Goal: Transaction & Acquisition: Purchase product/service

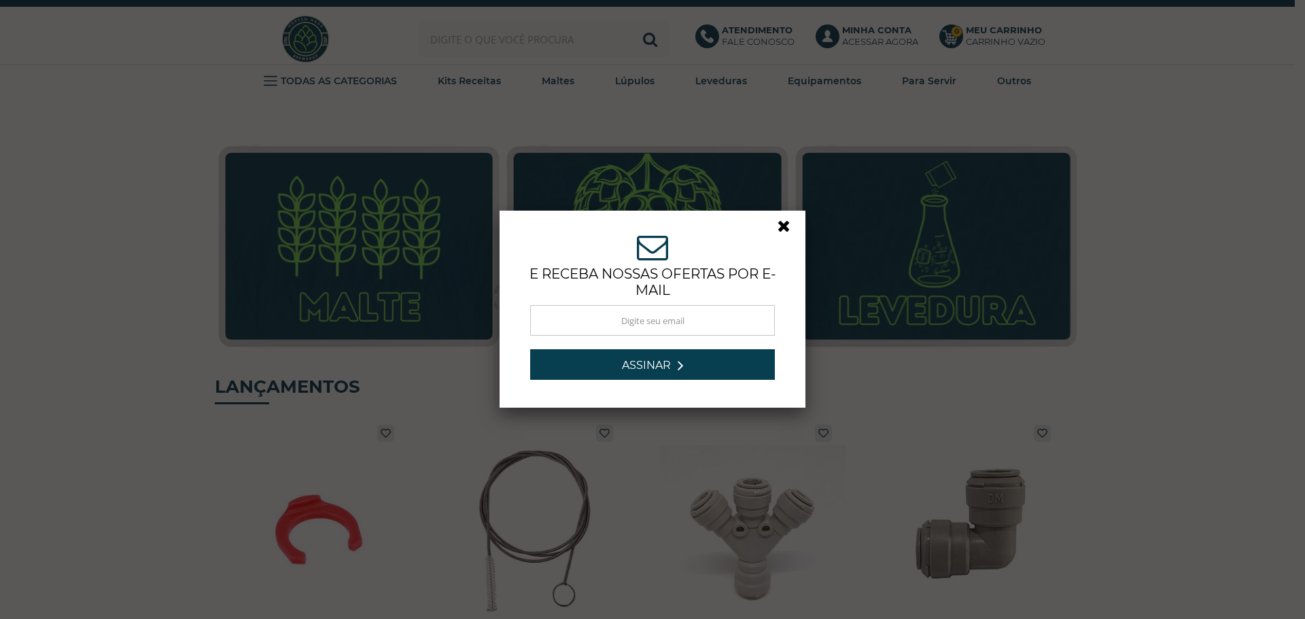
click at [782, 226] on link at bounding box center [790, 230] width 24 height 24
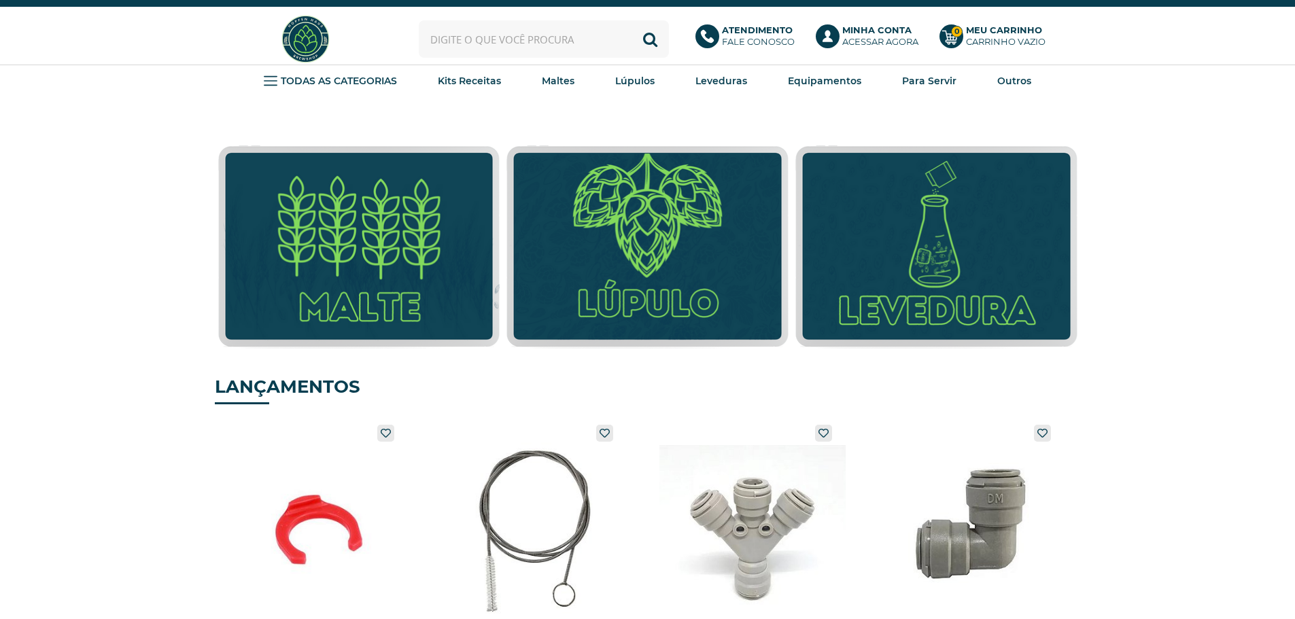
click at [470, 40] on input "text" at bounding box center [544, 38] width 250 height 37
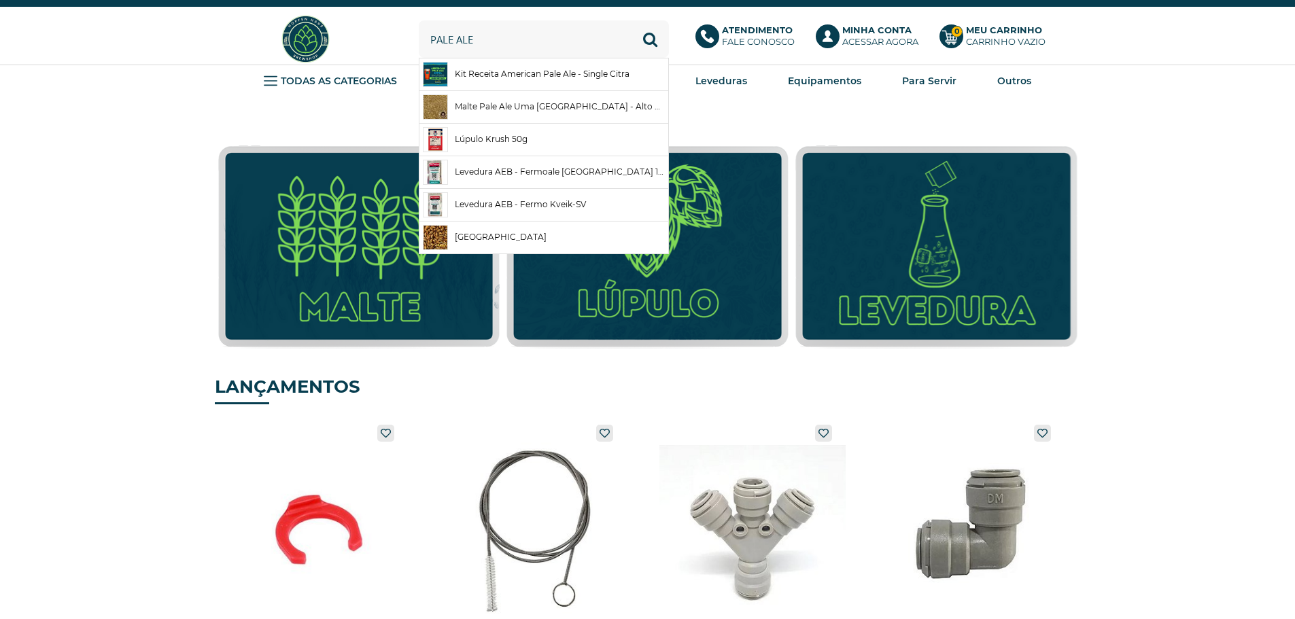
type input "pale ale"
click at [632, 20] on button "Buscar" at bounding box center [650, 38] width 37 height 37
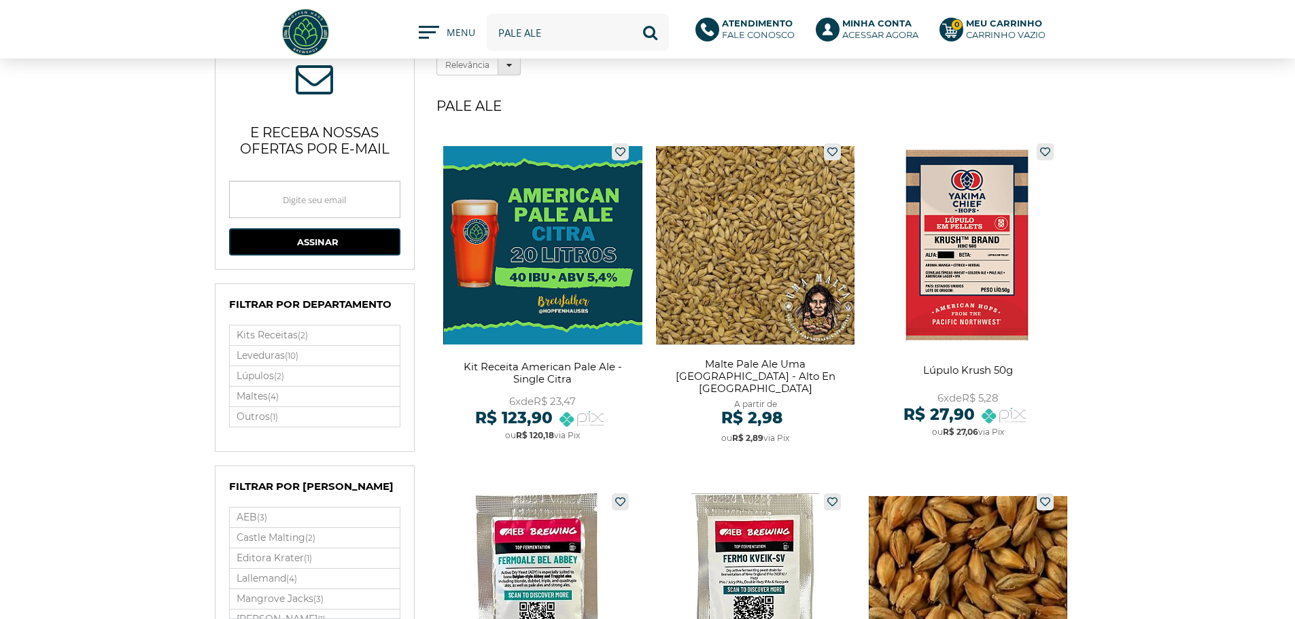
scroll to position [68, 0]
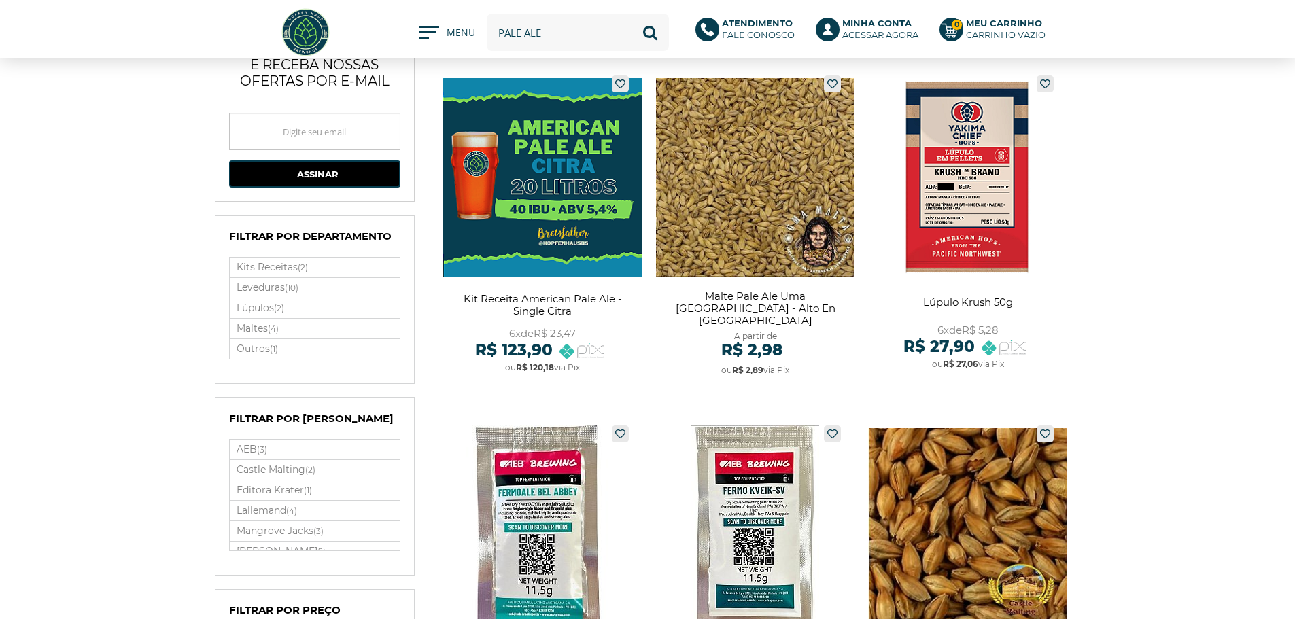
click at [605, 36] on input "pale ale" at bounding box center [578, 32] width 182 height 37
type input "us05"
click at [632, 14] on button "Buscar" at bounding box center [650, 32] width 37 height 37
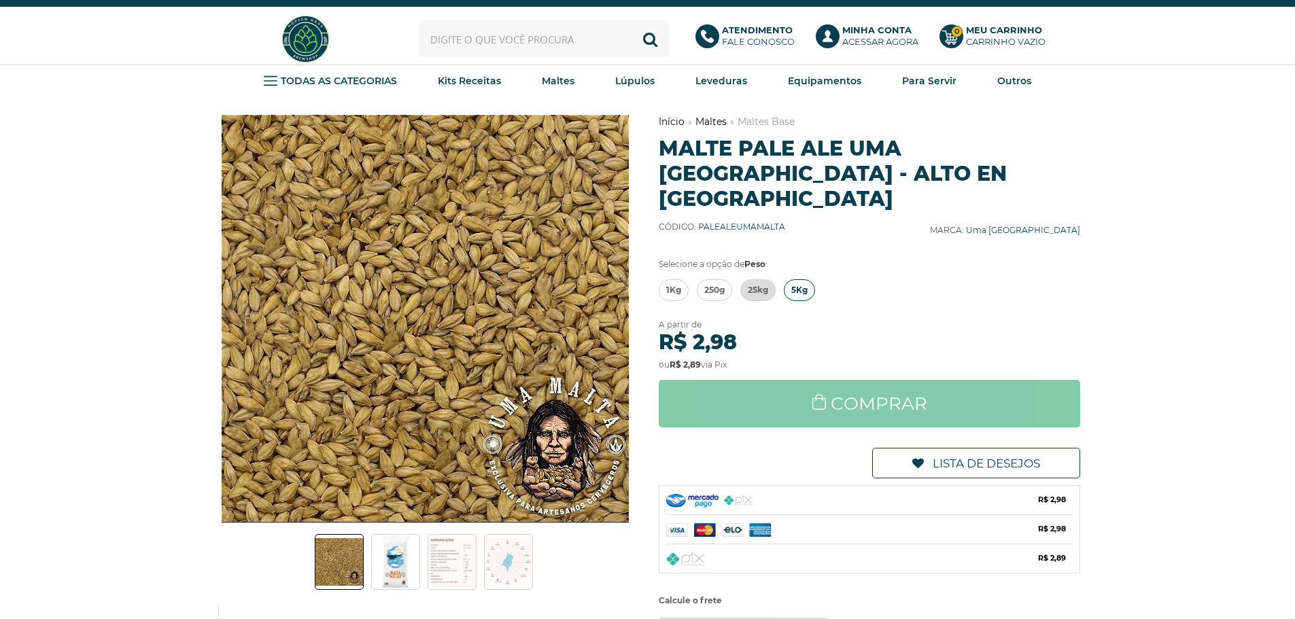
click at [792, 280] on span "5Kg" at bounding box center [799, 290] width 16 height 20
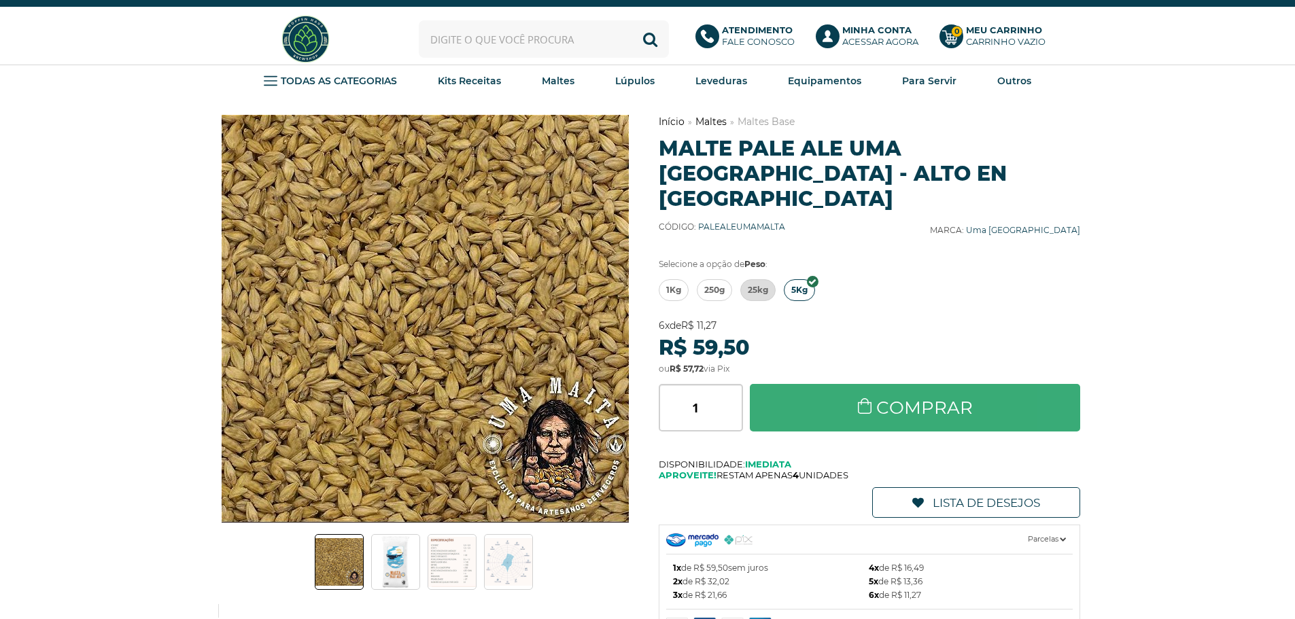
click at [906, 384] on link "Comprar" at bounding box center [915, 408] width 331 height 48
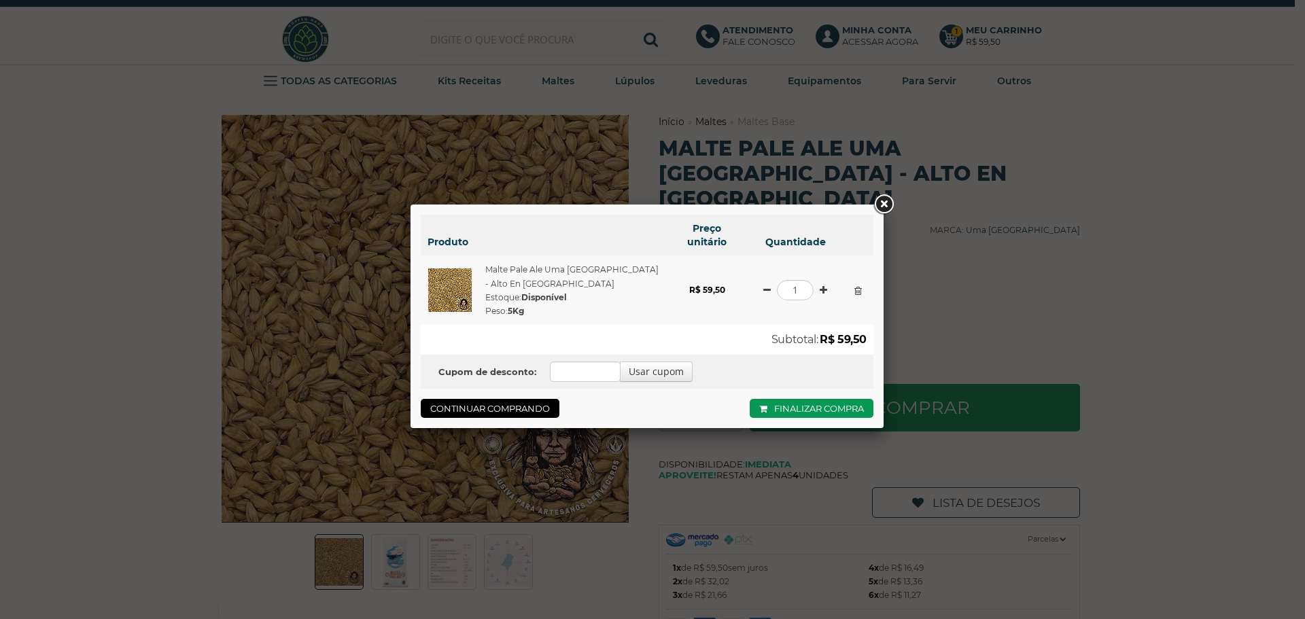
drag, startPoint x: 888, startPoint y: 209, endPoint x: 876, endPoint y: 211, distance: 11.7
click at [888, 209] on link at bounding box center [884, 204] width 24 height 24
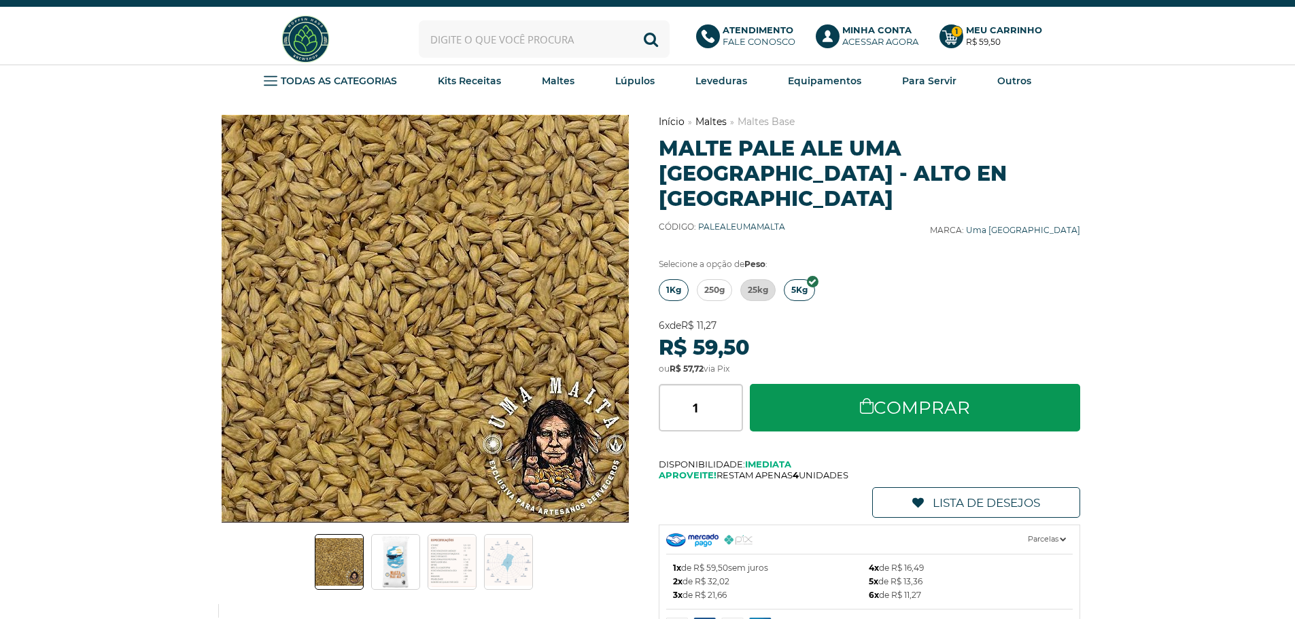
click at [675, 280] on span "1Kg" at bounding box center [673, 290] width 15 height 20
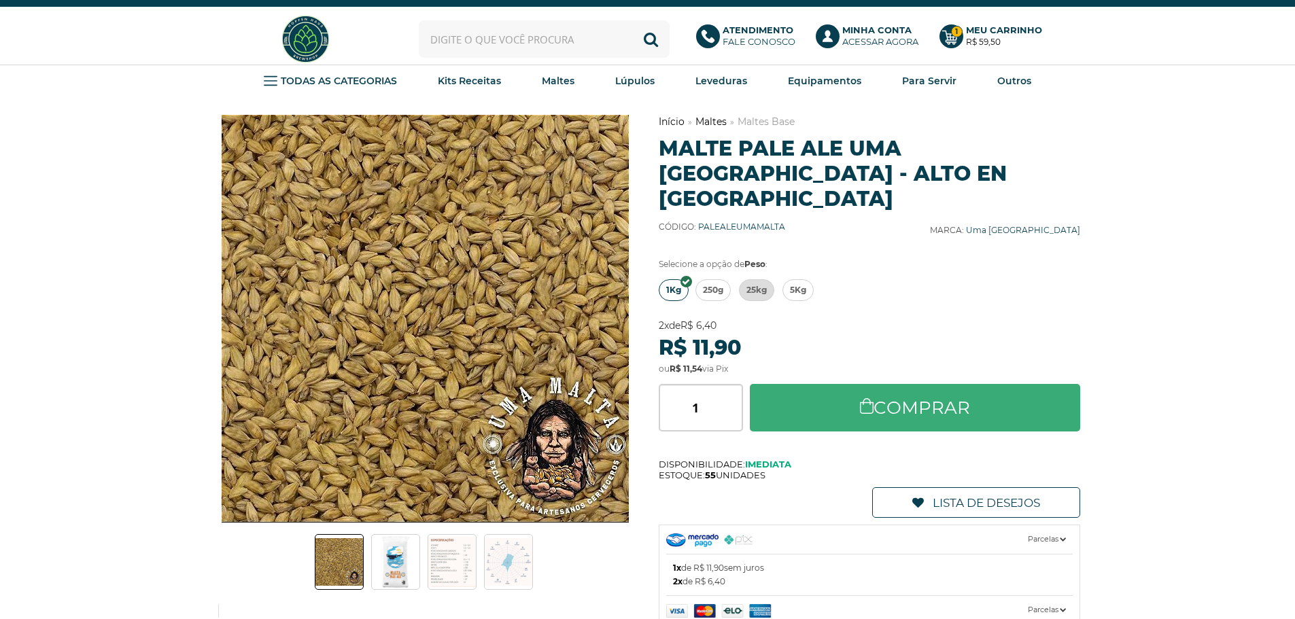
click at [902, 386] on link "Comprar" at bounding box center [915, 408] width 331 height 48
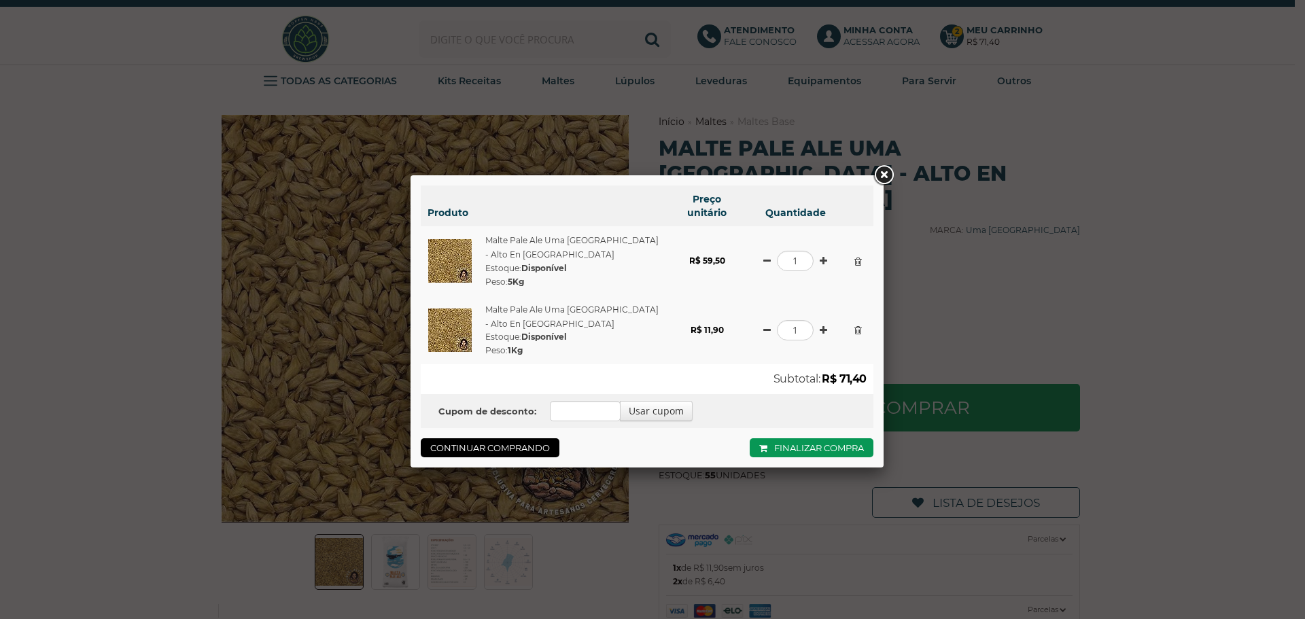
click at [882, 168] on link at bounding box center [884, 175] width 24 height 24
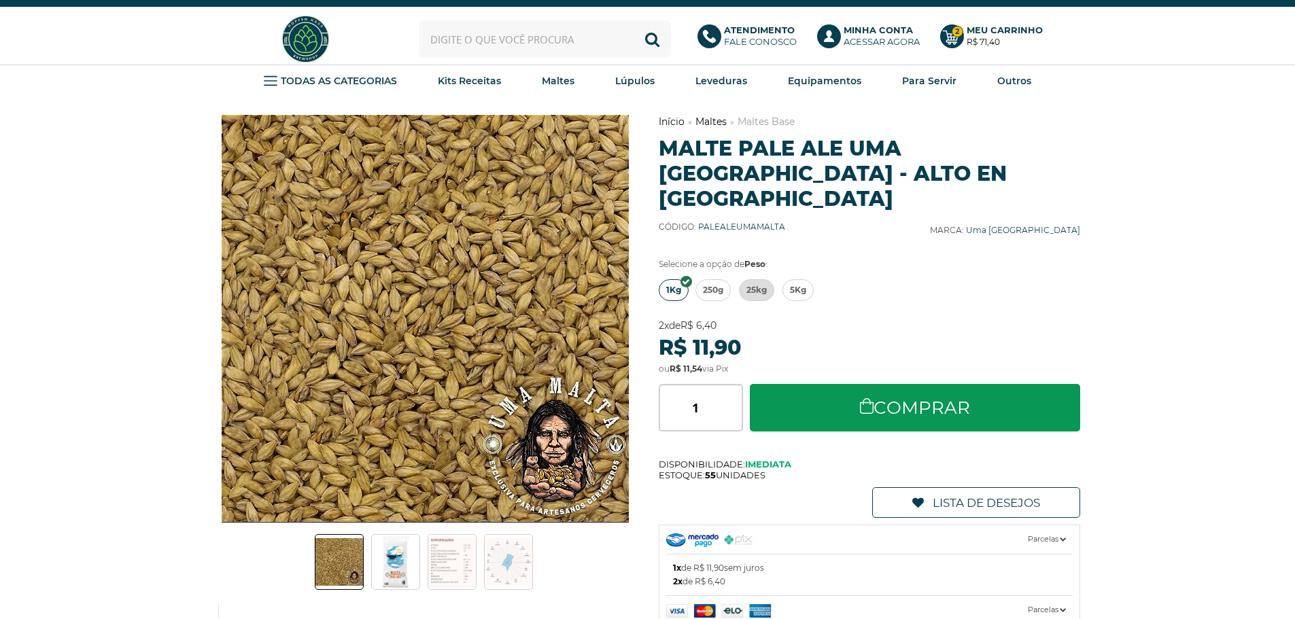
click at [515, 41] on input "text" at bounding box center [545, 38] width 252 height 37
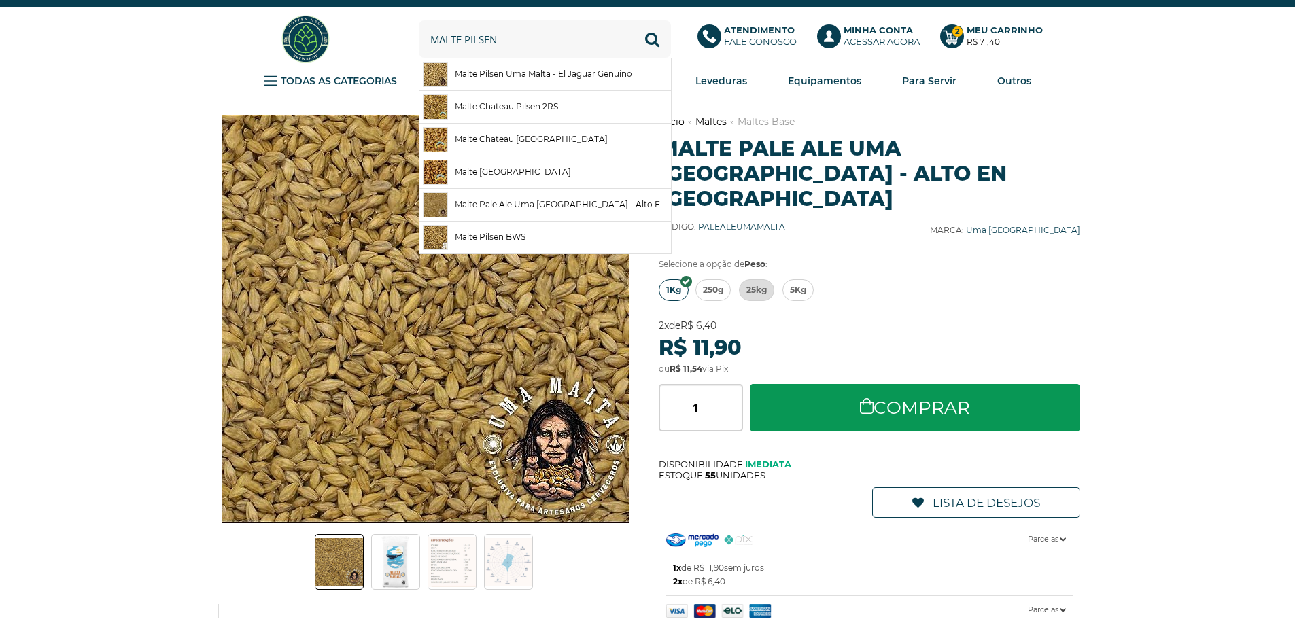
type input "malte pilsen"
click at [634, 20] on button "Buscar" at bounding box center [652, 38] width 37 height 37
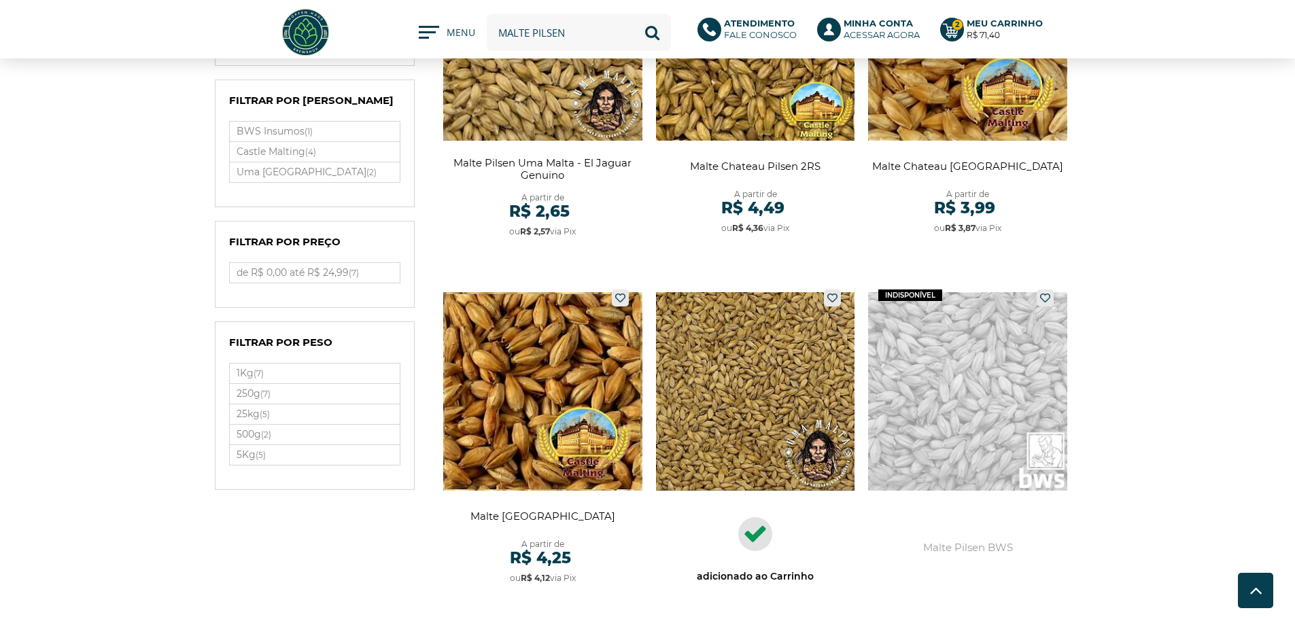
scroll to position [68, 0]
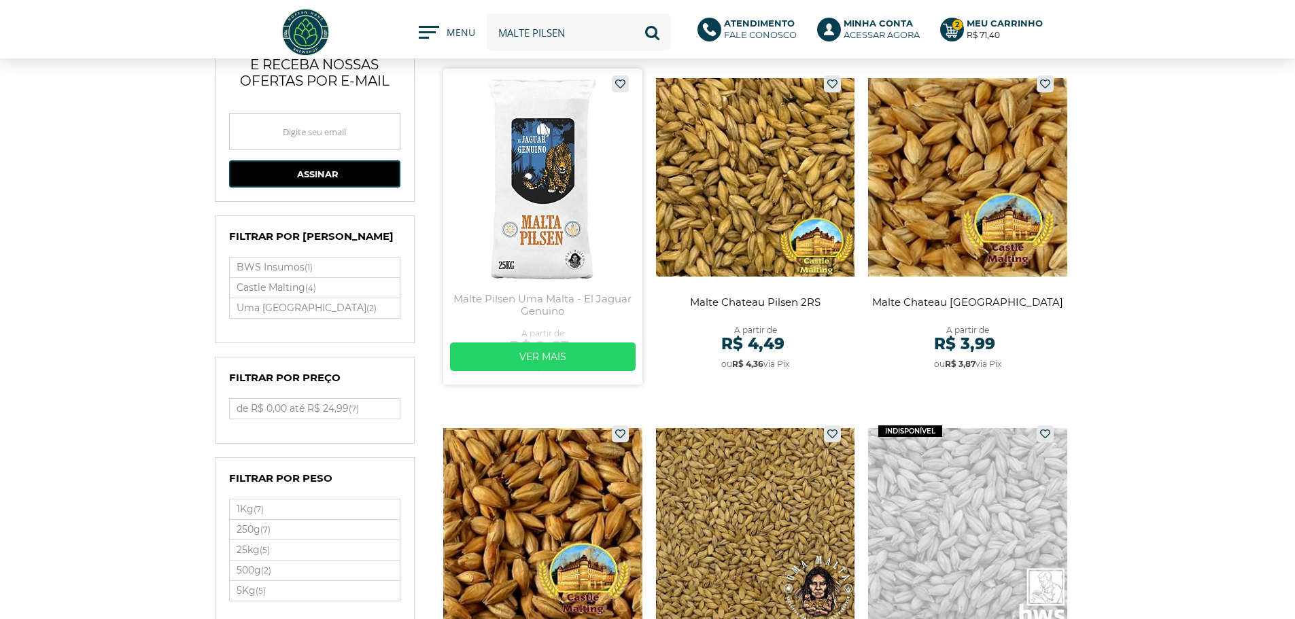
click at [577, 187] on link at bounding box center [542, 227] width 199 height 316
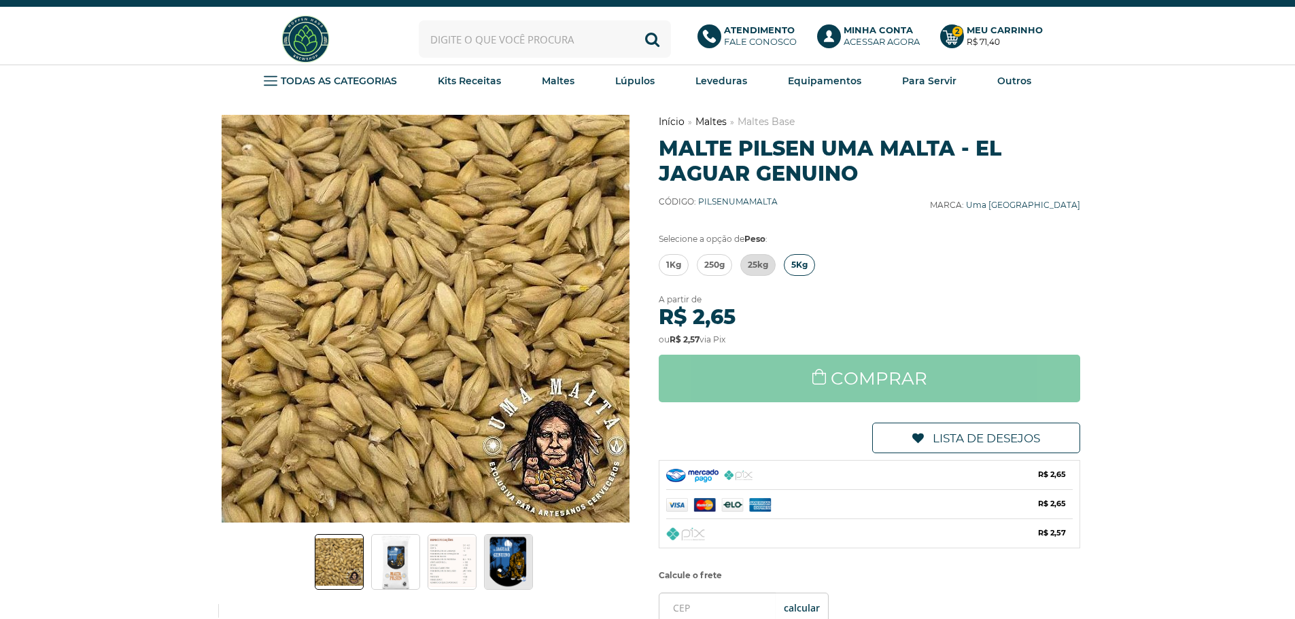
click at [795, 264] on span "5Kg" at bounding box center [799, 265] width 16 height 20
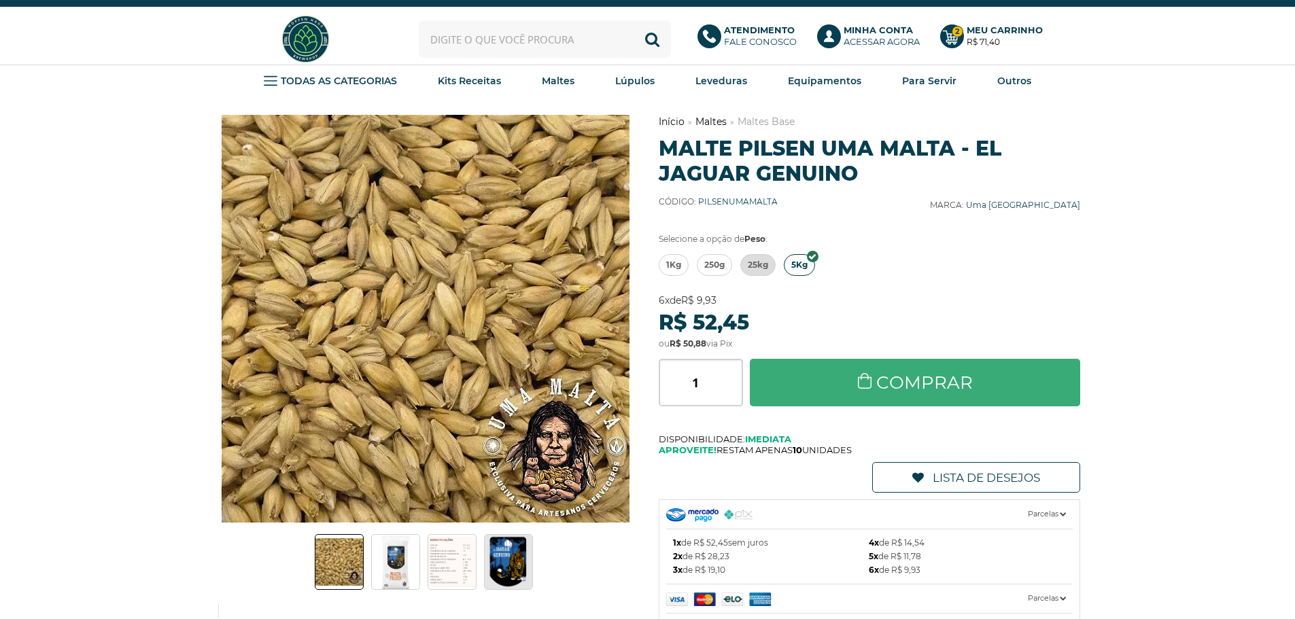
click at [835, 373] on link "Comprar" at bounding box center [915, 383] width 331 height 48
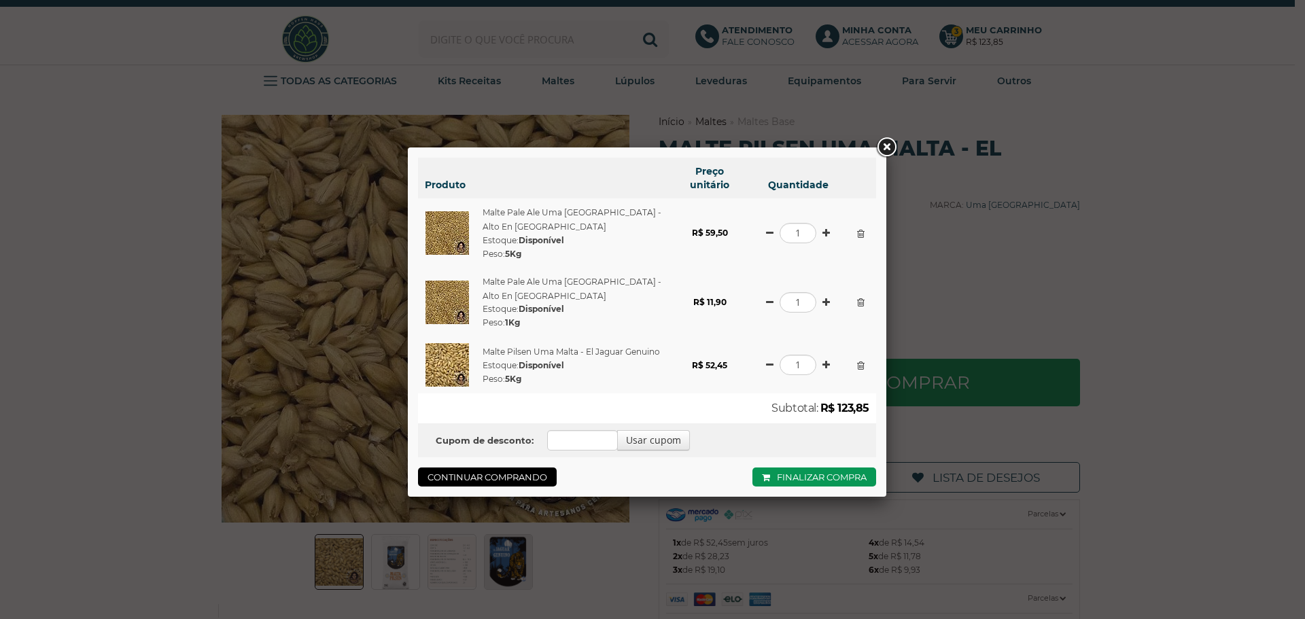
click at [883, 150] on link at bounding box center [886, 147] width 24 height 24
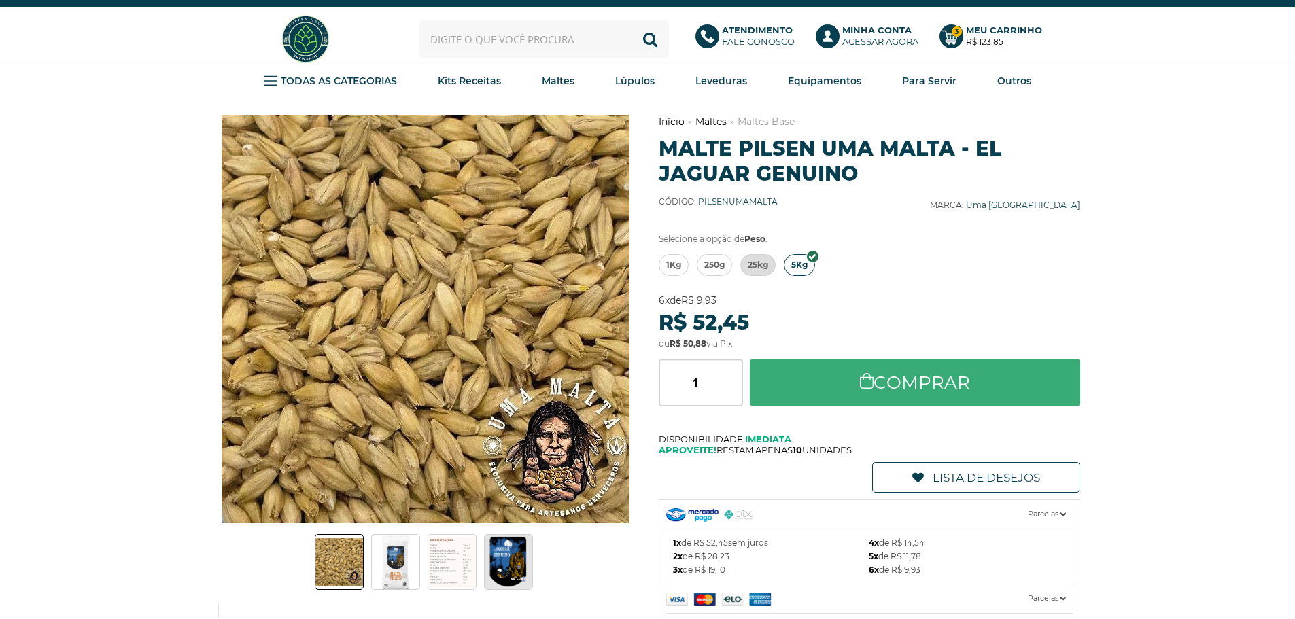
click at [840, 377] on link "Comprar" at bounding box center [915, 383] width 331 height 48
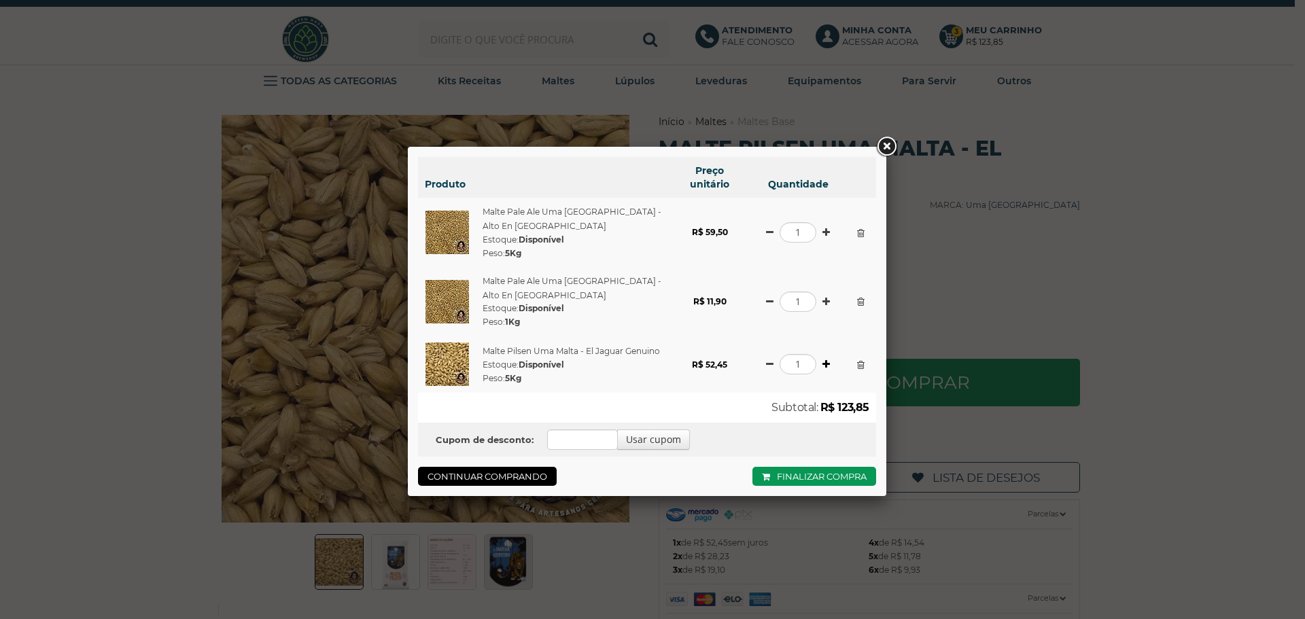
click at [827, 360] on link at bounding box center [826, 365] width 7 height 10
click at [957, 325] on div "Produto Preço unitário Quantidade Malte Pale Ale Uma Malta - Alto En El Cielo E…" at bounding box center [652, 309] width 1305 height 619
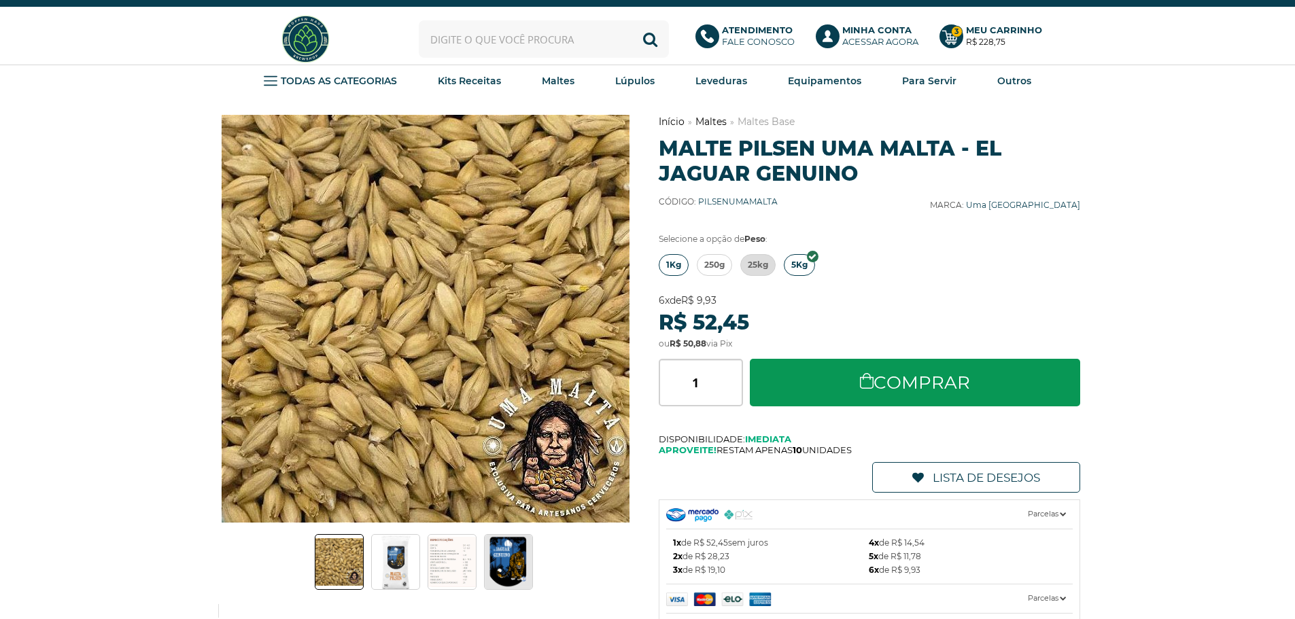
click at [677, 267] on span "1Kg" at bounding box center [673, 265] width 15 height 20
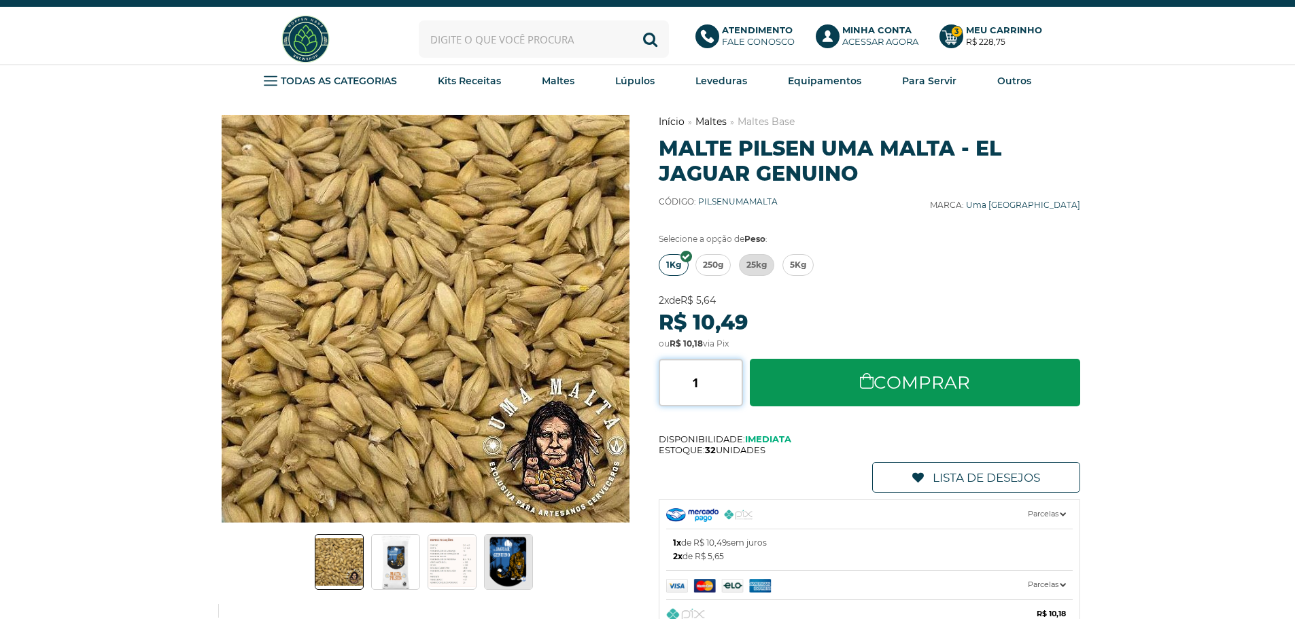
drag, startPoint x: 706, startPoint y: 382, endPoint x: 687, endPoint y: 379, distance: 18.6
click at [687, 379] on input "1" at bounding box center [701, 383] width 84 height 48
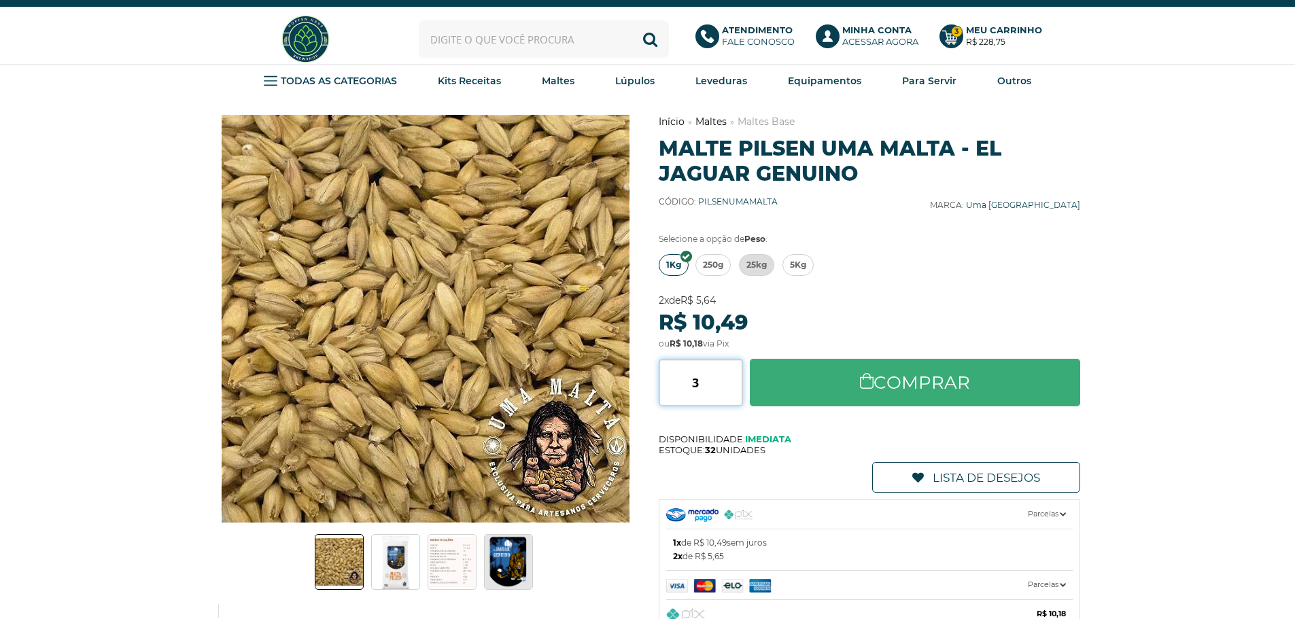
type input "3"
click at [882, 383] on link "Comprar" at bounding box center [915, 383] width 331 height 48
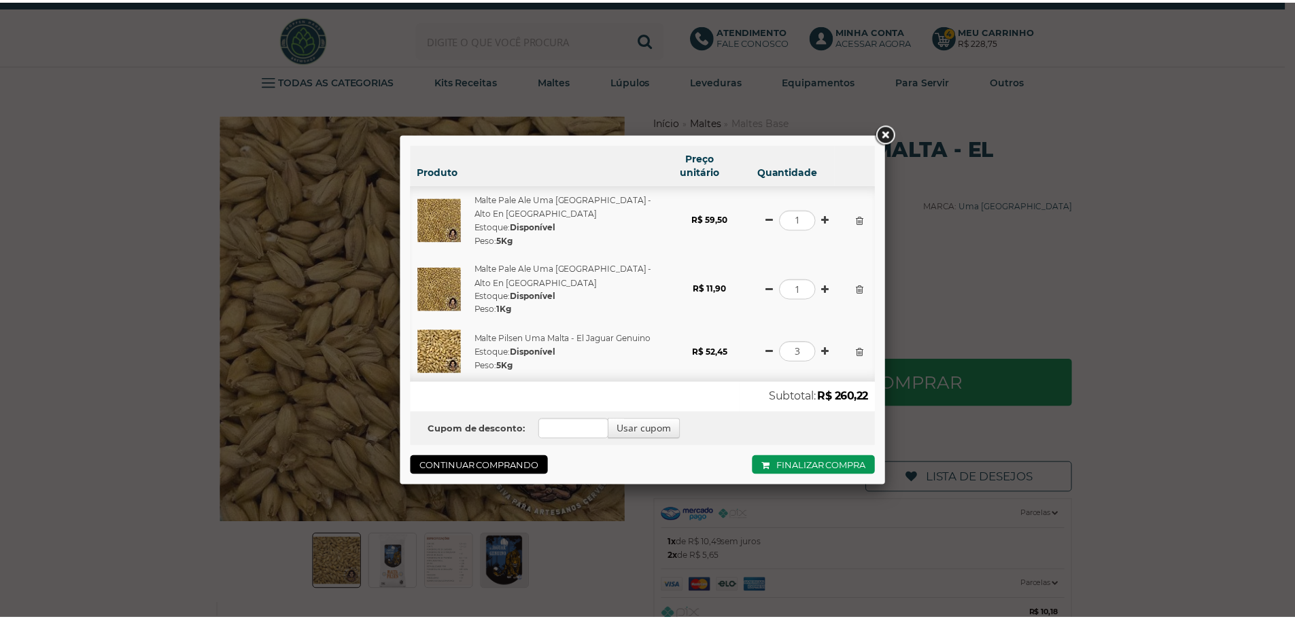
scroll to position [31, 0]
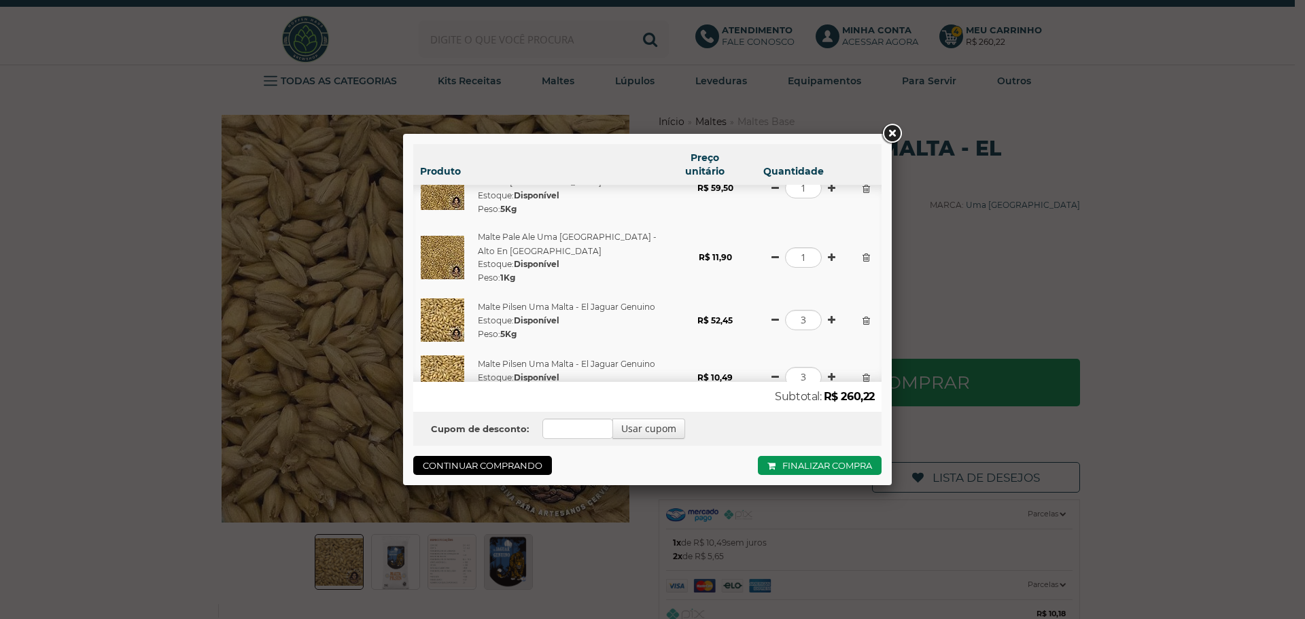
click at [927, 292] on div "Produto Preço unitário Quantidade Malte Pale Ale Uma Malta - Alto En El Cielo E…" at bounding box center [652, 309] width 1305 height 619
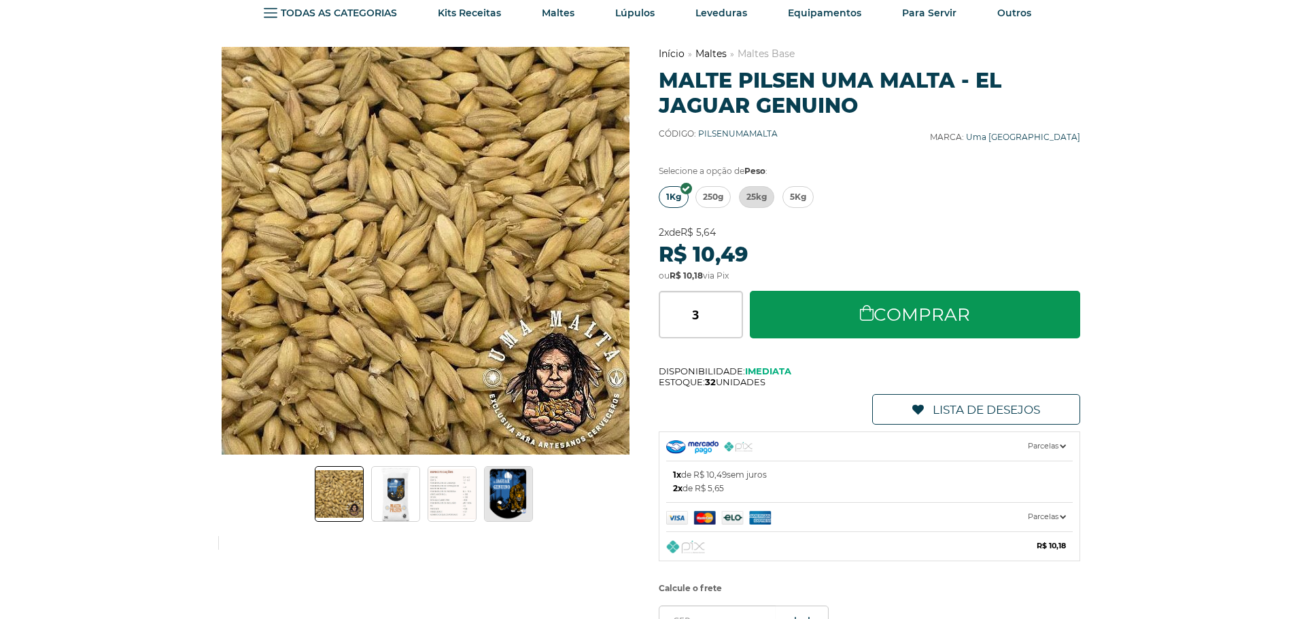
scroll to position [0, 0]
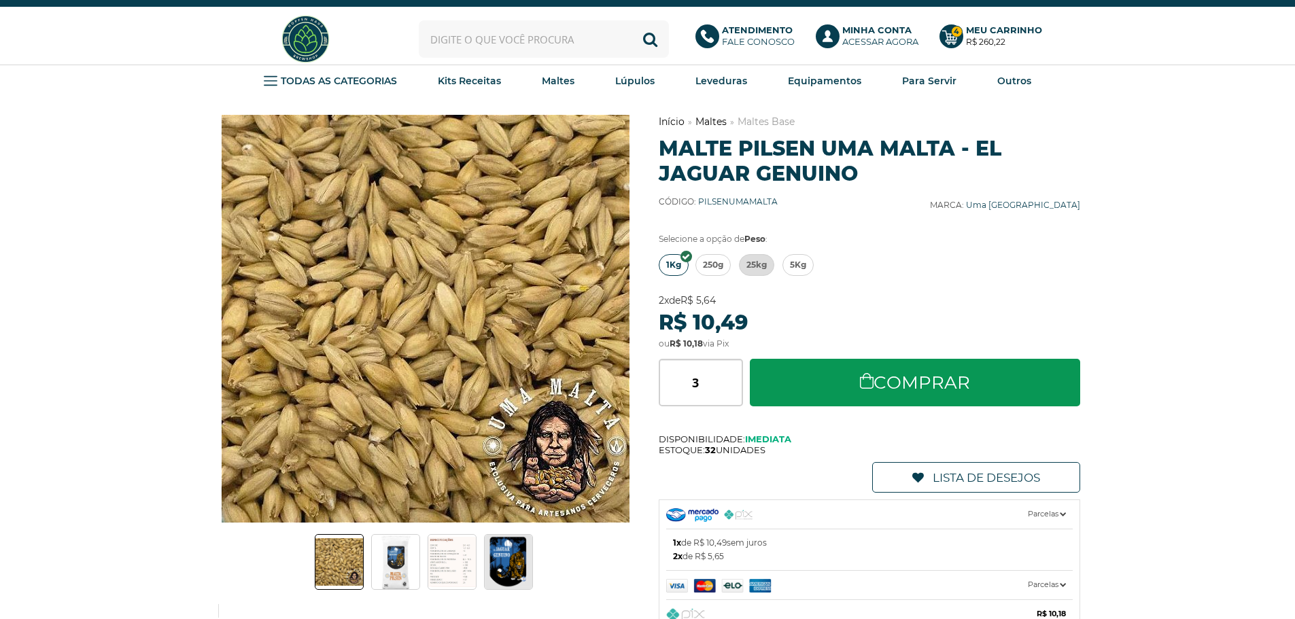
click at [500, 40] on input "text" at bounding box center [544, 38] width 250 height 37
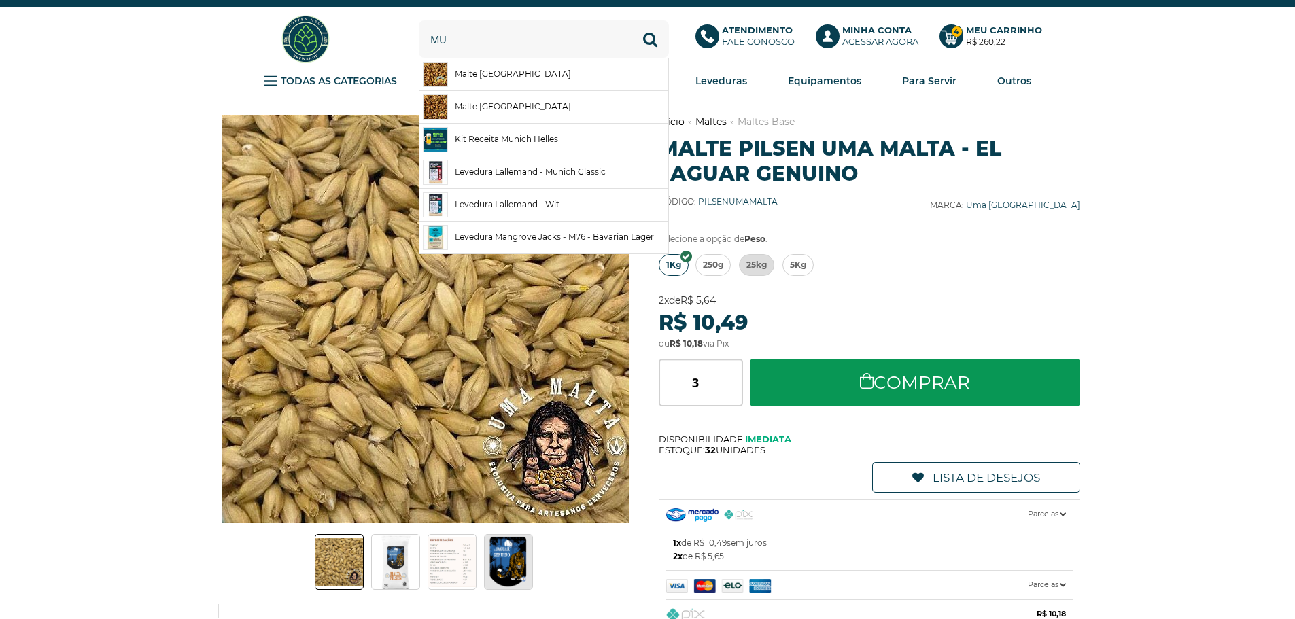
type input "m"
type input "munich"
click at [632, 20] on button "Buscar" at bounding box center [650, 38] width 37 height 37
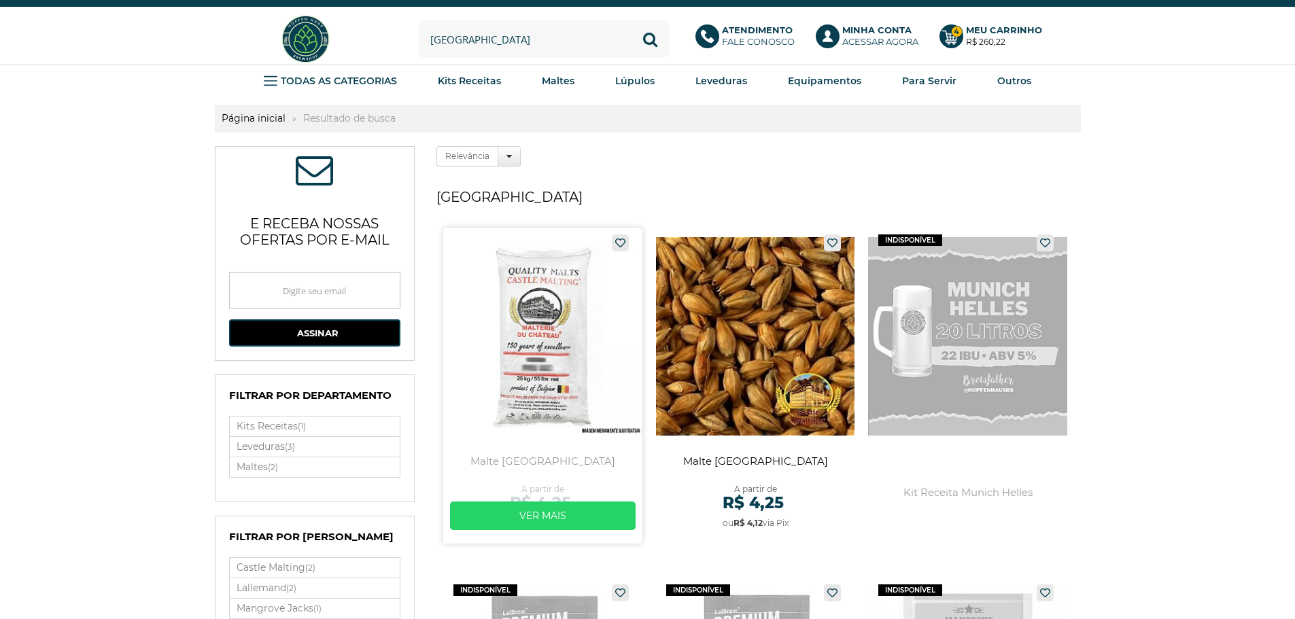
click at [559, 335] on link at bounding box center [542, 386] width 199 height 316
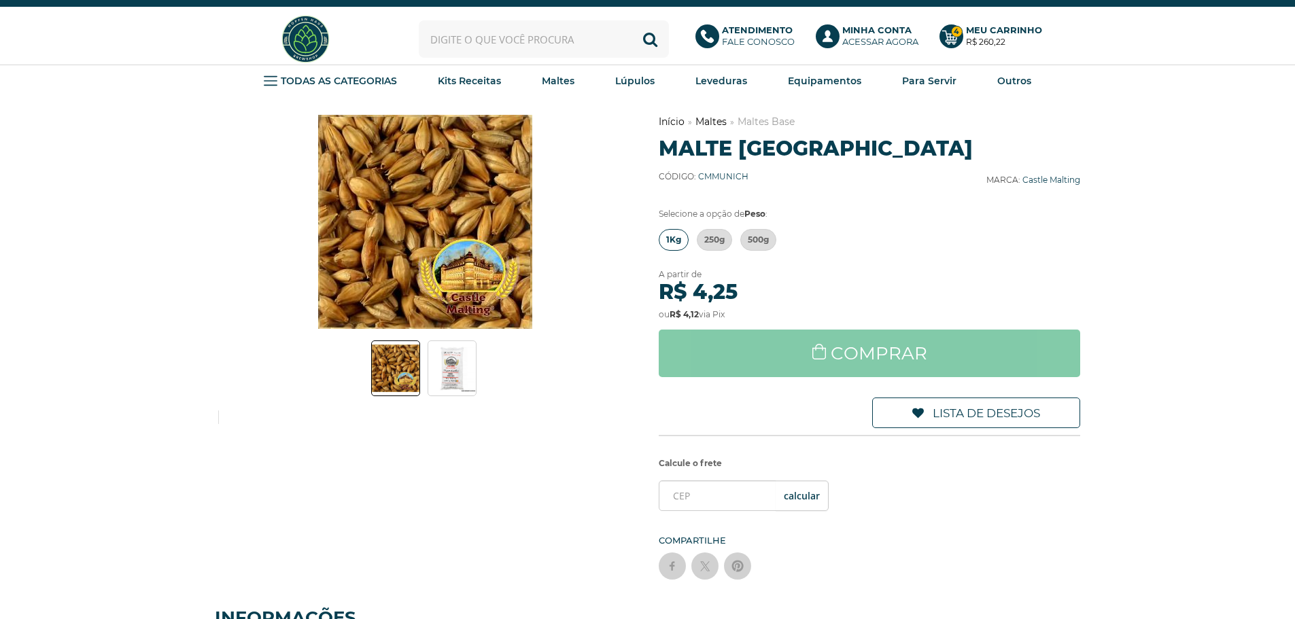
click at [670, 239] on span "1Kg" at bounding box center [673, 240] width 15 height 20
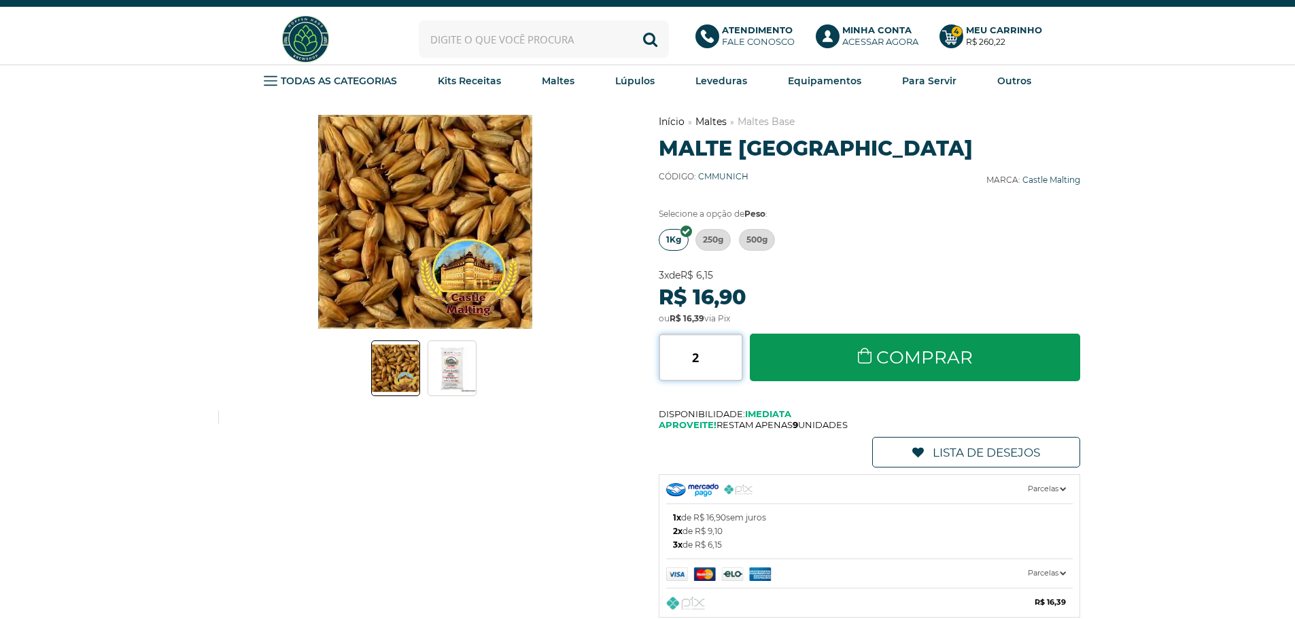
type input "2"
click at [737, 350] on input "2" at bounding box center [701, 358] width 84 height 48
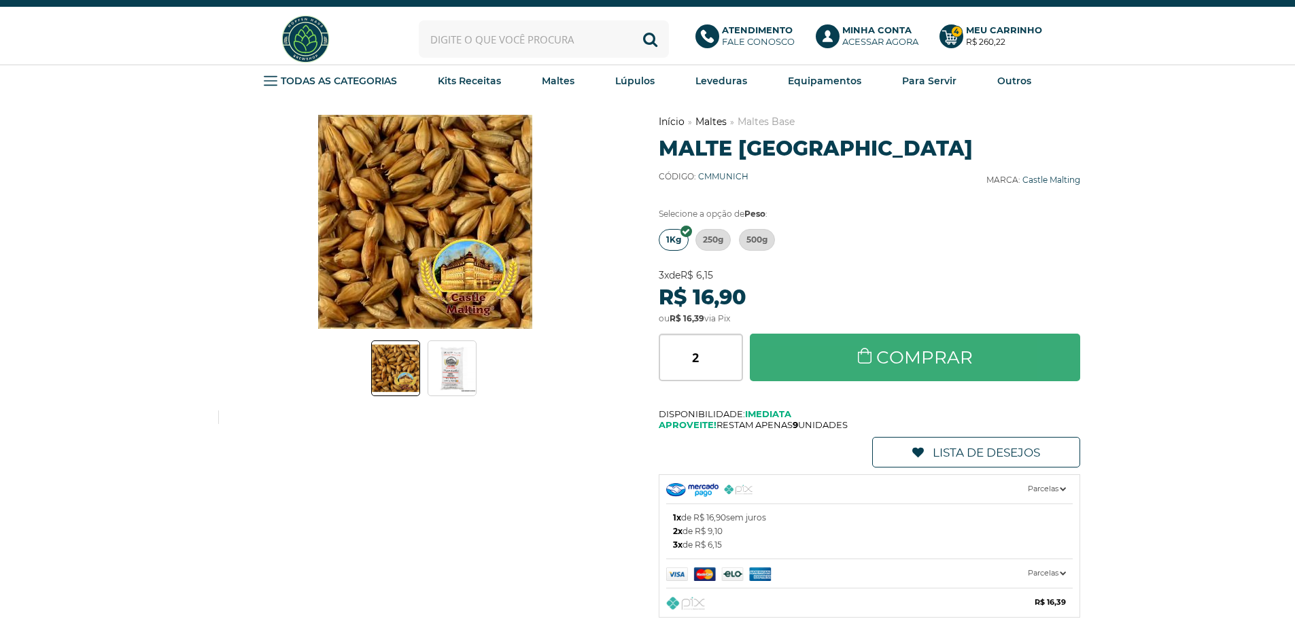
click at [855, 356] on link "Comprar" at bounding box center [915, 358] width 331 height 48
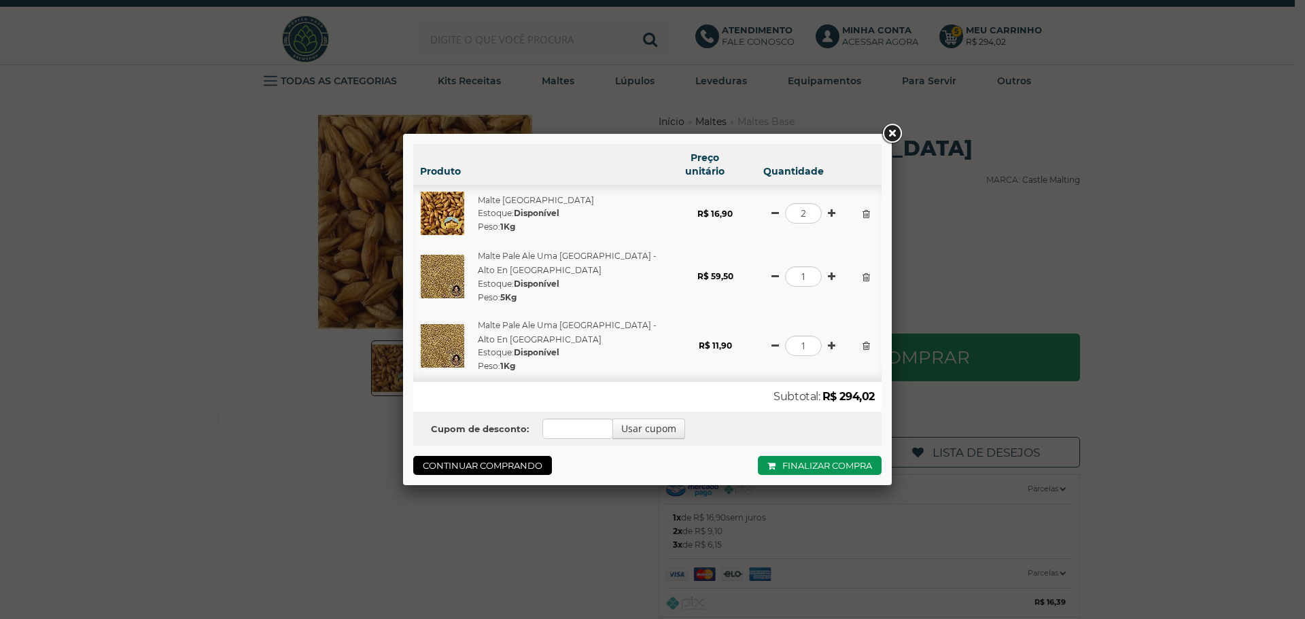
click at [953, 256] on div "Produto Preço unitário Quantidade Malte [GEOGRAPHIC_DATA] Estoque: Disponível P…" at bounding box center [652, 309] width 1305 height 619
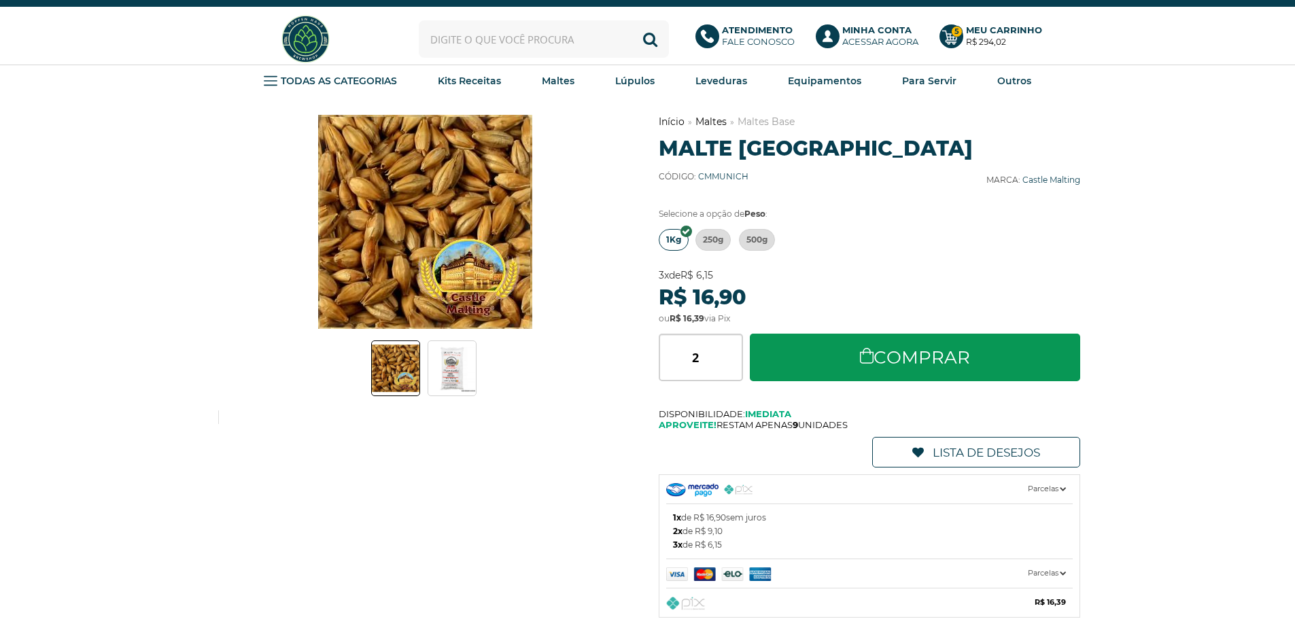
click at [513, 38] on input "text" at bounding box center [544, 38] width 250 height 37
type input "d"
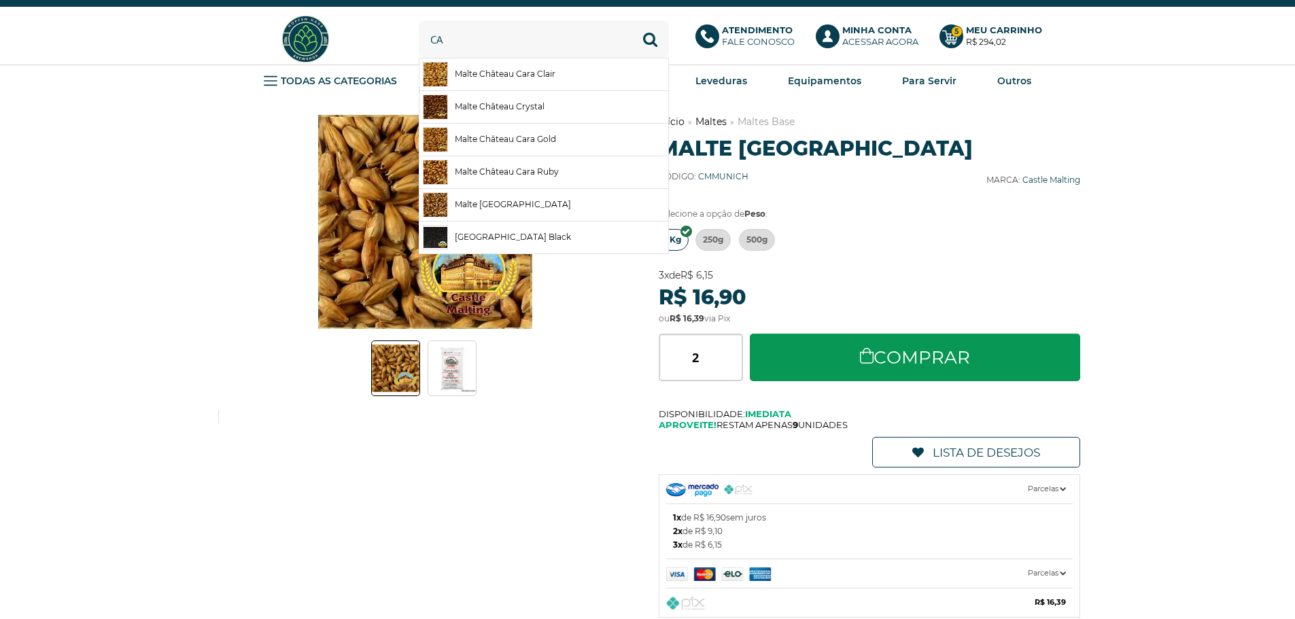
type input "c"
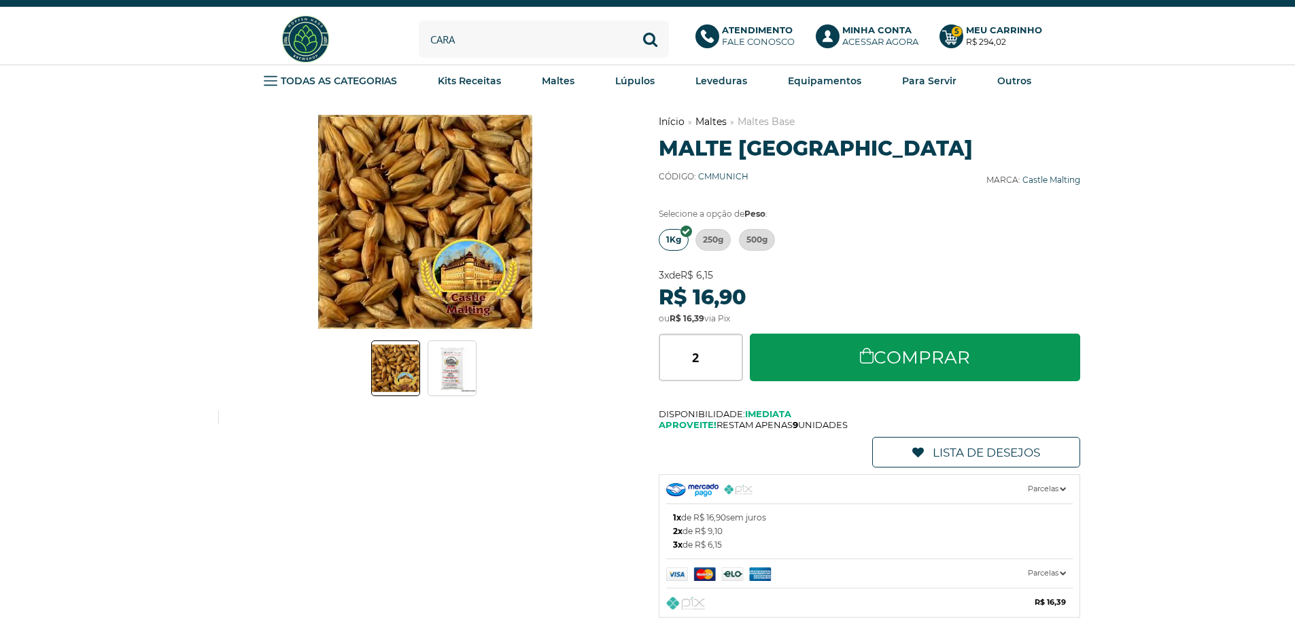
type input "cara"
click at [632, 20] on button "Buscar" at bounding box center [650, 38] width 37 height 37
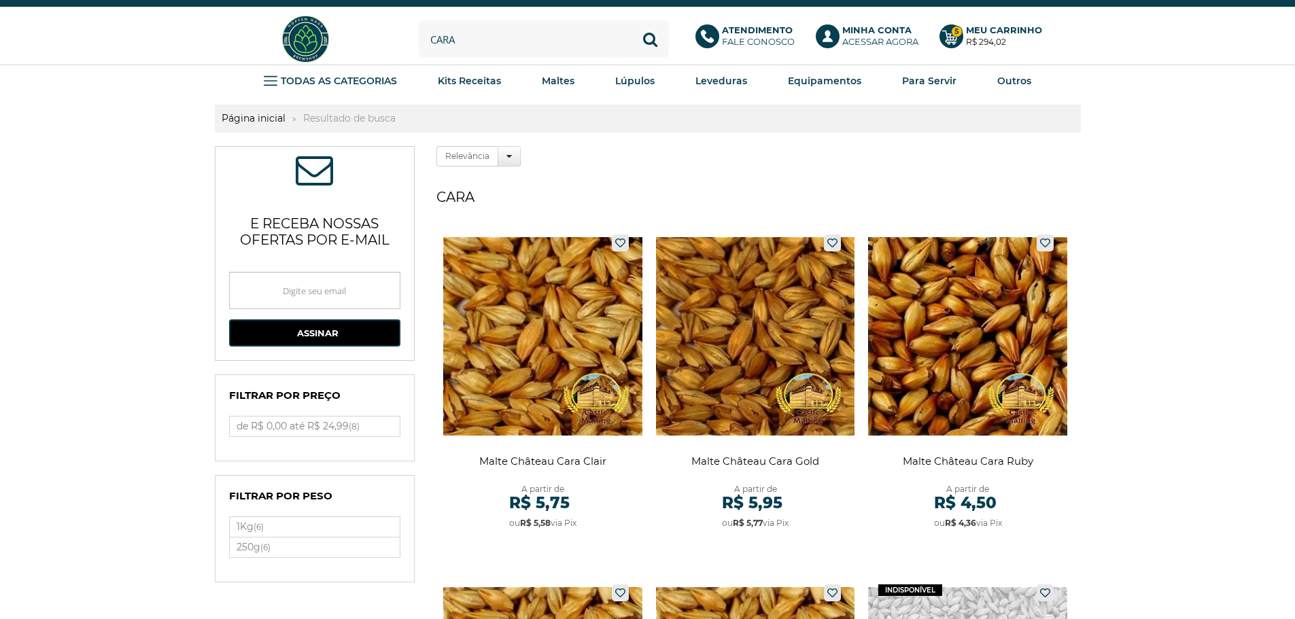
click at [489, 50] on input "cara" at bounding box center [544, 38] width 250 height 37
click at [490, 69] on link "High Maltose - 1kg" at bounding box center [544, 74] width 249 height 32
type input "High Maltose - 1kg"
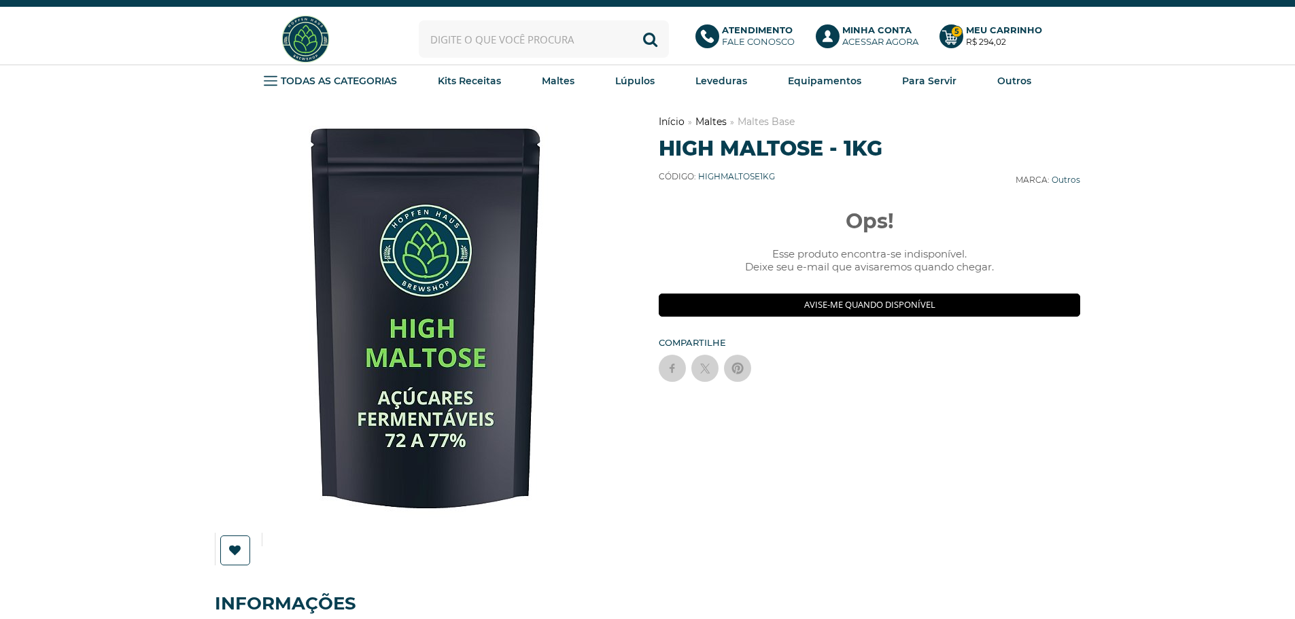
click at [466, 49] on input "text" at bounding box center [544, 38] width 250 height 37
type input "cara"
drag, startPoint x: 469, startPoint y: 40, endPoint x: 411, endPoint y: 39, distance: 57.8
click at [415, 39] on div "Olá, Ricardo Borzani Minha conta Meus pedidos Meus favoritos Sair Bem-vindo, id…" at bounding box center [648, 39] width 866 height 51
click at [591, 146] on link "Maltes Especiais" at bounding box center [606, 144] width 95 height 27
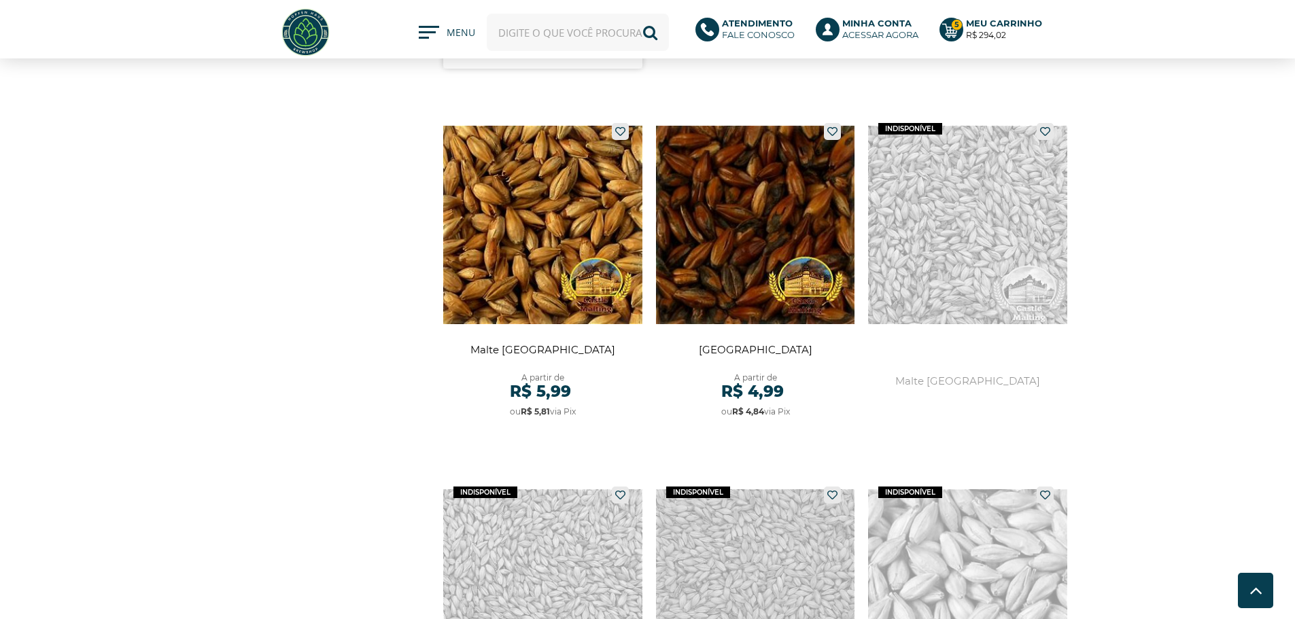
scroll to position [1564, 0]
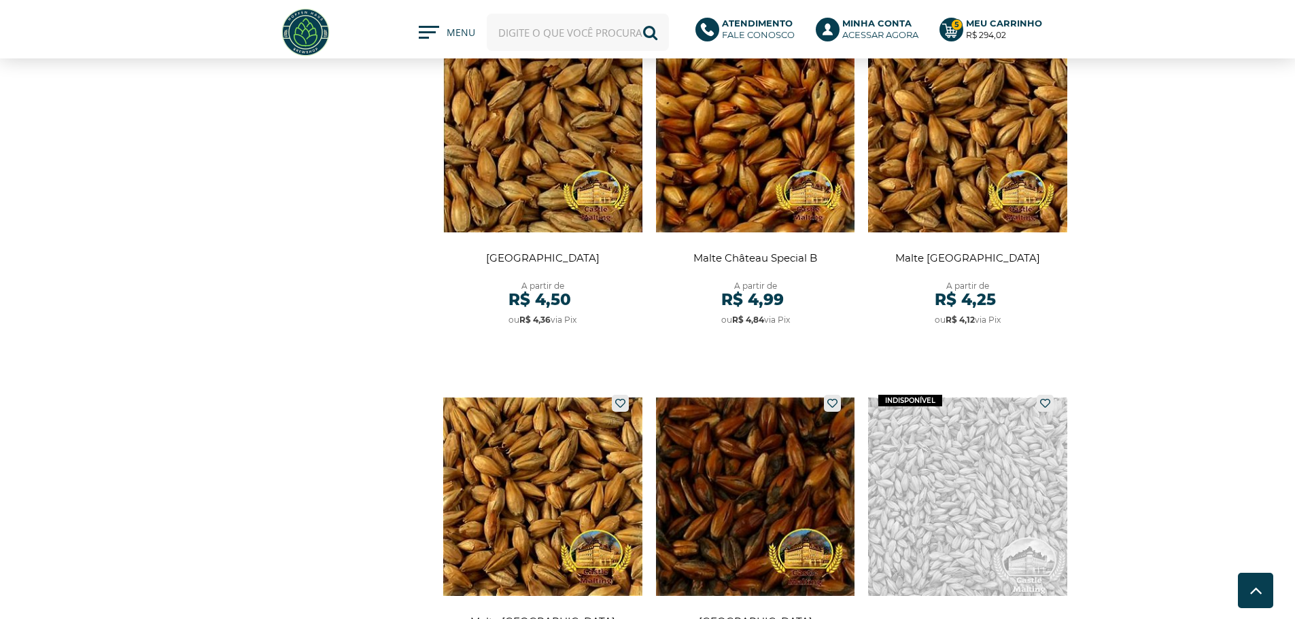
click at [562, 35] on input "text" at bounding box center [578, 32] width 182 height 37
type input "[GEOGRAPHIC_DATA]"
click at [632, 14] on button "Buscar" at bounding box center [650, 32] width 37 height 37
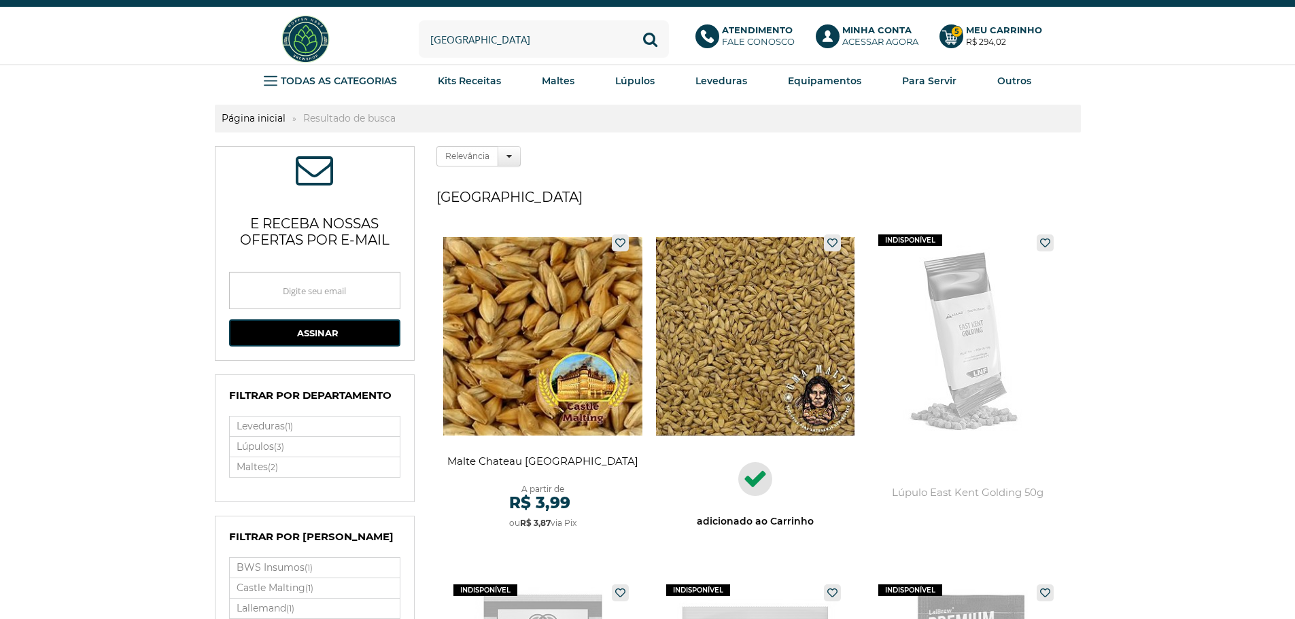
scroll to position [68, 0]
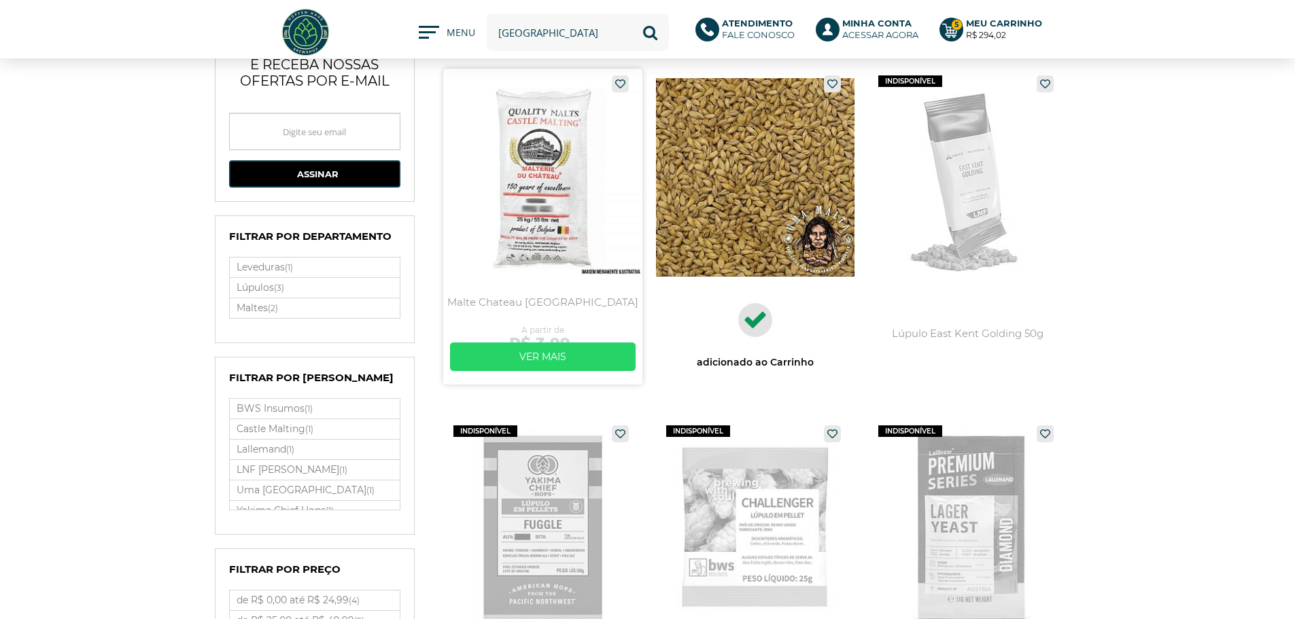
click at [547, 184] on link at bounding box center [542, 227] width 199 height 316
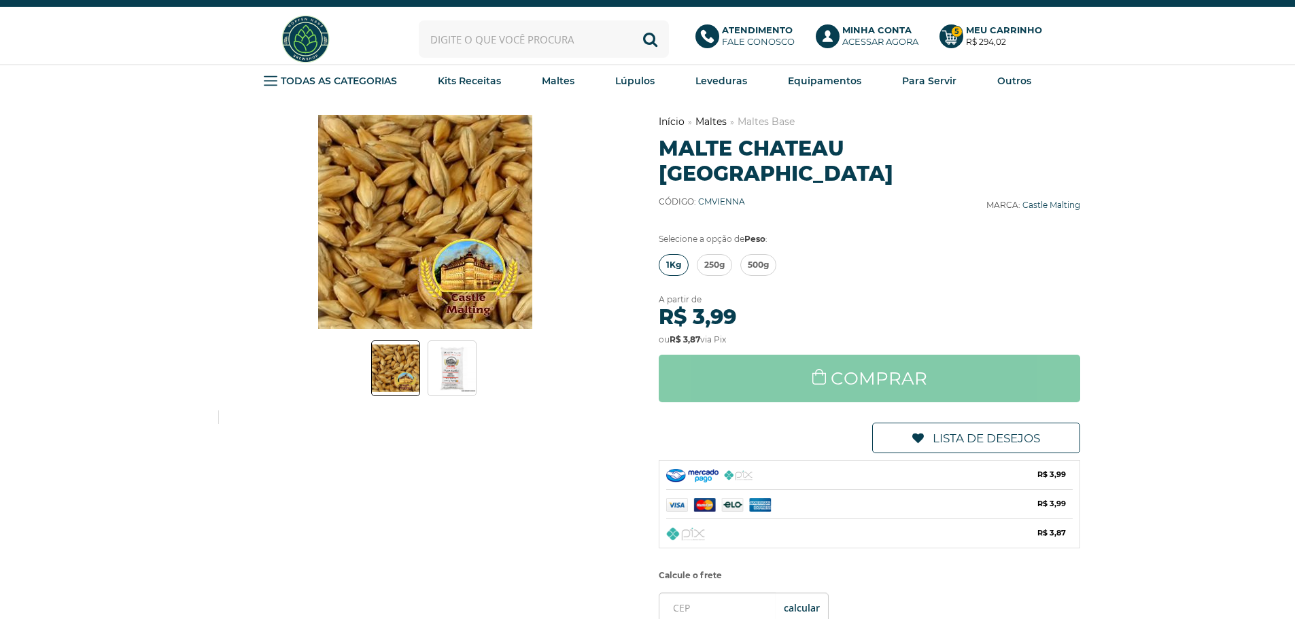
click at [669, 255] on span "1Kg" at bounding box center [673, 265] width 15 height 20
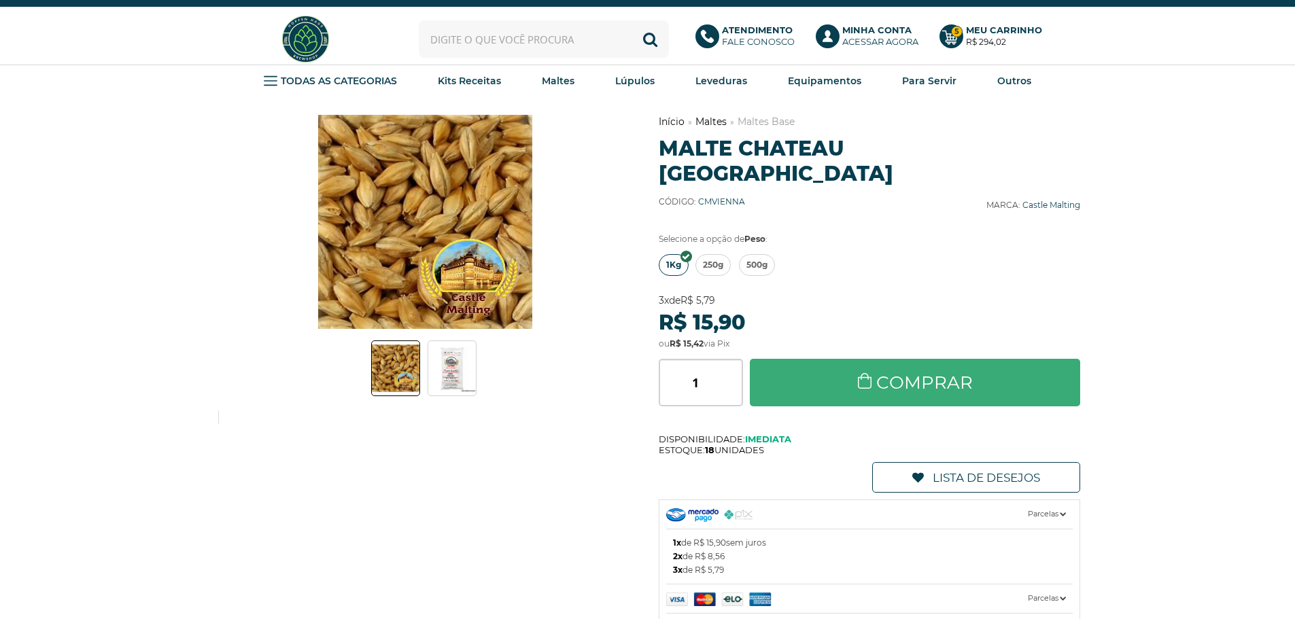
click at [817, 359] on link "Comprar" at bounding box center [915, 383] width 331 height 48
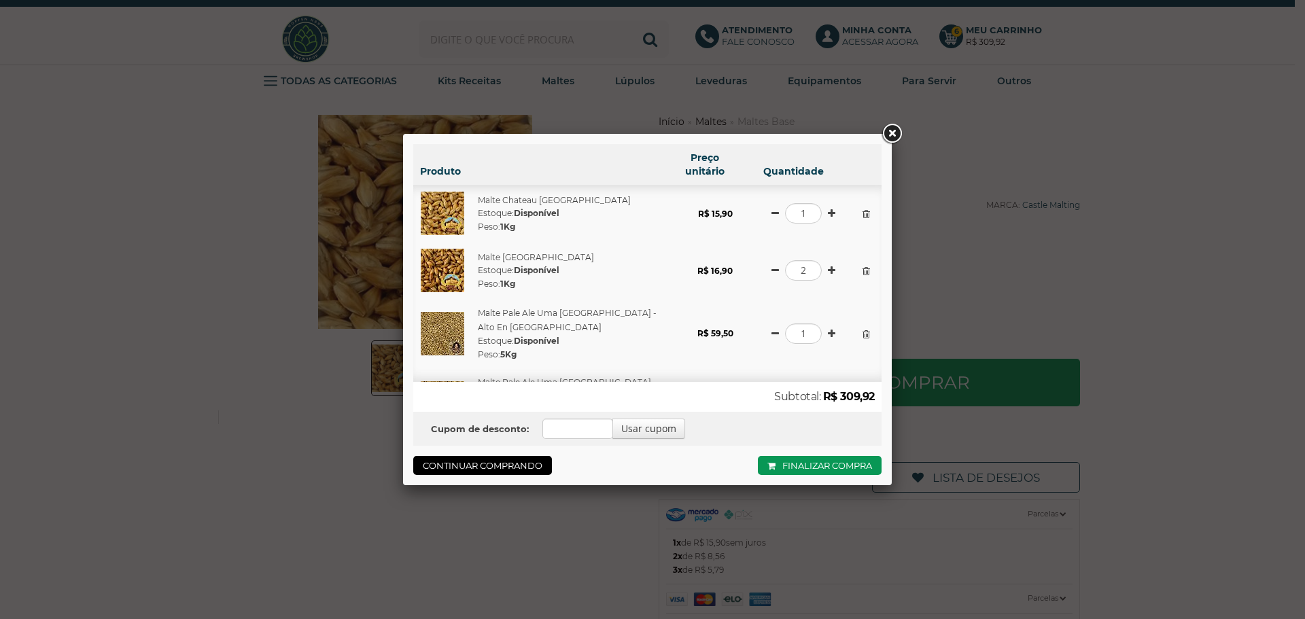
click at [891, 133] on link at bounding box center [892, 134] width 24 height 24
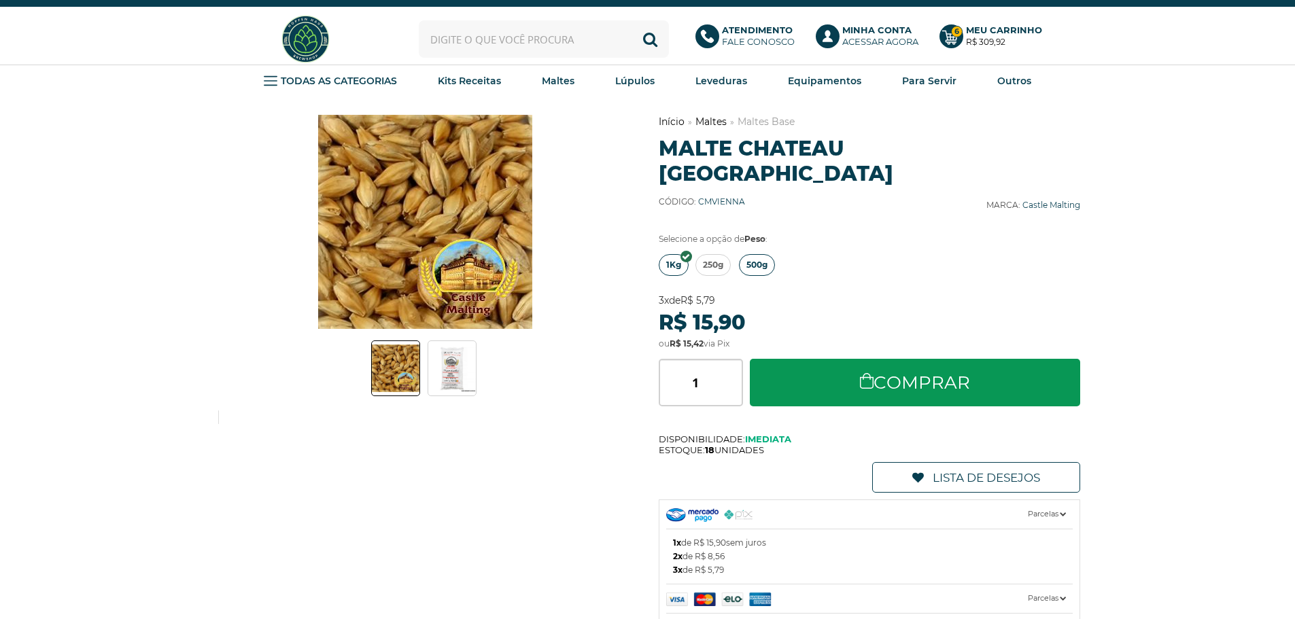
click at [755, 255] on span "500g" at bounding box center [757, 265] width 21 height 20
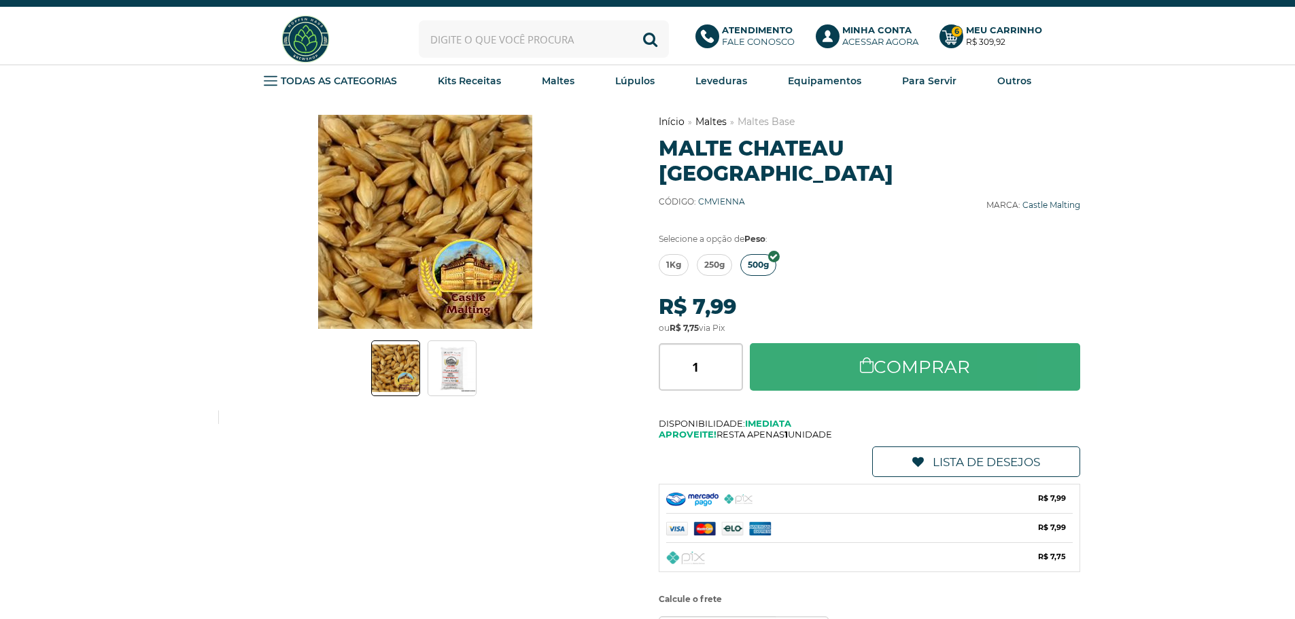
click at [842, 346] on link "Comprar" at bounding box center [915, 367] width 331 height 48
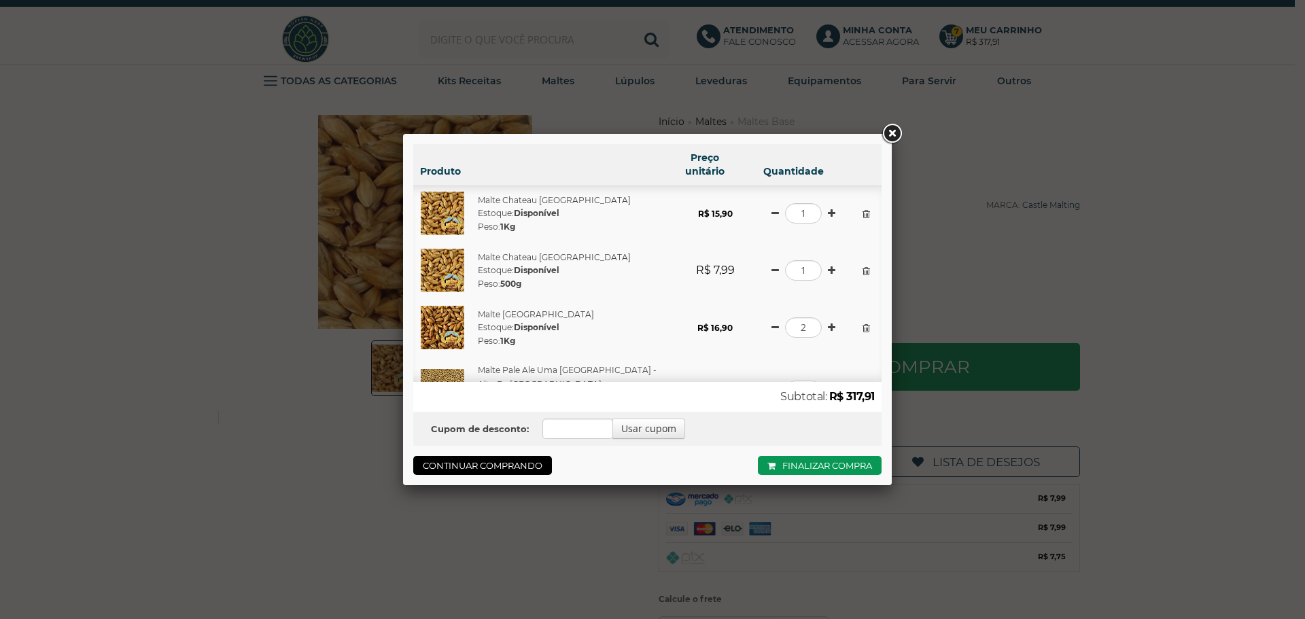
click at [983, 264] on div "Produto Preço unitário Quantidade Malte Chateau Vienna Estoque: Disponível Peso…" at bounding box center [652, 309] width 1305 height 619
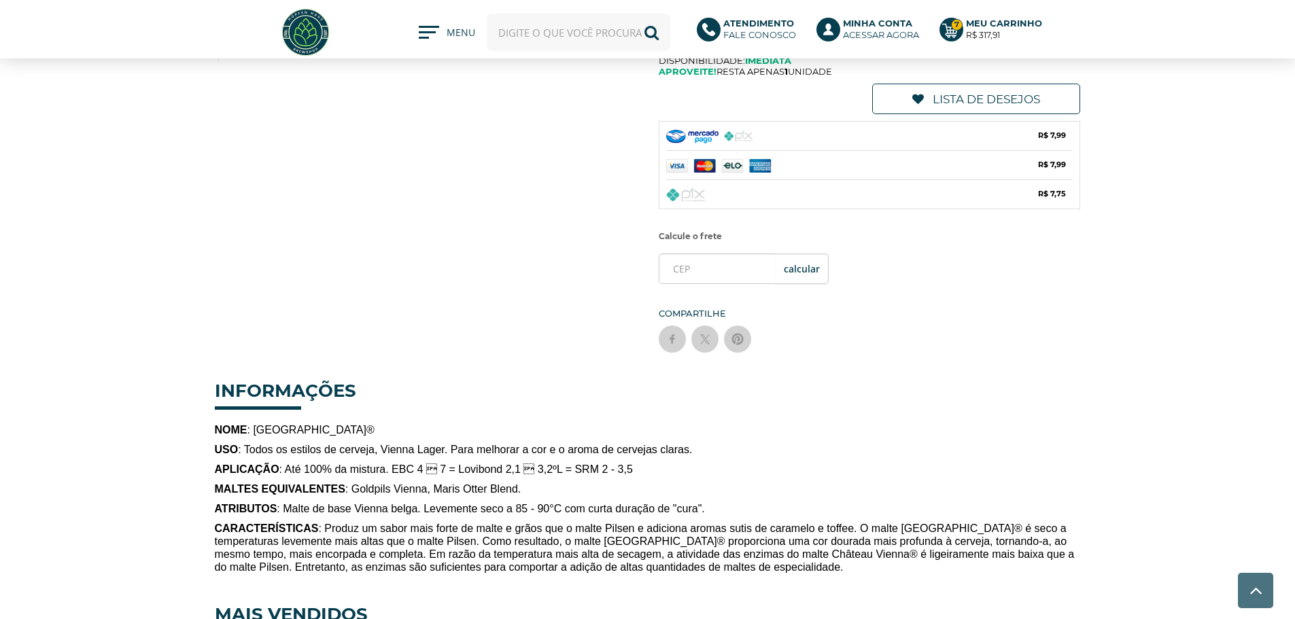
scroll to position [340, 0]
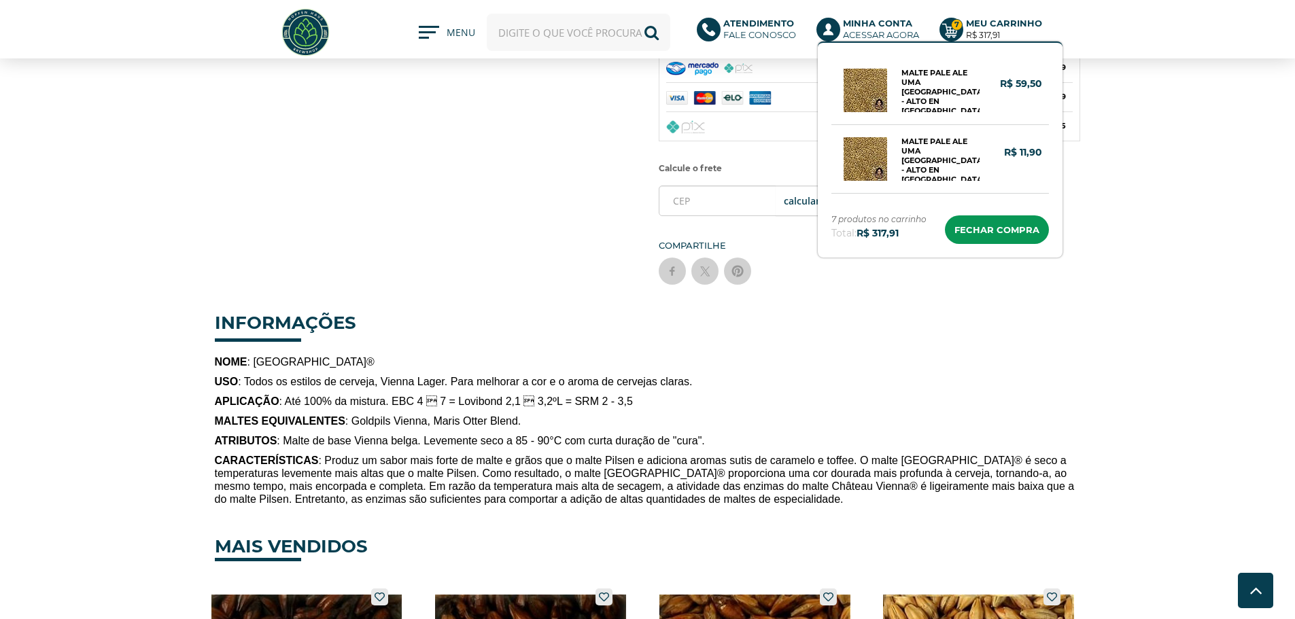
click at [1010, 22] on b "Meu Carrinho" at bounding box center [1004, 23] width 76 height 11
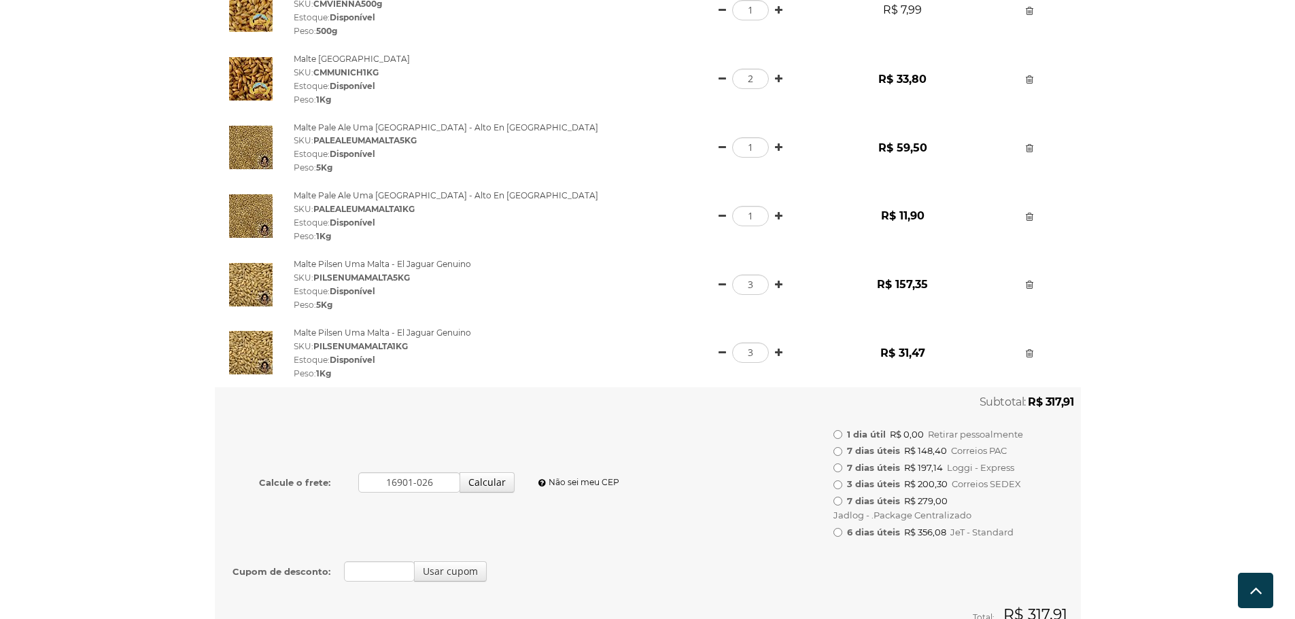
scroll to position [340, 0]
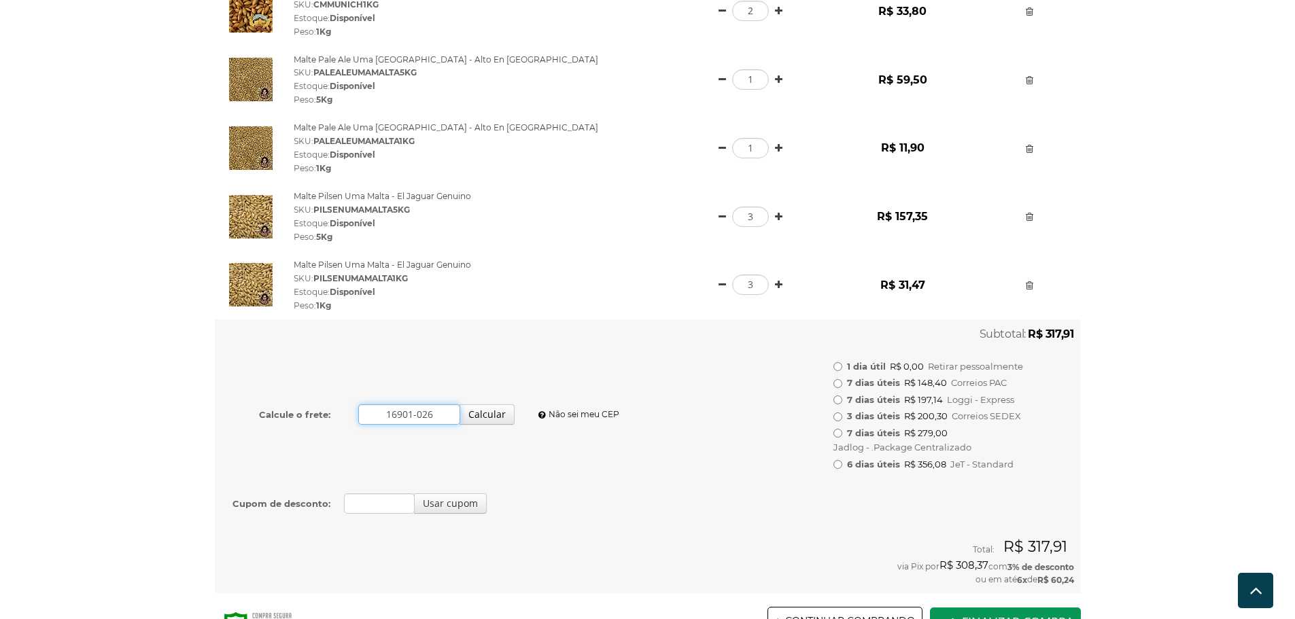
drag, startPoint x: 411, startPoint y: 416, endPoint x: 437, endPoint y: 415, distance: 26.5
click at [437, 415] on input "16901-026" at bounding box center [409, 415] width 103 height 20
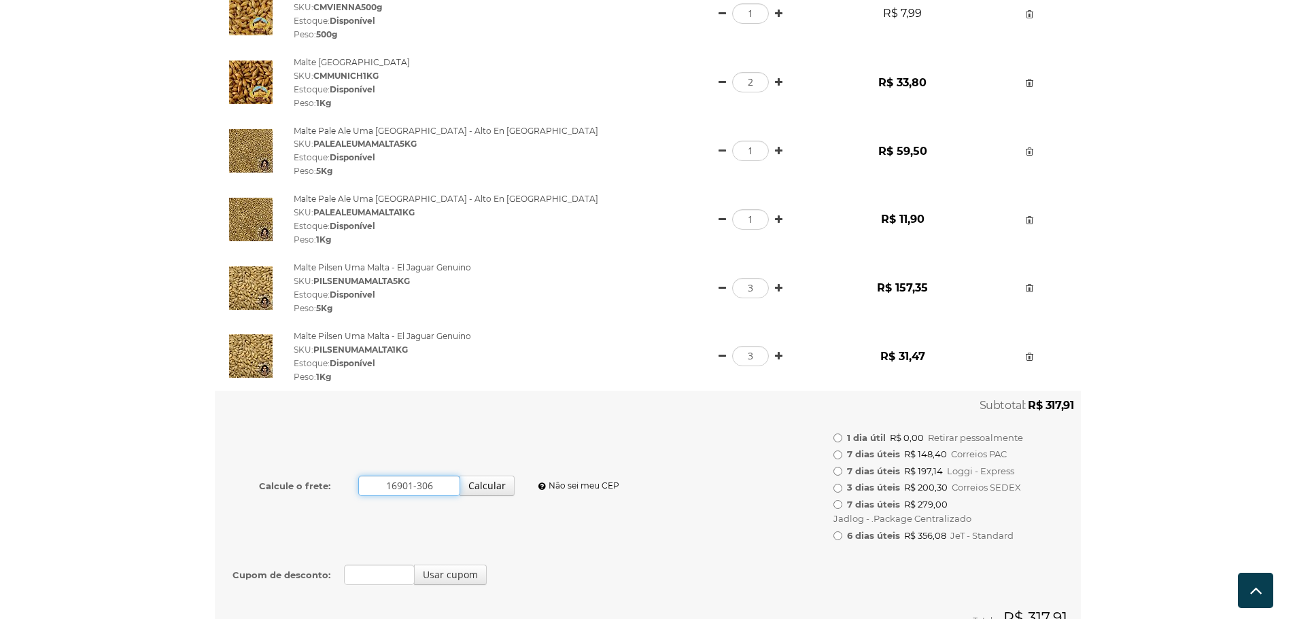
scroll to position [337, 0]
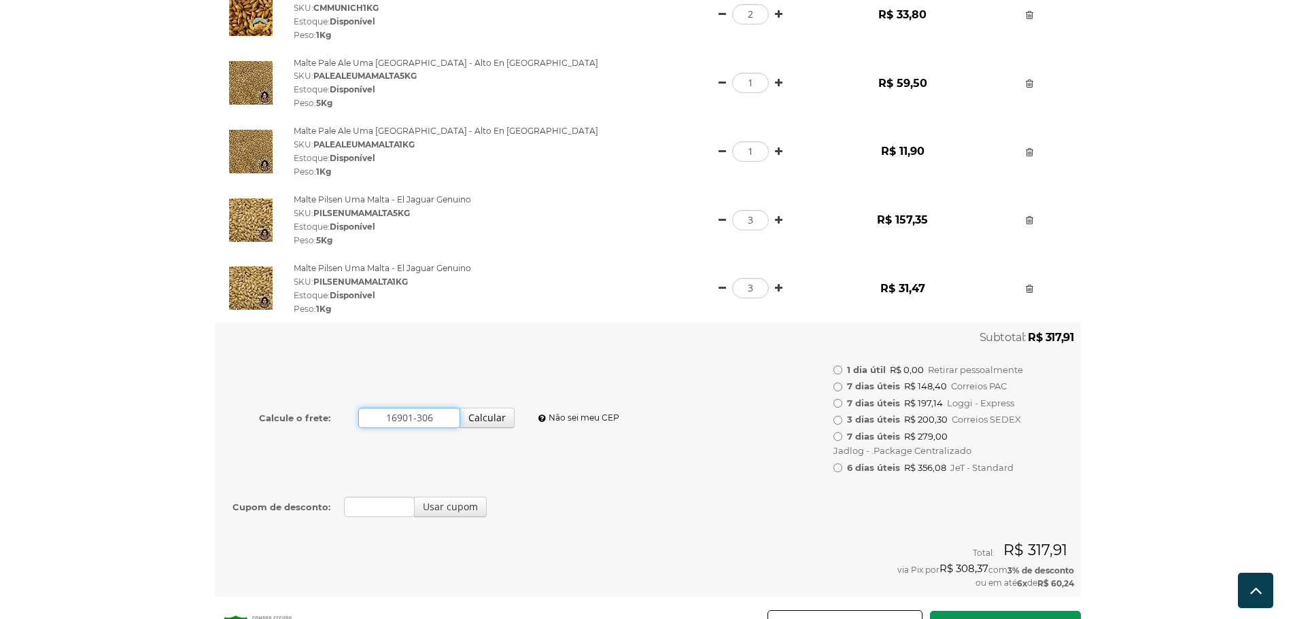
type input "16901-306"
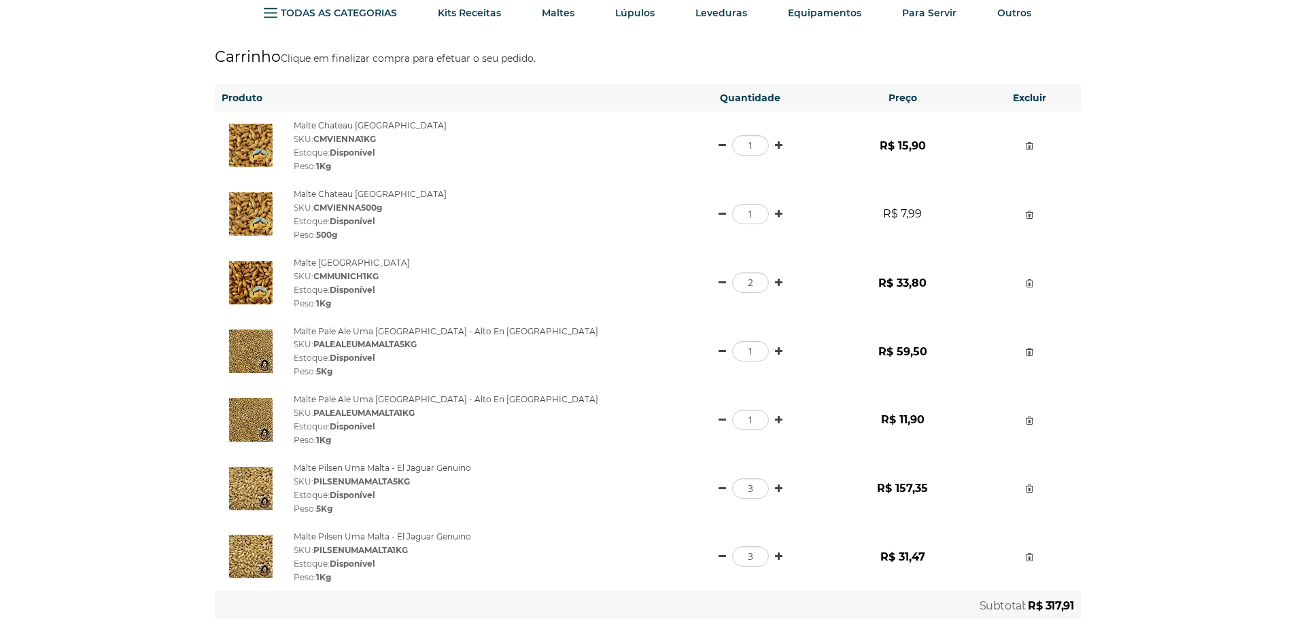
scroll to position [0, 0]
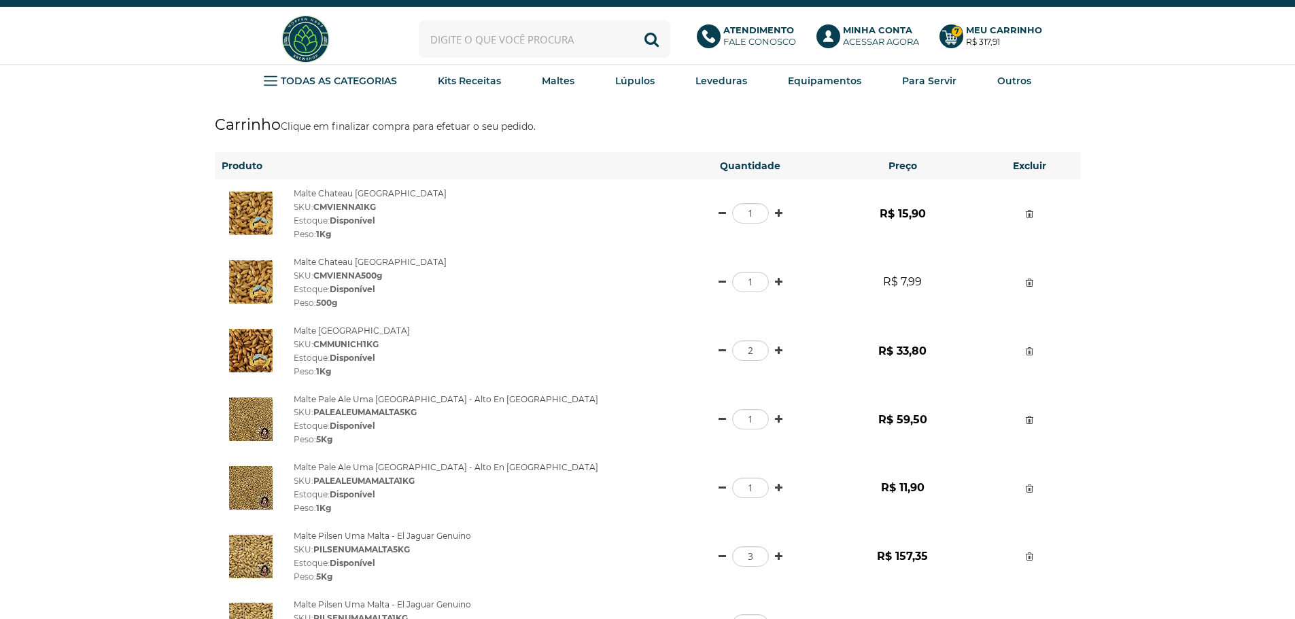
click at [511, 45] on input "text" at bounding box center [545, 38] width 252 height 37
type input "magnum"
click at [633, 20] on button "Buscar" at bounding box center [651, 38] width 37 height 37
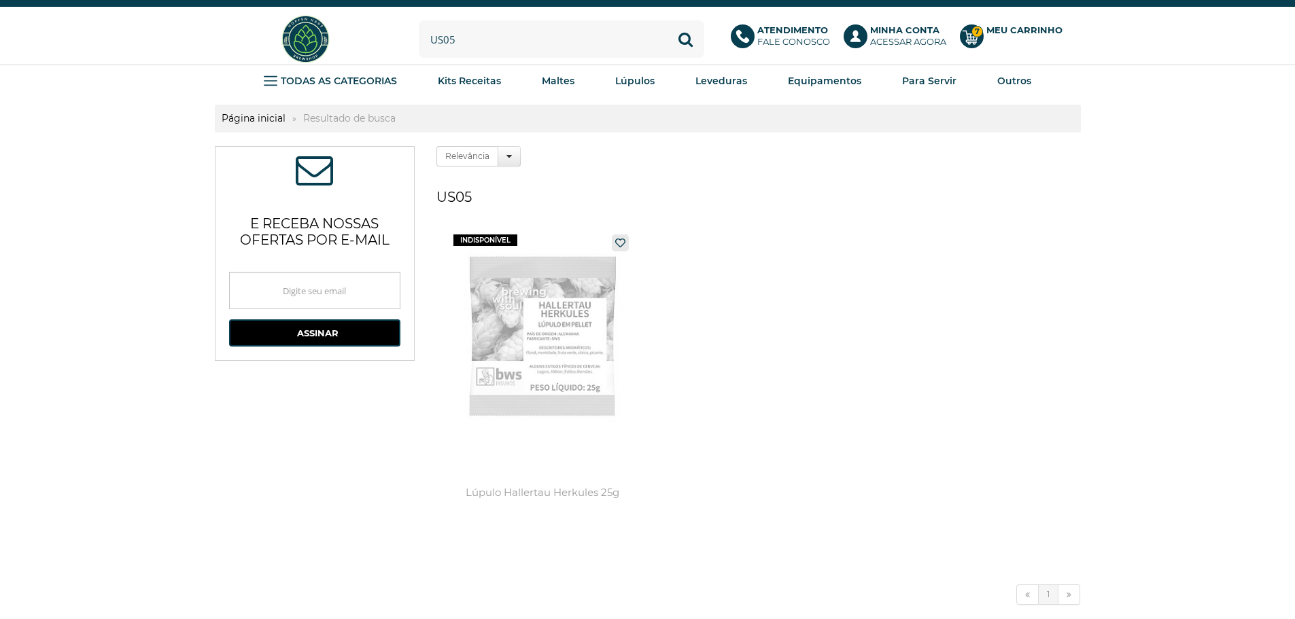
click at [537, 46] on input "us05" at bounding box center [562, 38] width 286 height 37
click at [725, 116] on link "Ales" at bounding box center [734, 116] width 42 height 27
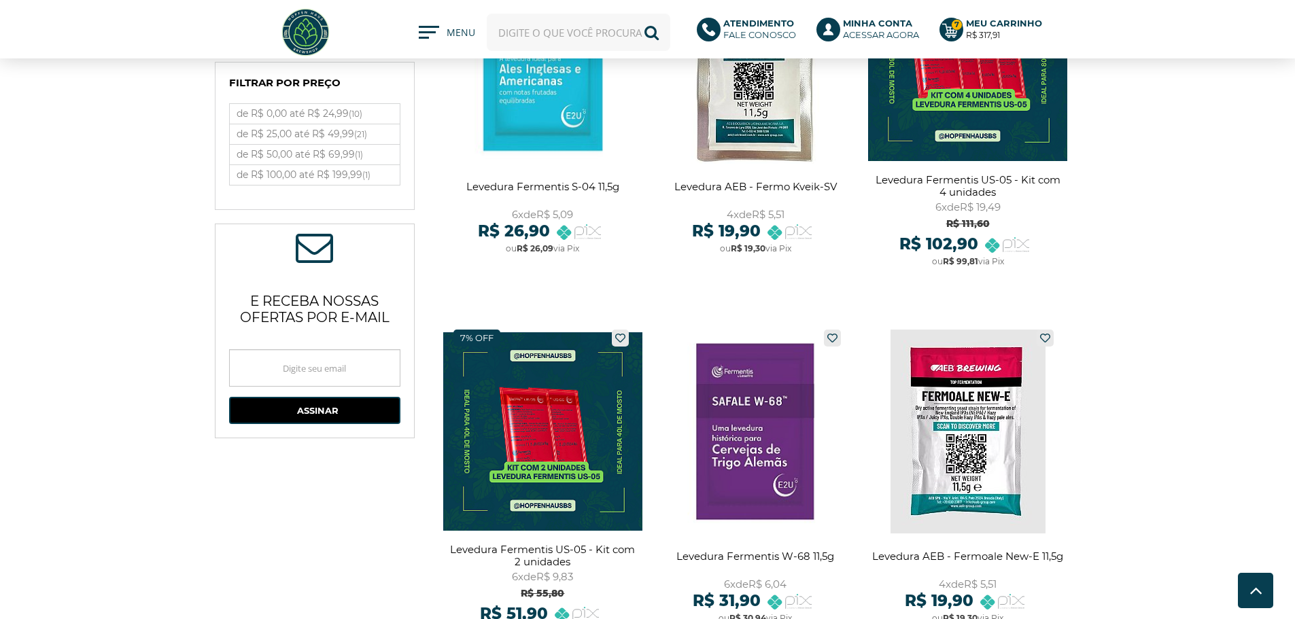
scroll to position [612, 0]
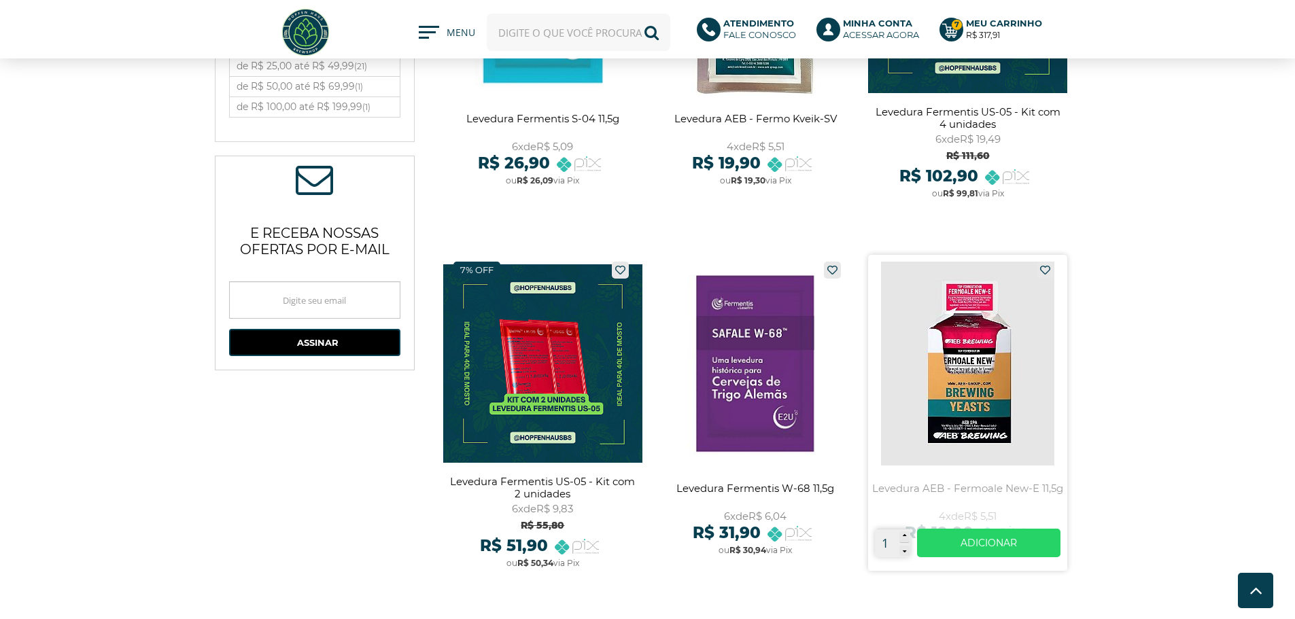
click at [975, 373] on link at bounding box center [967, 413] width 199 height 316
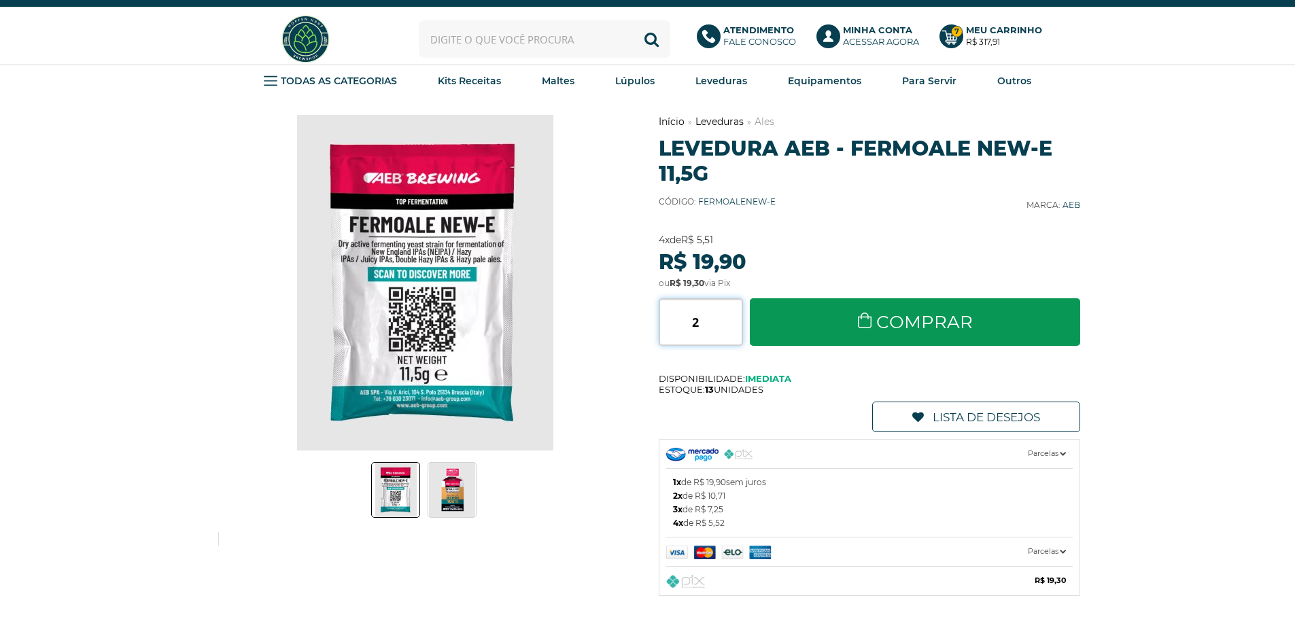
type input "2"
click at [735, 318] on input "2" at bounding box center [701, 322] width 84 height 48
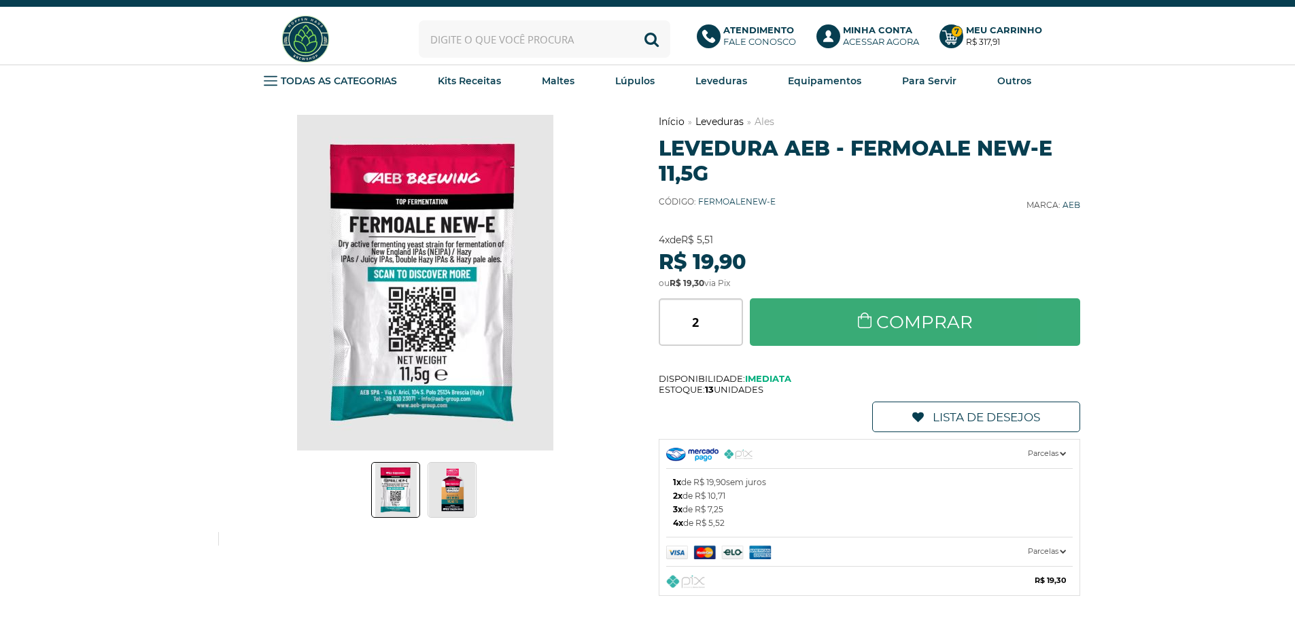
click at [847, 320] on link "Comprar" at bounding box center [915, 322] width 331 height 48
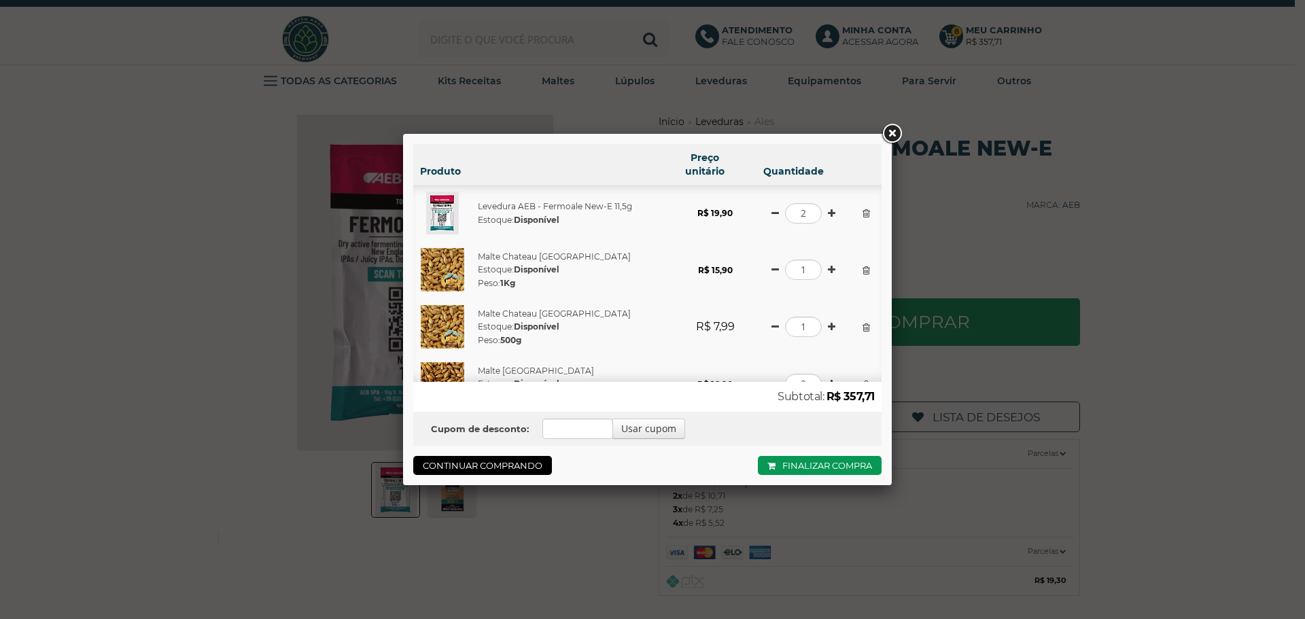
click at [891, 134] on link at bounding box center [892, 134] width 24 height 24
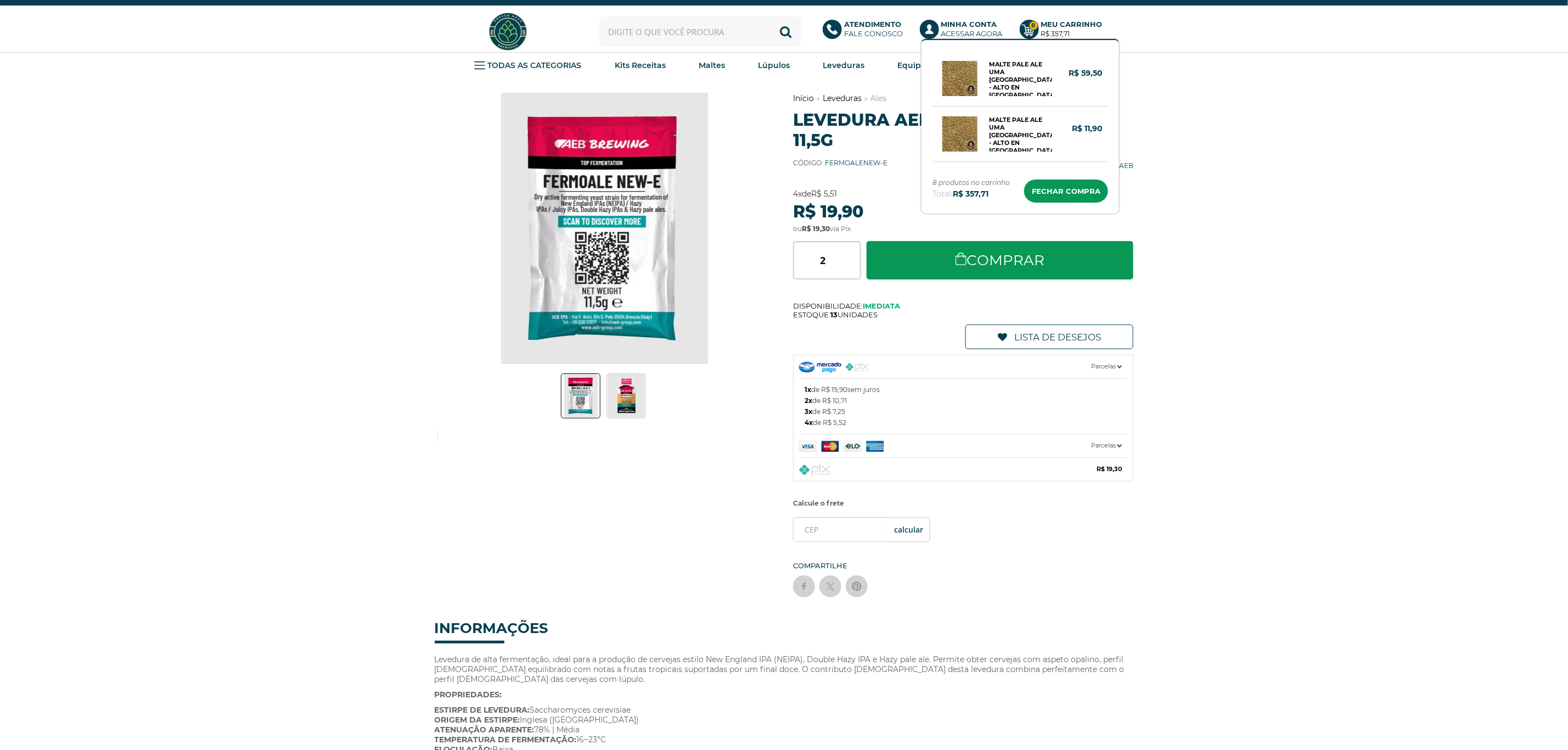
click at [1046, 27] on b "Meu Carrinho" at bounding box center [1072, 23] width 61 height 9
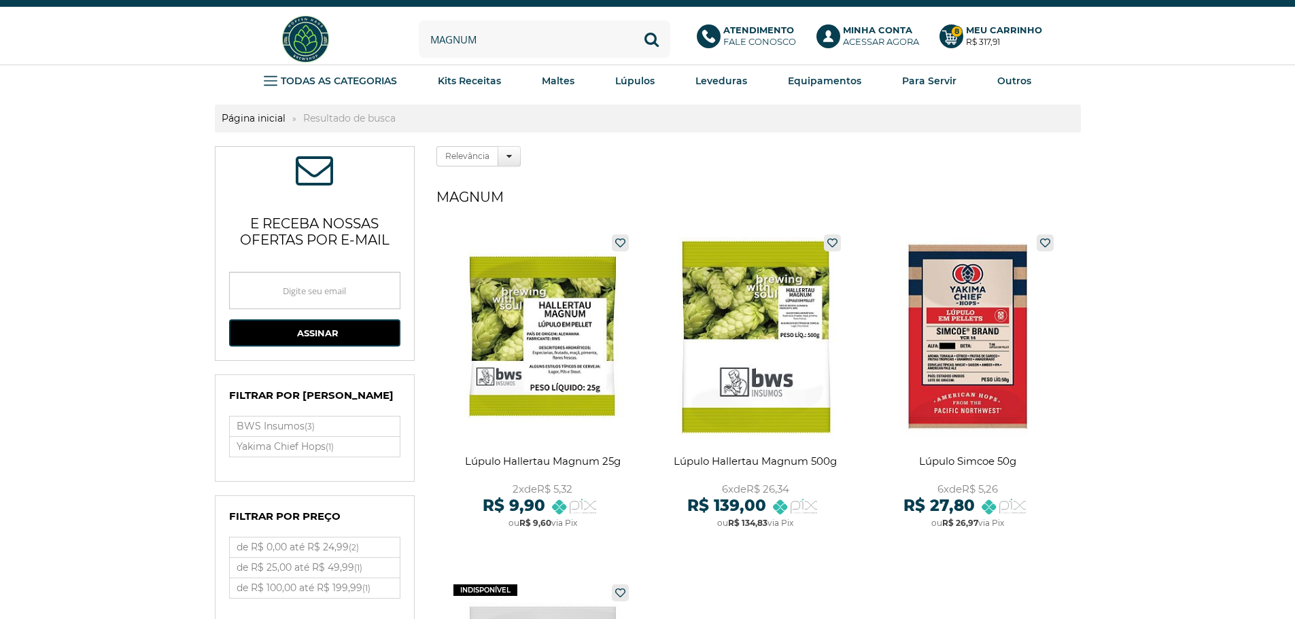
scroll to position [68, 0]
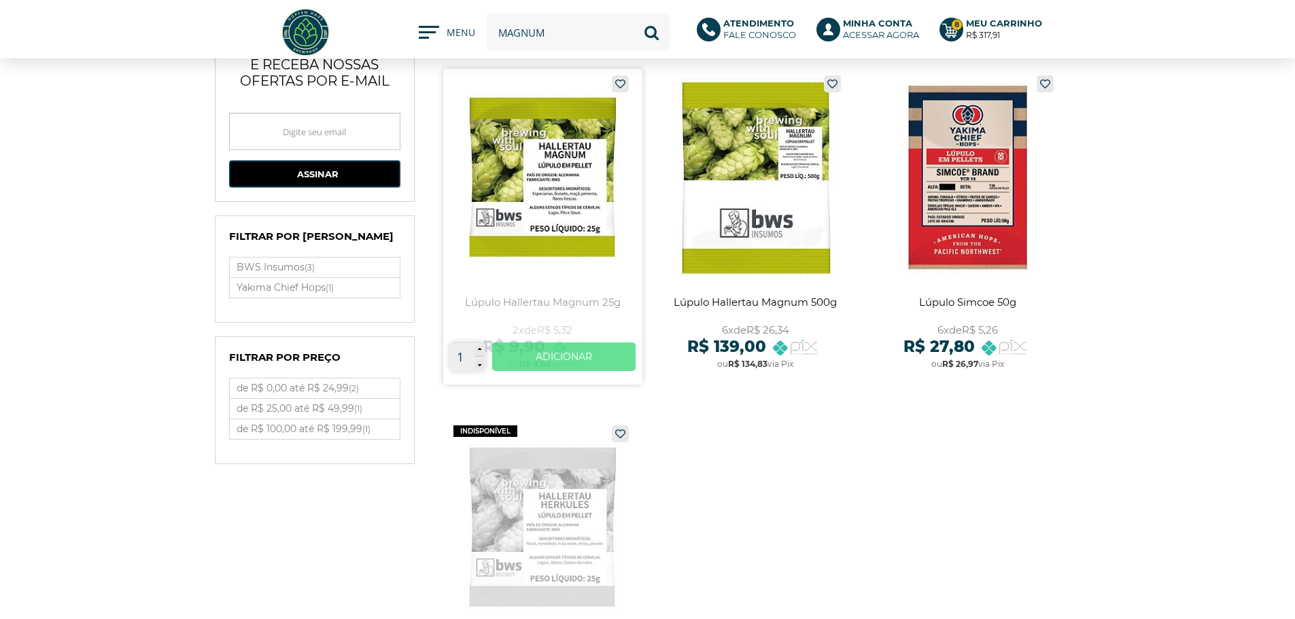
click at [585, 358] on link "Ver mais" at bounding box center [563, 357] width 143 height 29
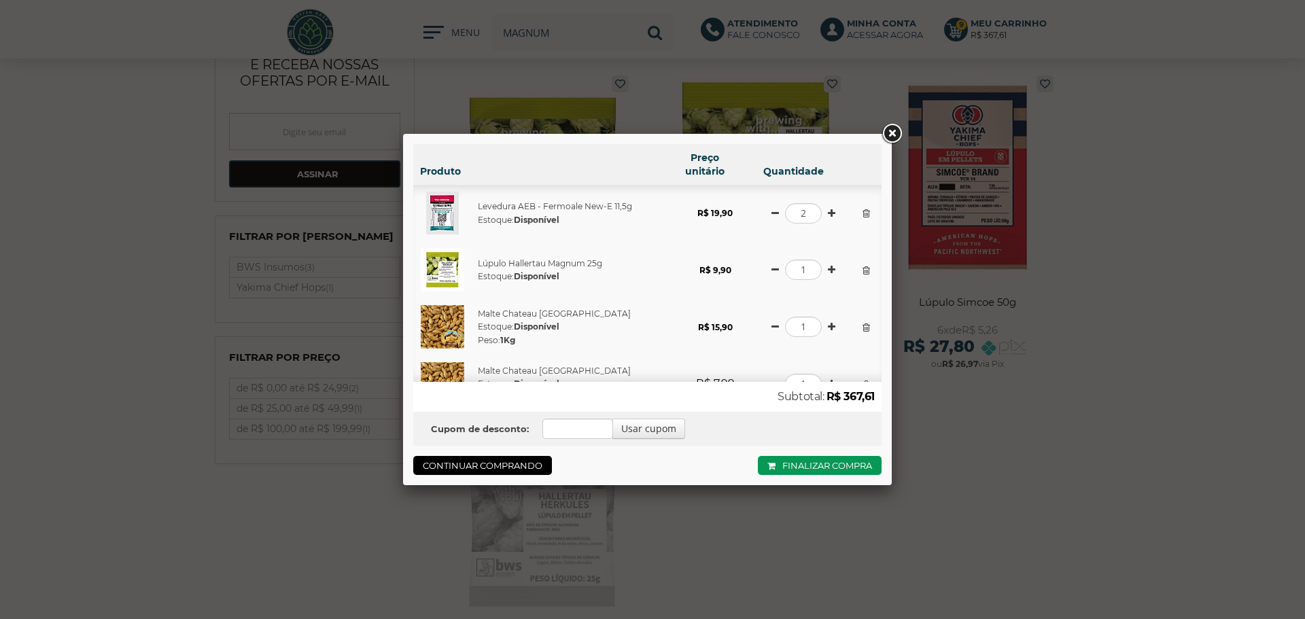
click at [893, 135] on link at bounding box center [892, 134] width 24 height 24
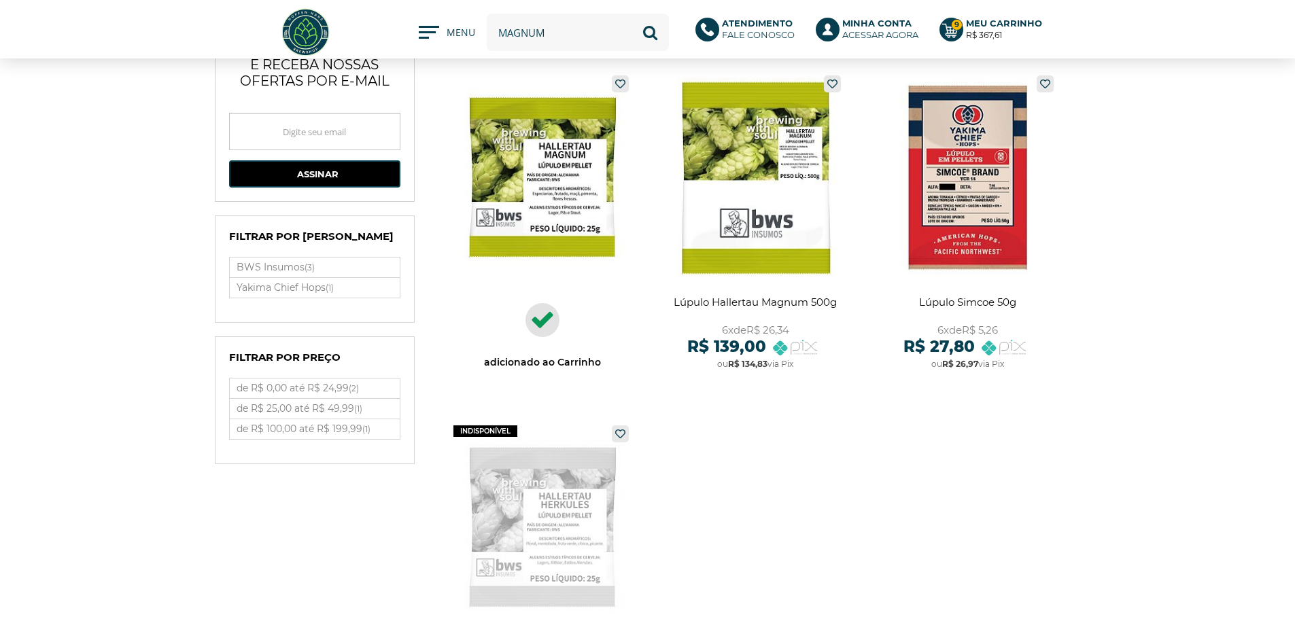
scroll to position [0, 0]
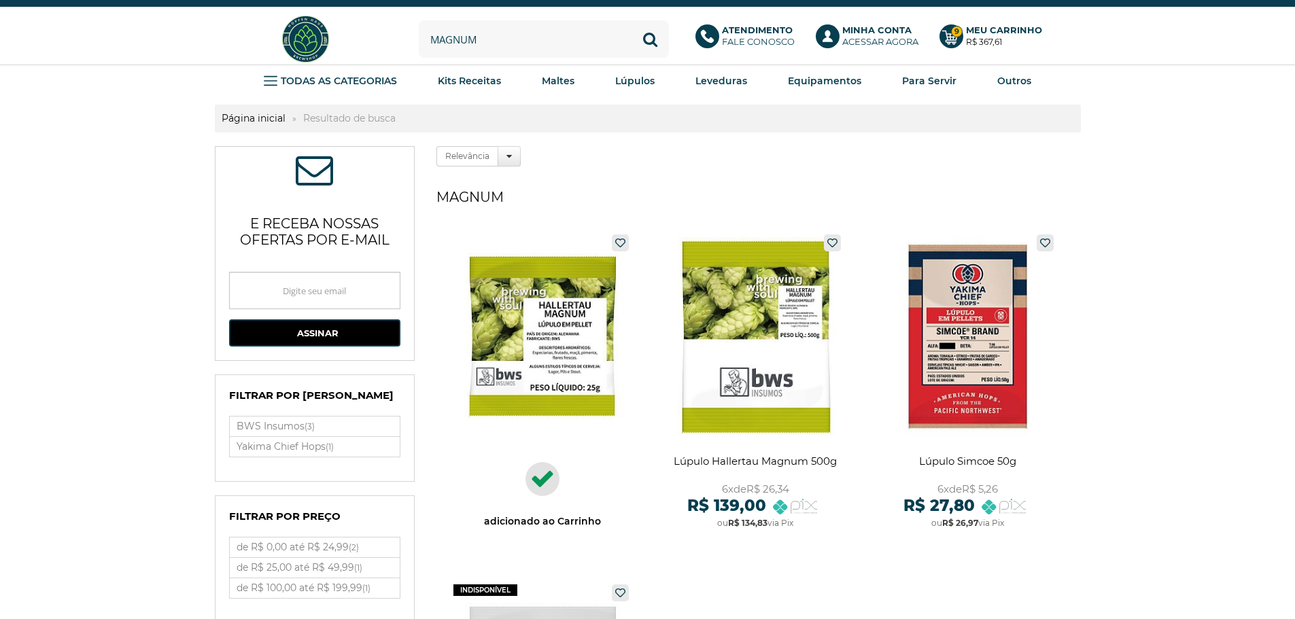
click at [545, 37] on input "magnum" at bounding box center [544, 38] width 250 height 37
click at [545, 36] on input "magnum" at bounding box center [544, 38] width 250 height 37
type input "cascade"
click at [632, 20] on button "Buscar" at bounding box center [650, 38] width 37 height 37
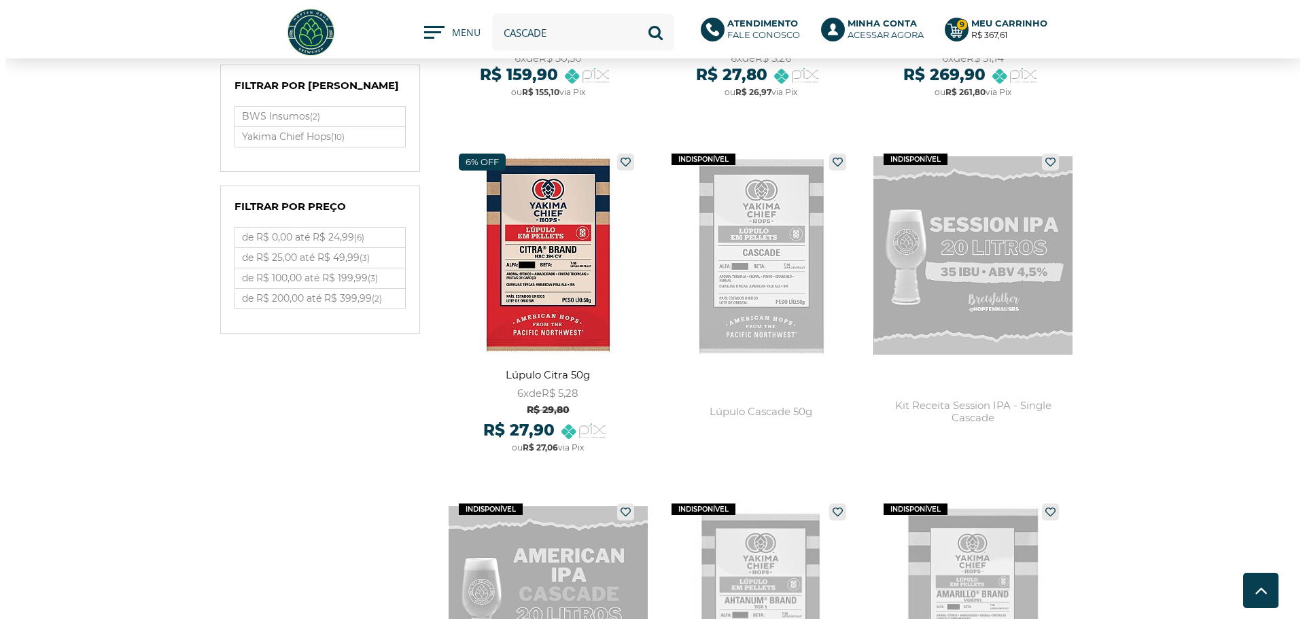
scroll to position [272, 0]
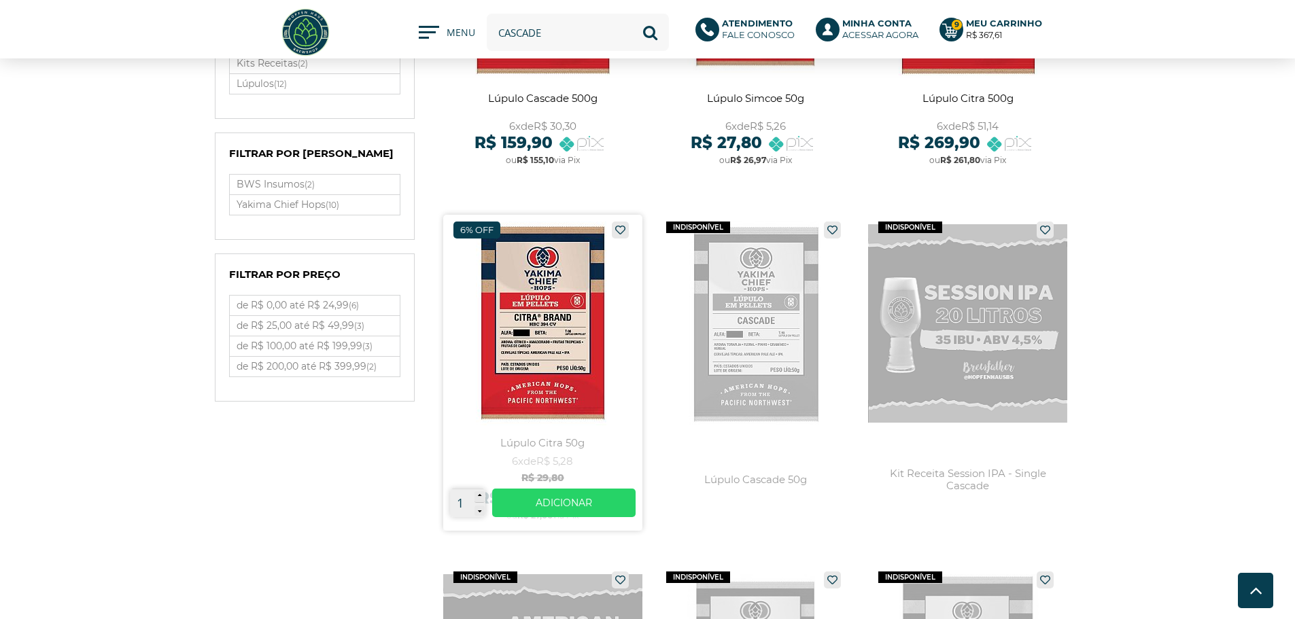
click at [480, 497] on icon at bounding box center [479, 497] width 3 height 7
click at [478, 511] on icon at bounding box center [479, 511] width 3 height 8
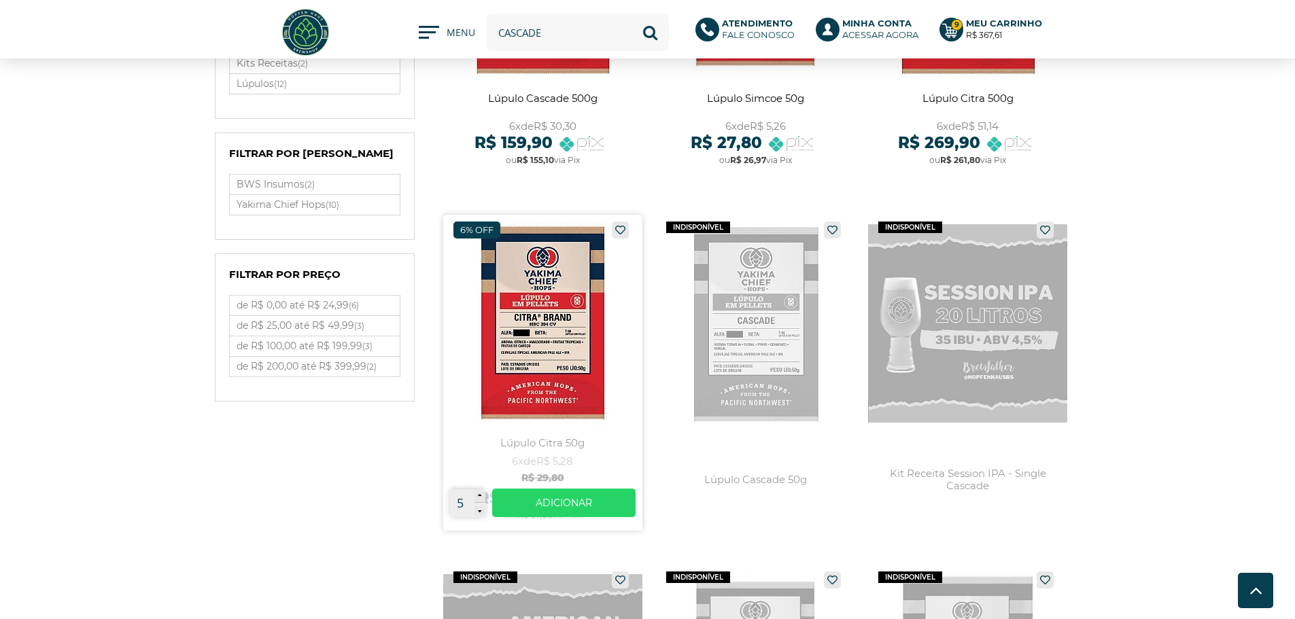
type input "4"
click at [532, 505] on link "Ver mais" at bounding box center [563, 503] width 143 height 29
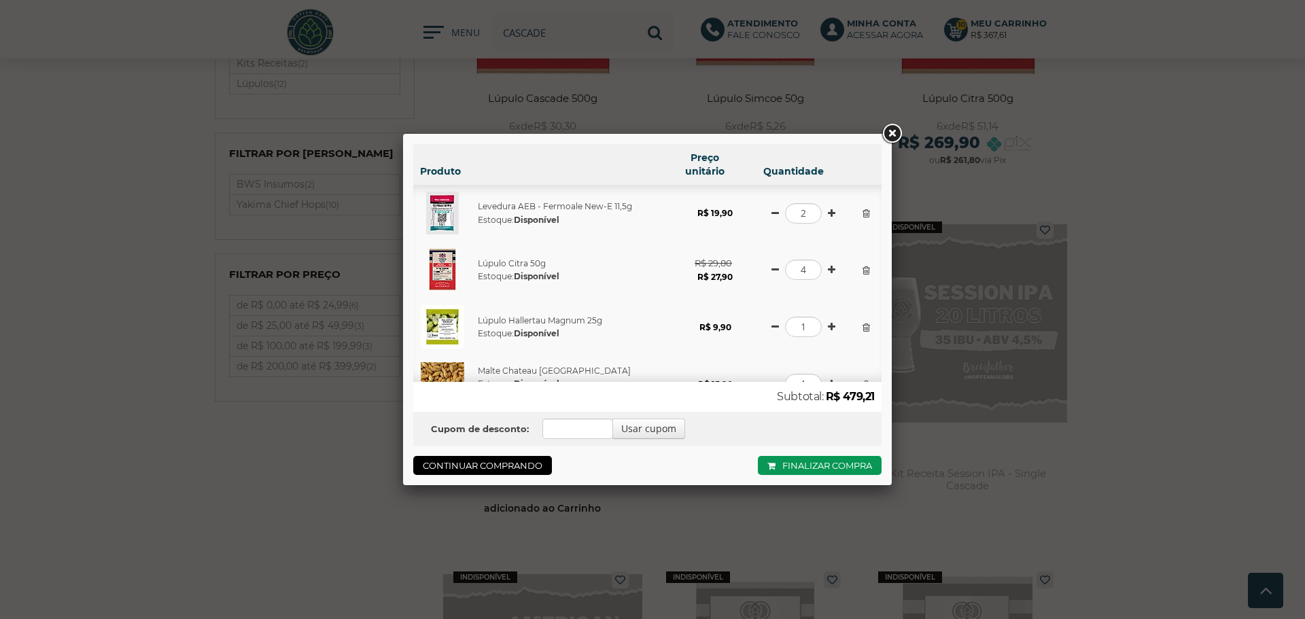
click at [356, 468] on div "Produto Preço unitário Quantidade Levedura AEB - Fermoale New-E 11,5g Estoque: …" at bounding box center [652, 309] width 1305 height 619
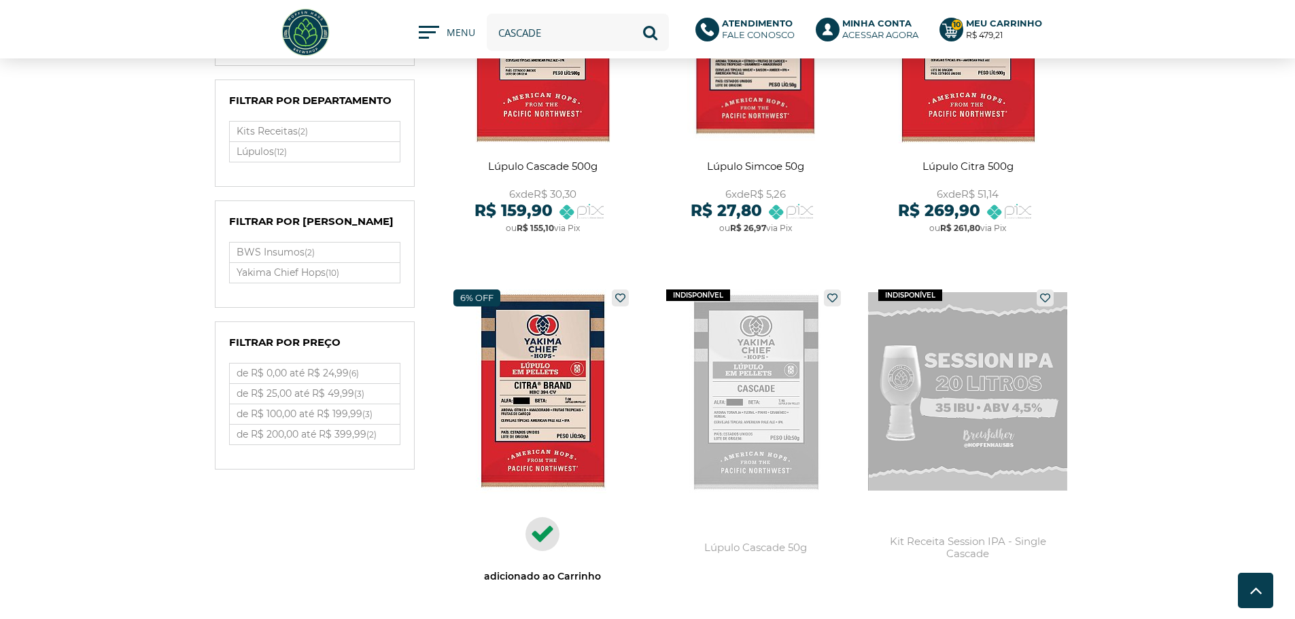
scroll to position [0, 0]
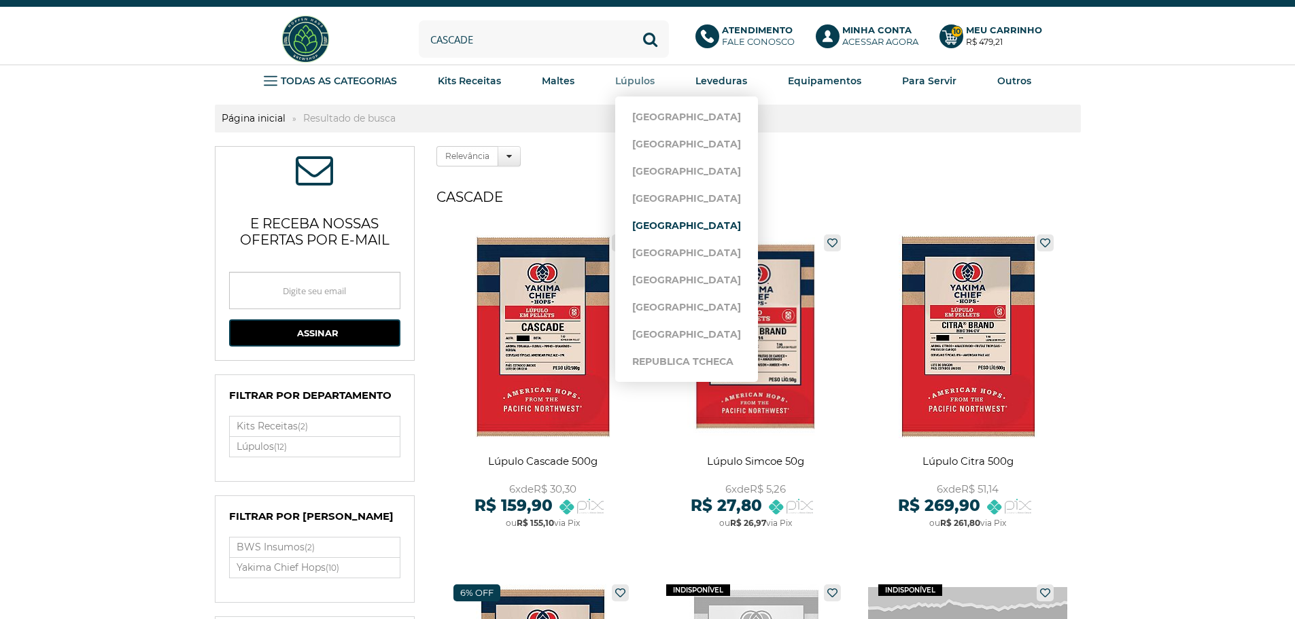
click at [674, 226] on link "[GEOGRAPHIC_DATA]" at bounding box center [686, 225] width 109 height 27
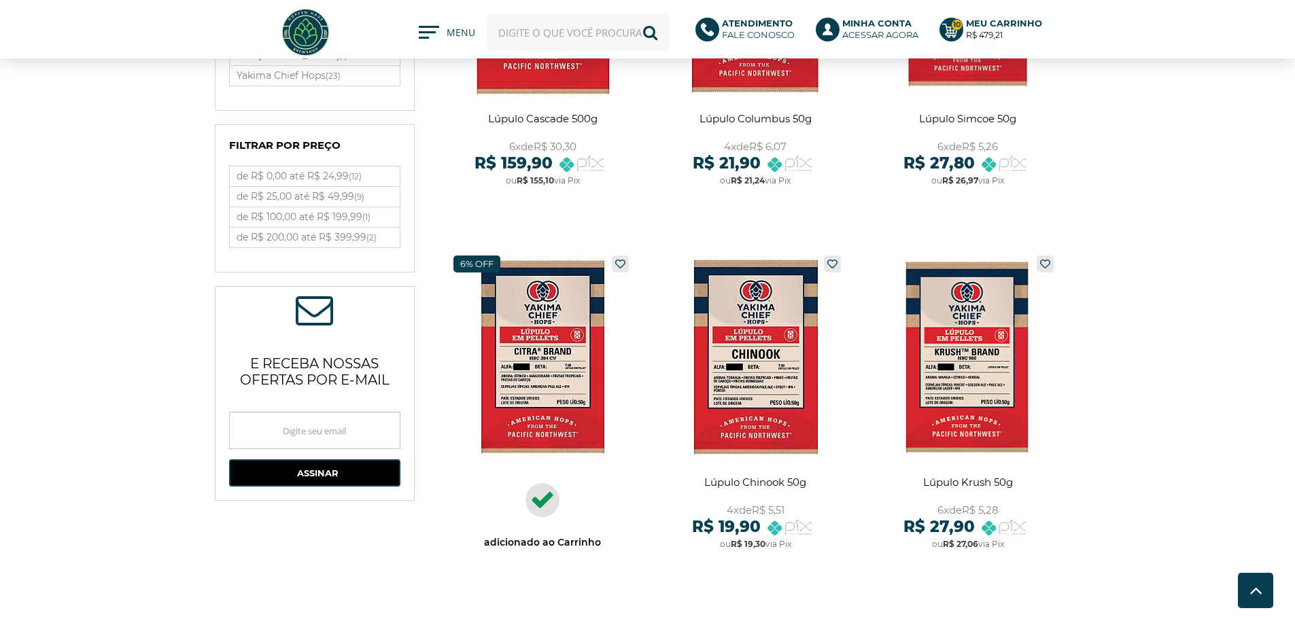
scroll to position [680, 0]
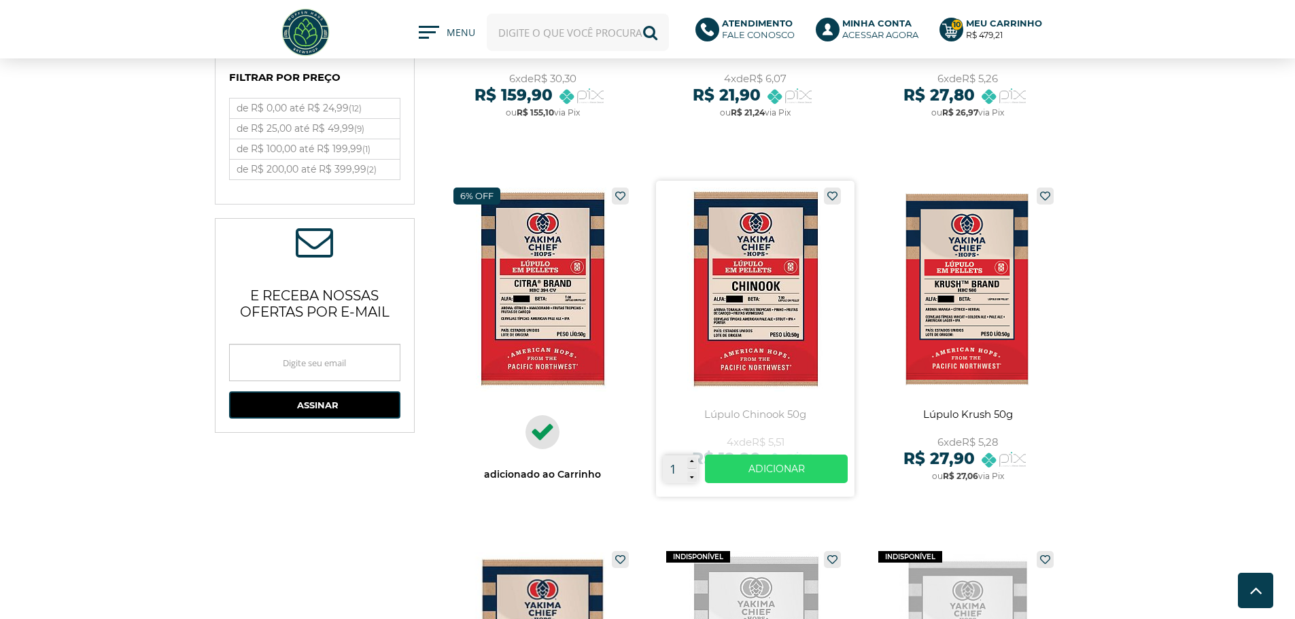
click at [691, 460] on icon at bounding box center [691, 463] width 3 height 7
type input "3"
click at [778, 473] on link "Ver mais" at bounding box center [776, 469] width 143 height 29
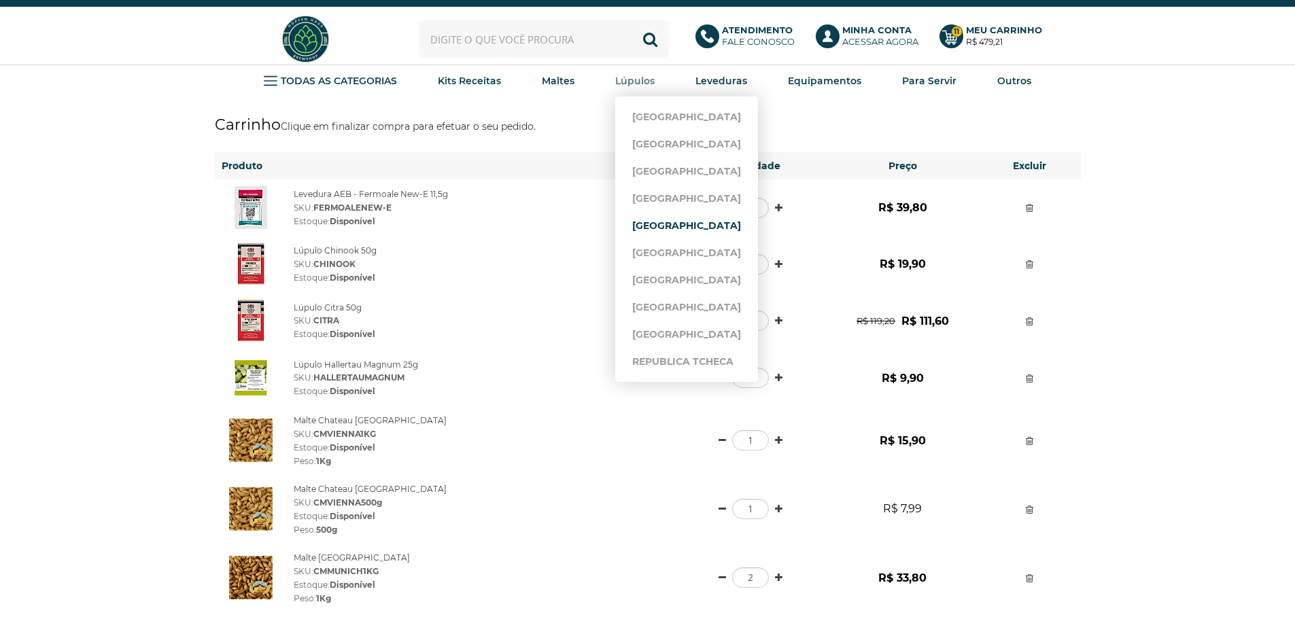
click at [668, 224] on link "[GEOGRAPHIC_DATA]" at bounding box center [686, 225] width 109 height 27
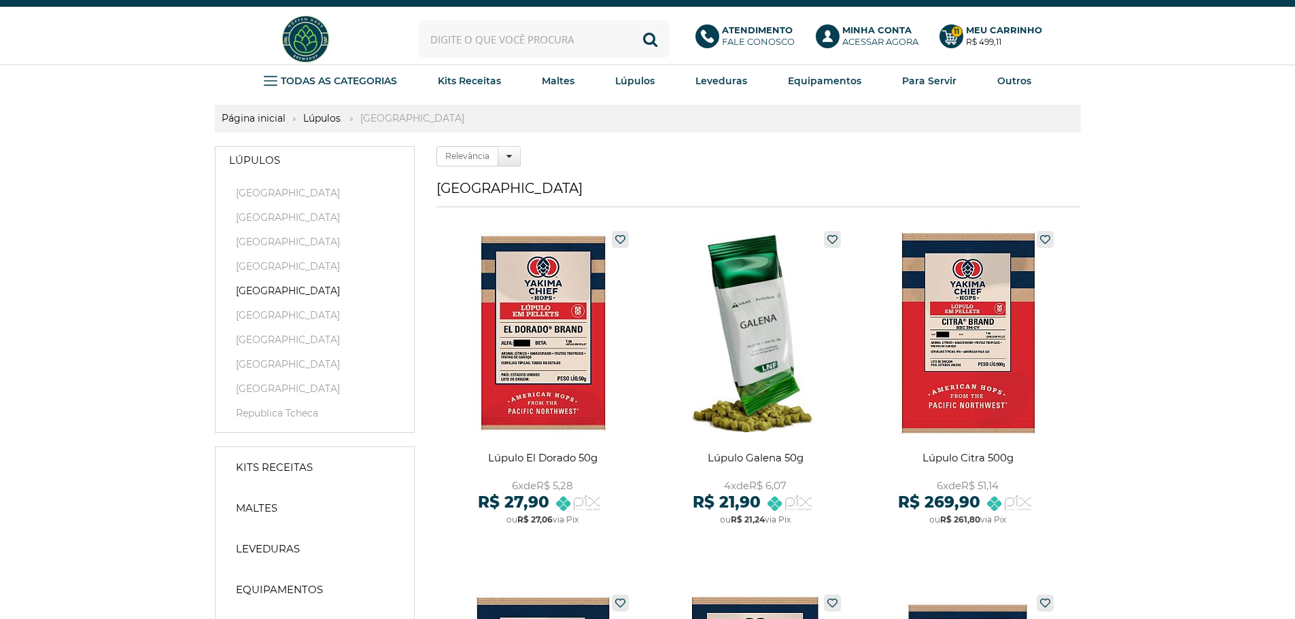
scroll to position [68, 0]
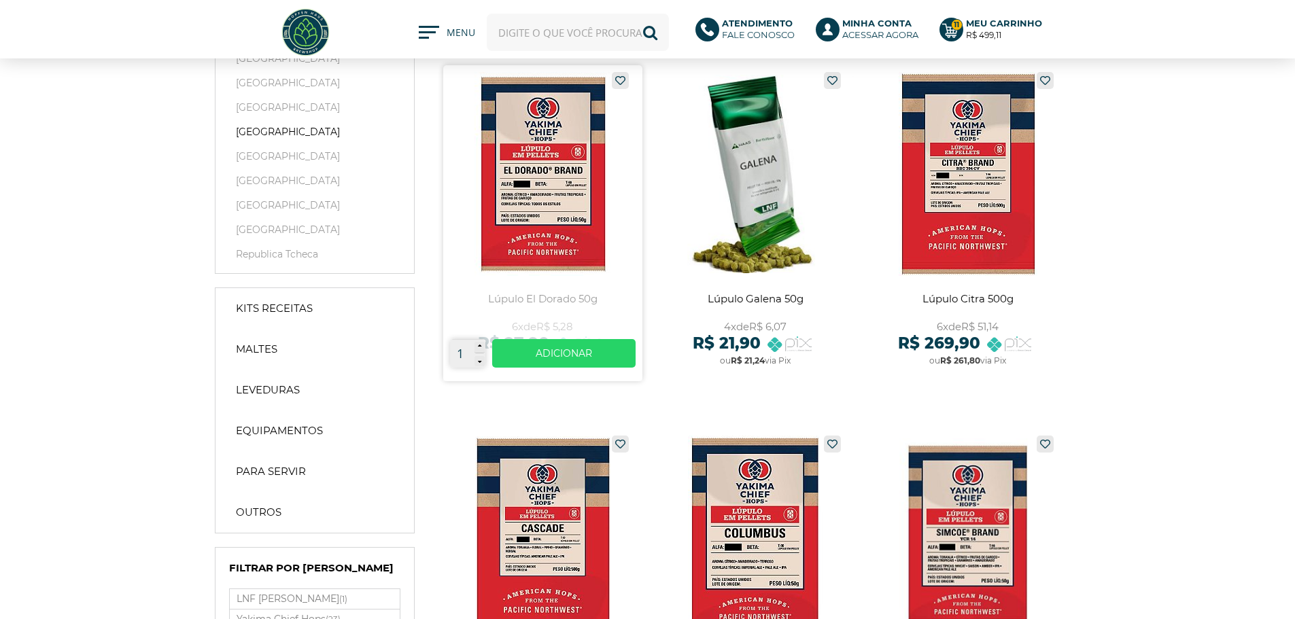
click at [536, 199] on link at bounding box center [542, 223] width 199 height 316
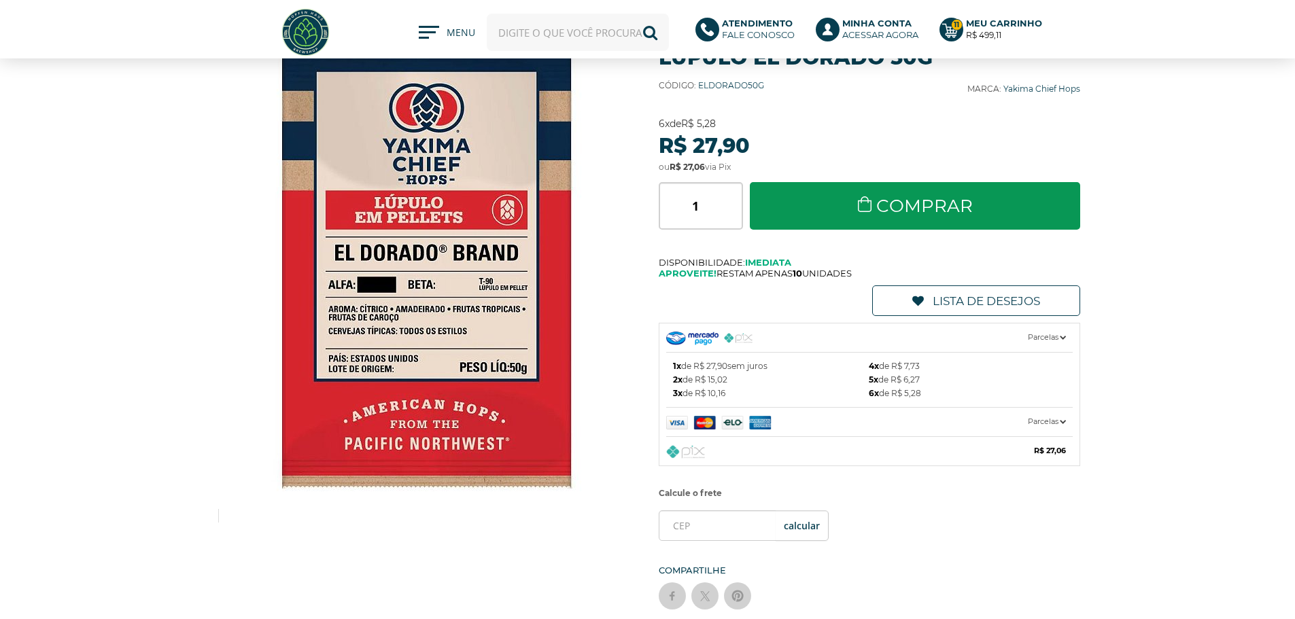
scroll to position [68, 0]
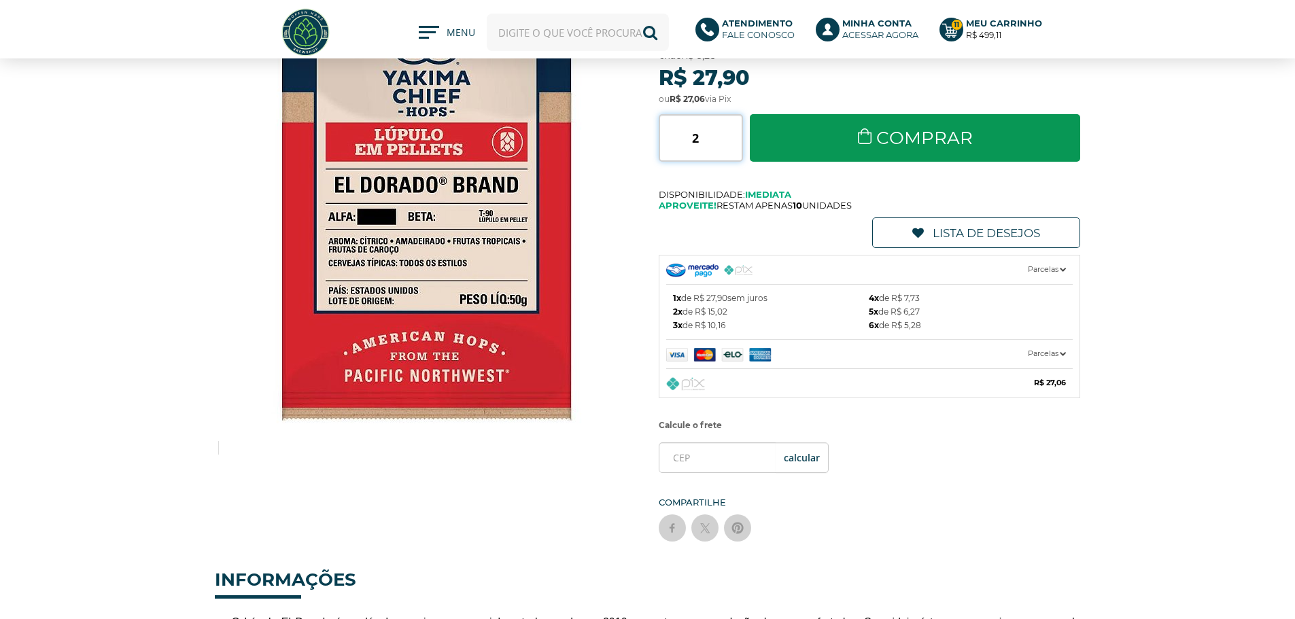
click at [736, 134] on input "2" at bounding box center [701, 138] width 84 height 48
click at [736, 134] on input "3" at bounding box center [701, 138] width 84 height 48
type input "2"
click at [736, 143] on input "2" at bounding box center [701, 138] width 84 height 48
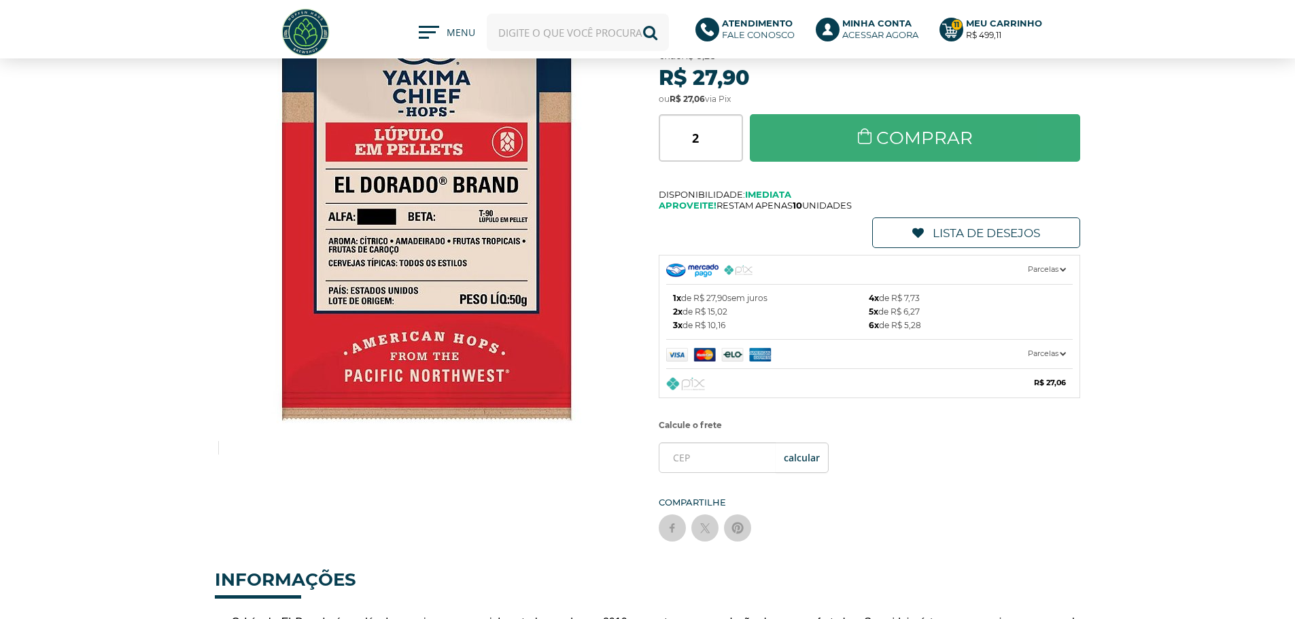
click at [823, 135] on link "Comprar" at bounding box center [915, 138] width 331 height 48
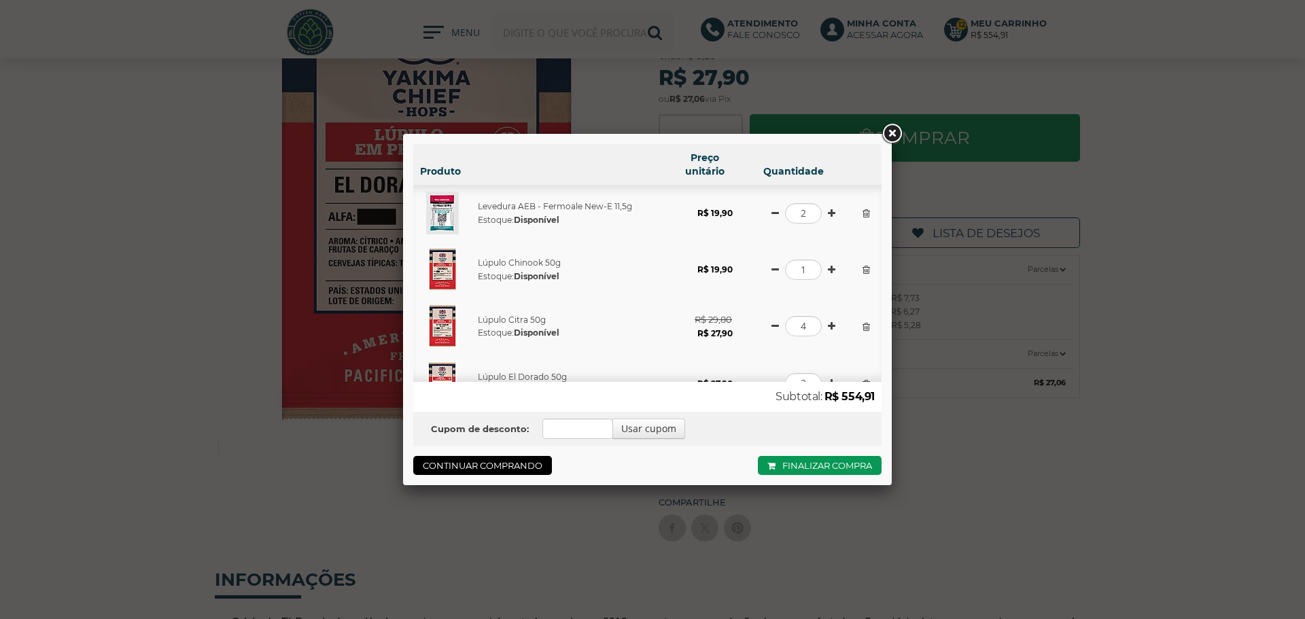
click at [889, 133] on link at bounding box center [892, 134] width 24 height 24
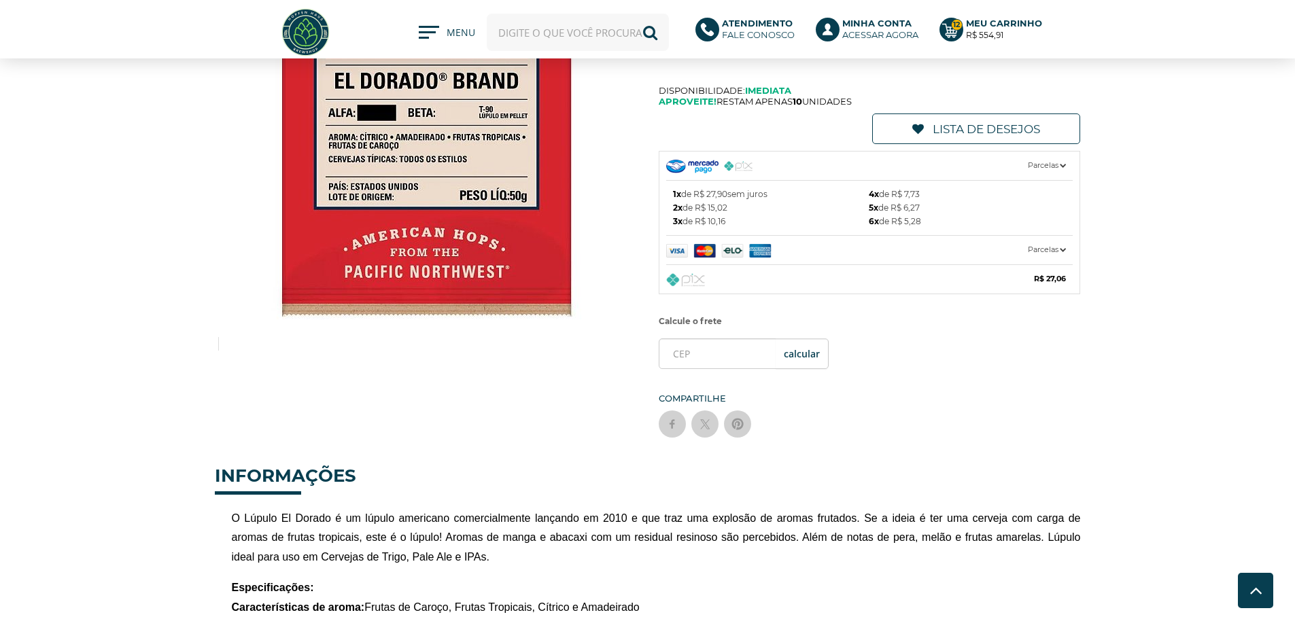
scroll to position [0, 0]
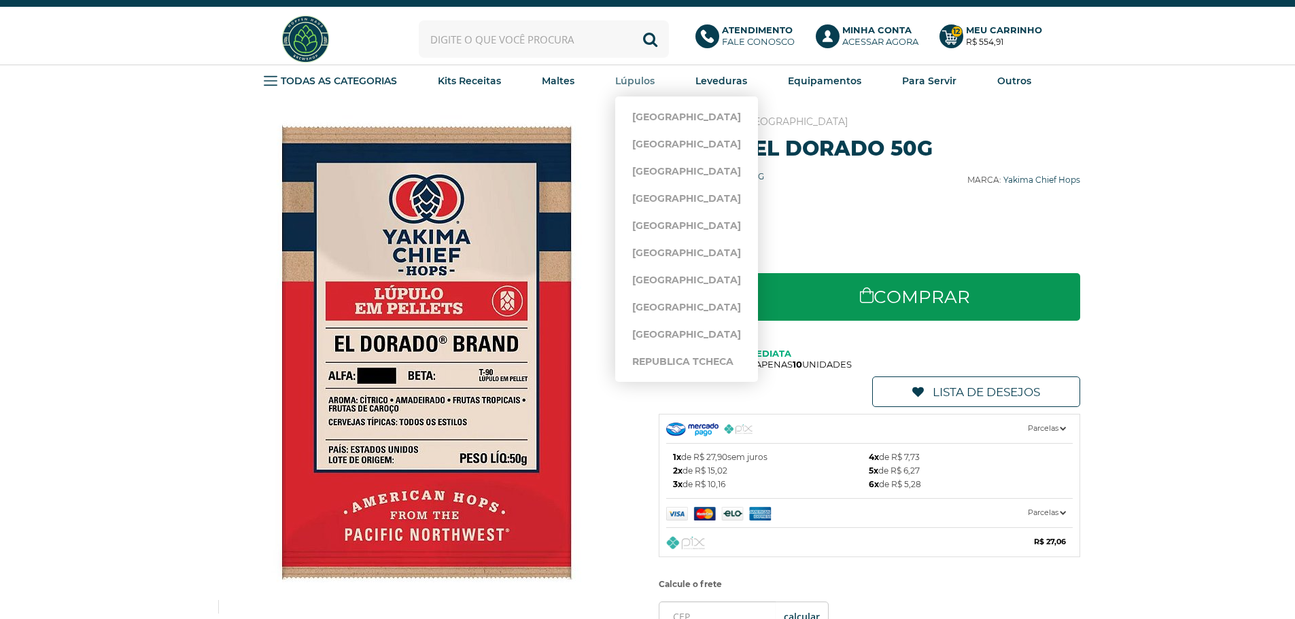
click at [632, 82] on strong "Lúpulos" at bounding box center [634, 81] width 39 height 12
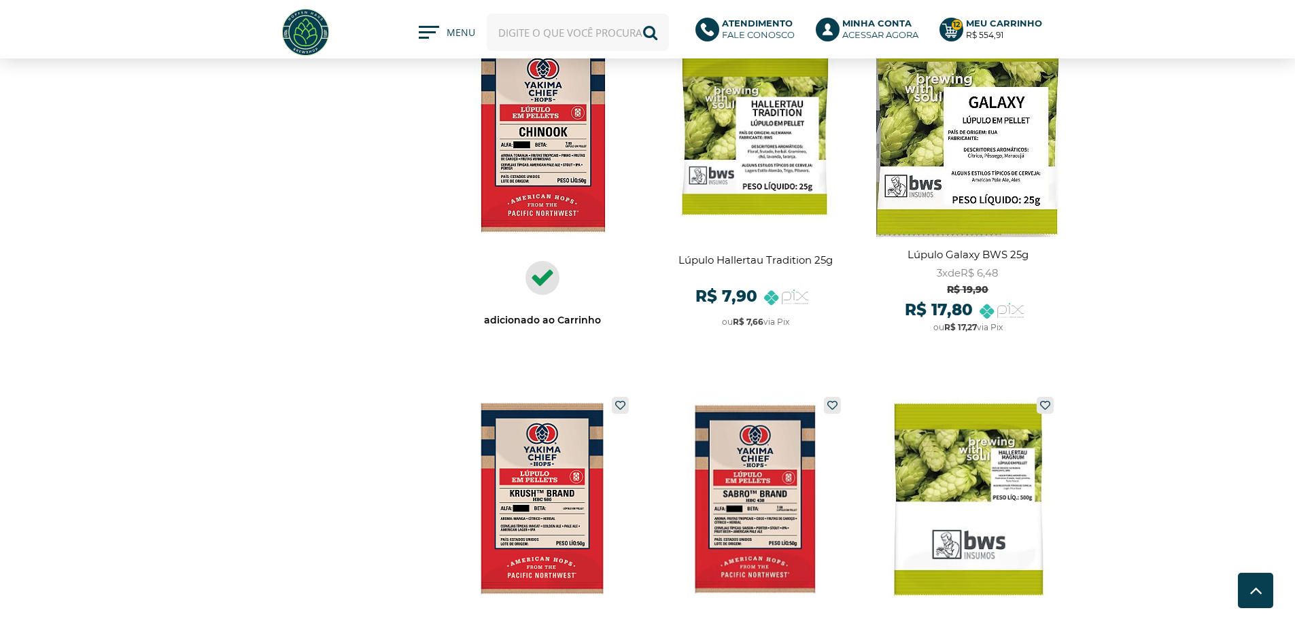
scroll to position [1632, 0]
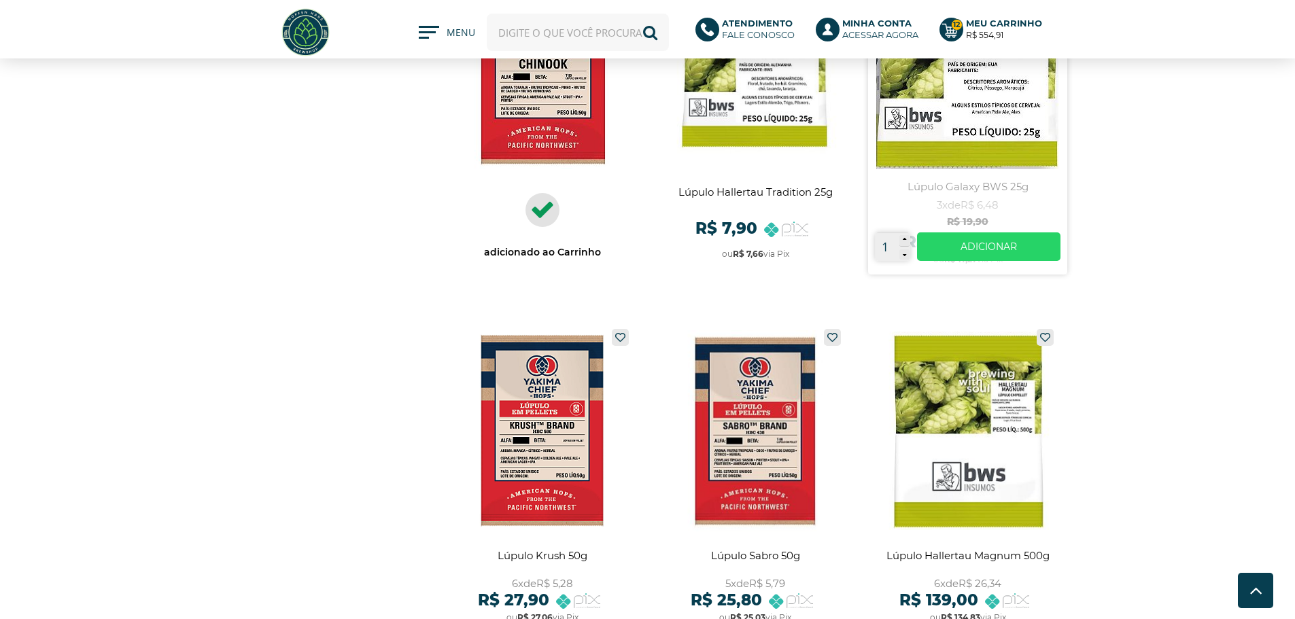
click at [905, 239] on icon at bounding box center [904, 240] width 3 height 7
type input "4"
click at [985, 247] on link "Ver mais" at bounding box center [988, 247] width 143 height 29
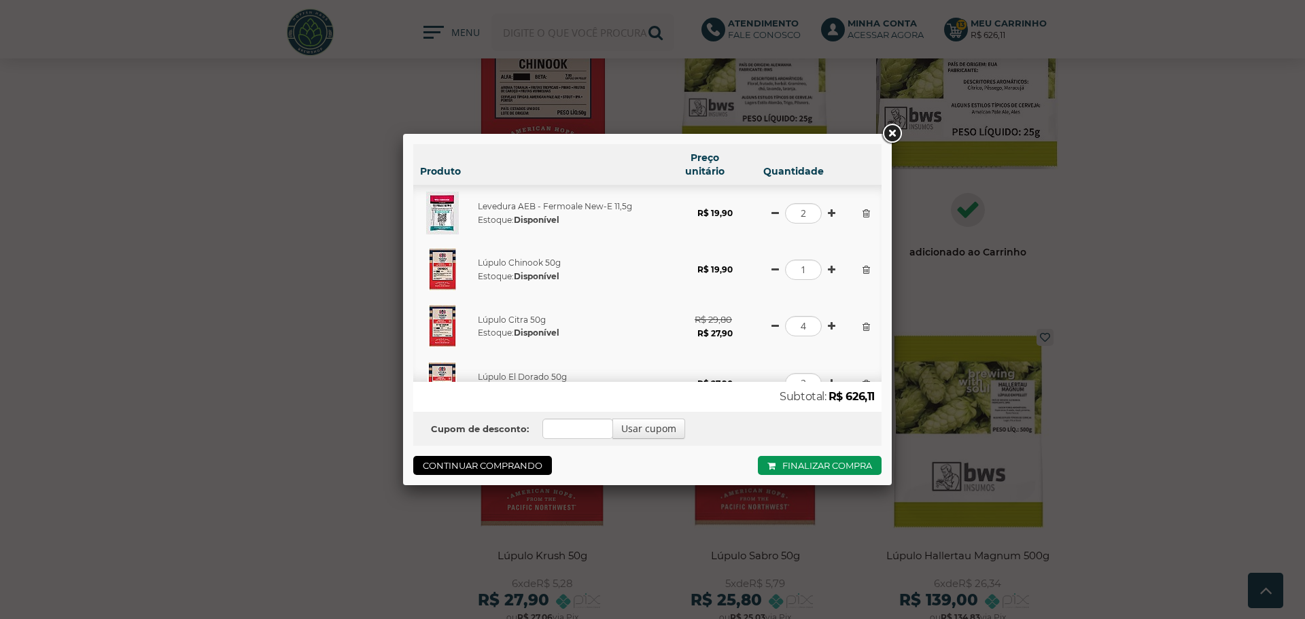
click at [895, 139] on link at bounding box center [892, 134] width 24 height 24
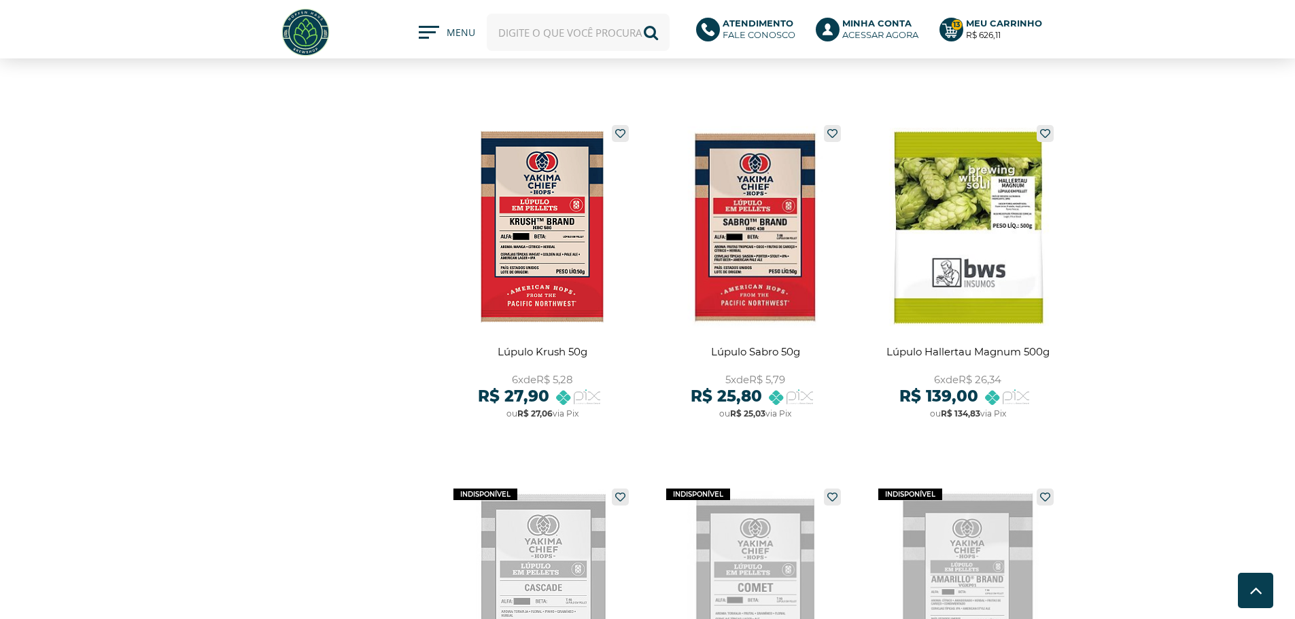
scroll to position [1496, 0]
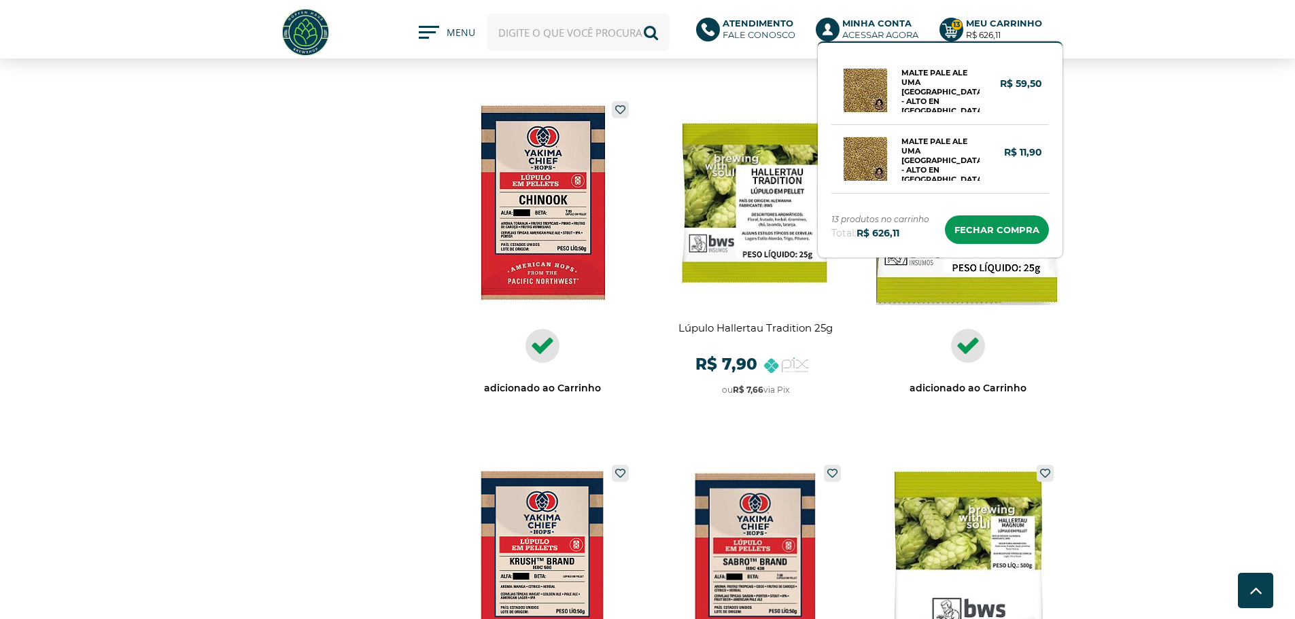
click at [1016, 24] on b "Meu Carrinho" at bounding box center [1004, 23] width 76 height 11
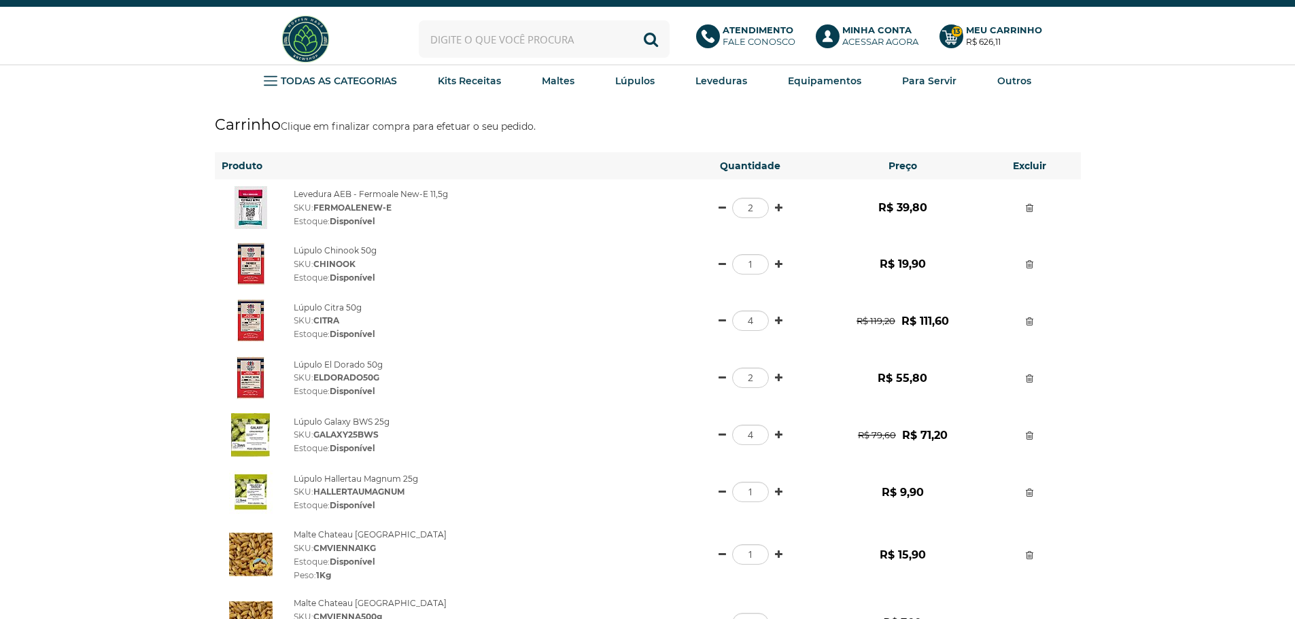
scroll to position [68, 0]
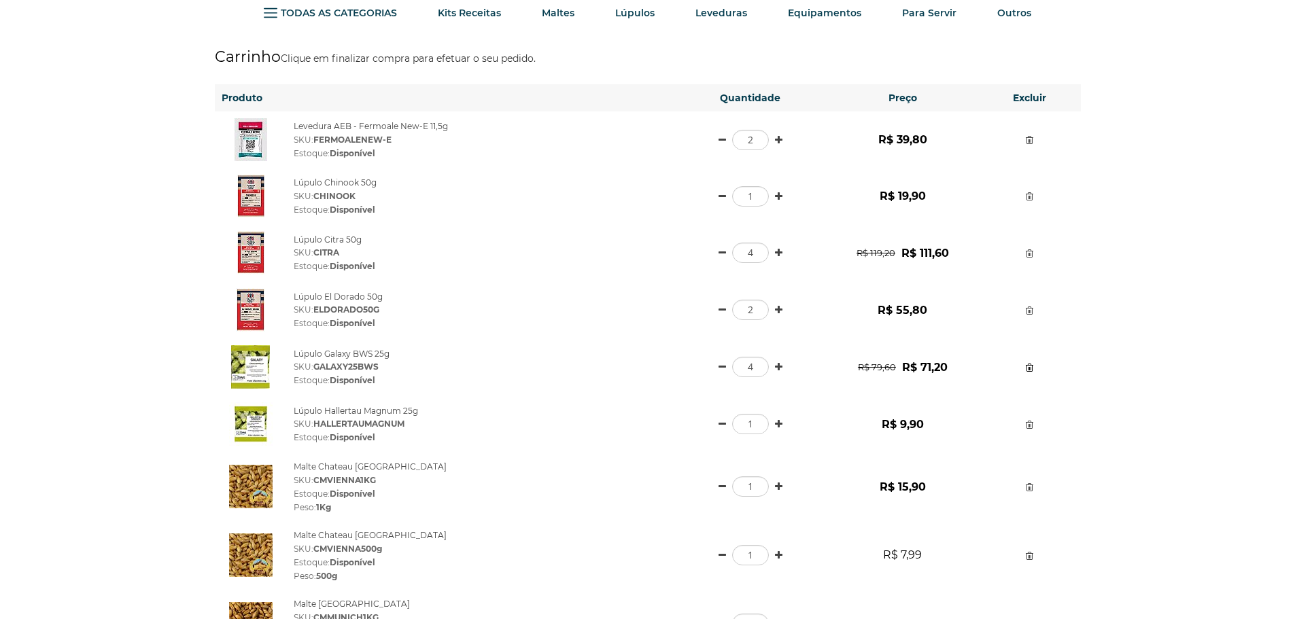
click at [1031, 369] on link at bounding box center [1029, 368] width 7 height 10
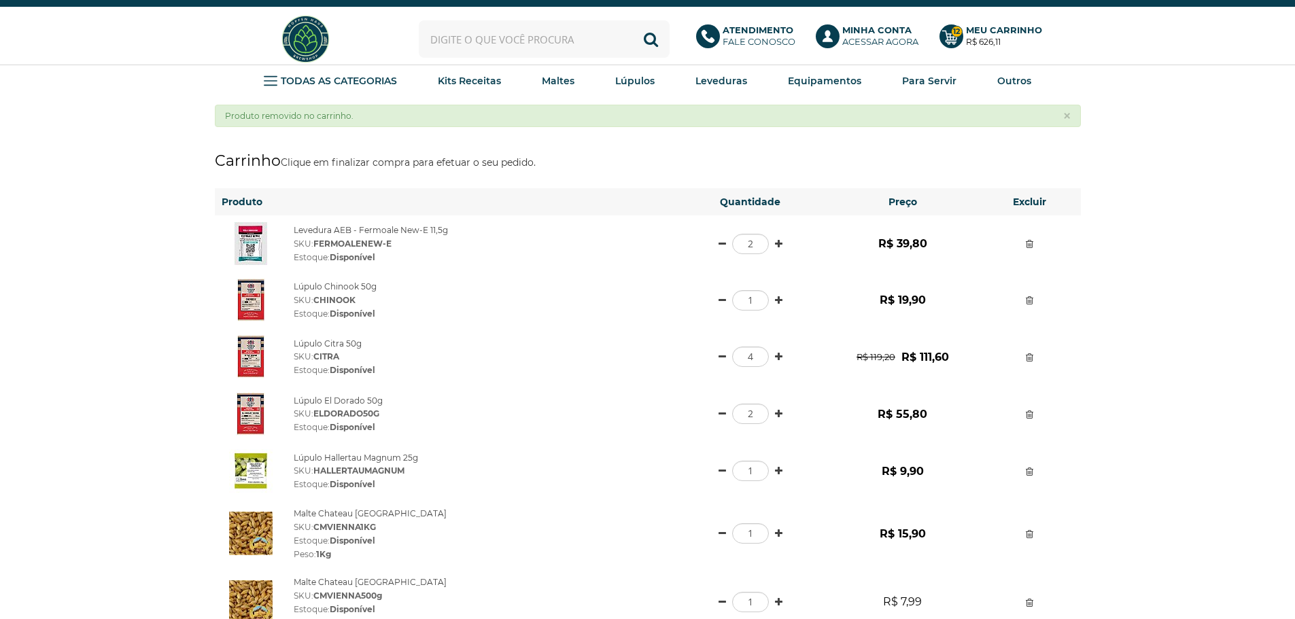
scroll to position [68, 0]
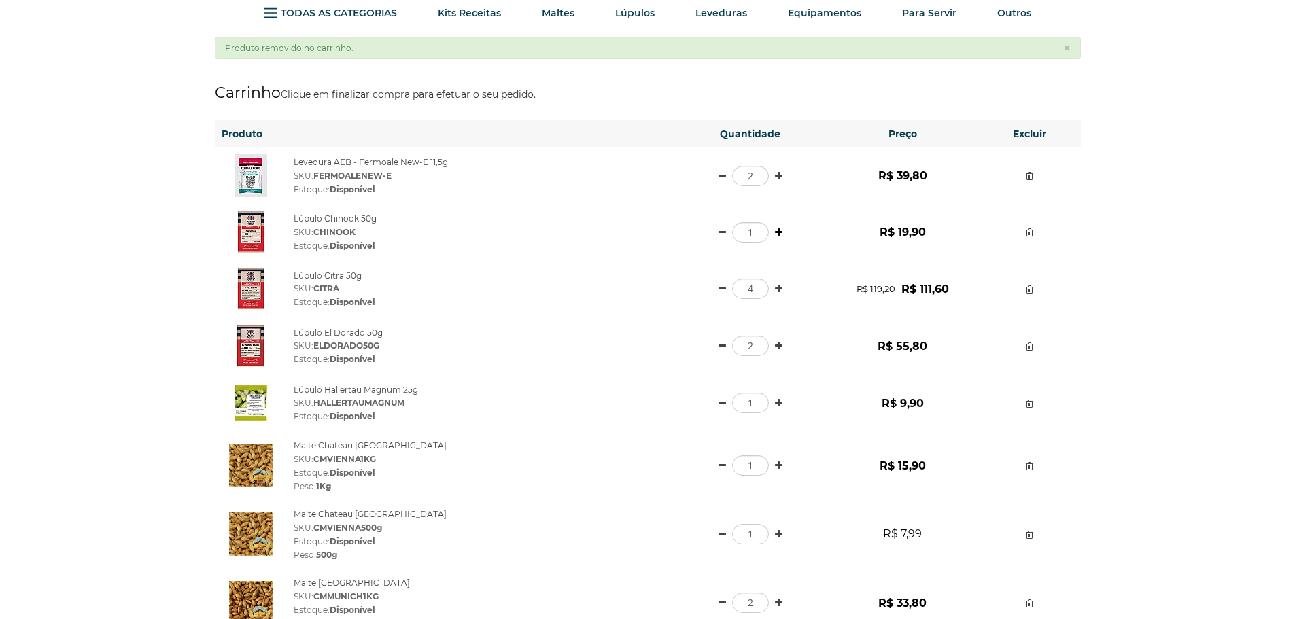
click at [777, 233] on link at bounding box center [778, 233] width 7 height 10
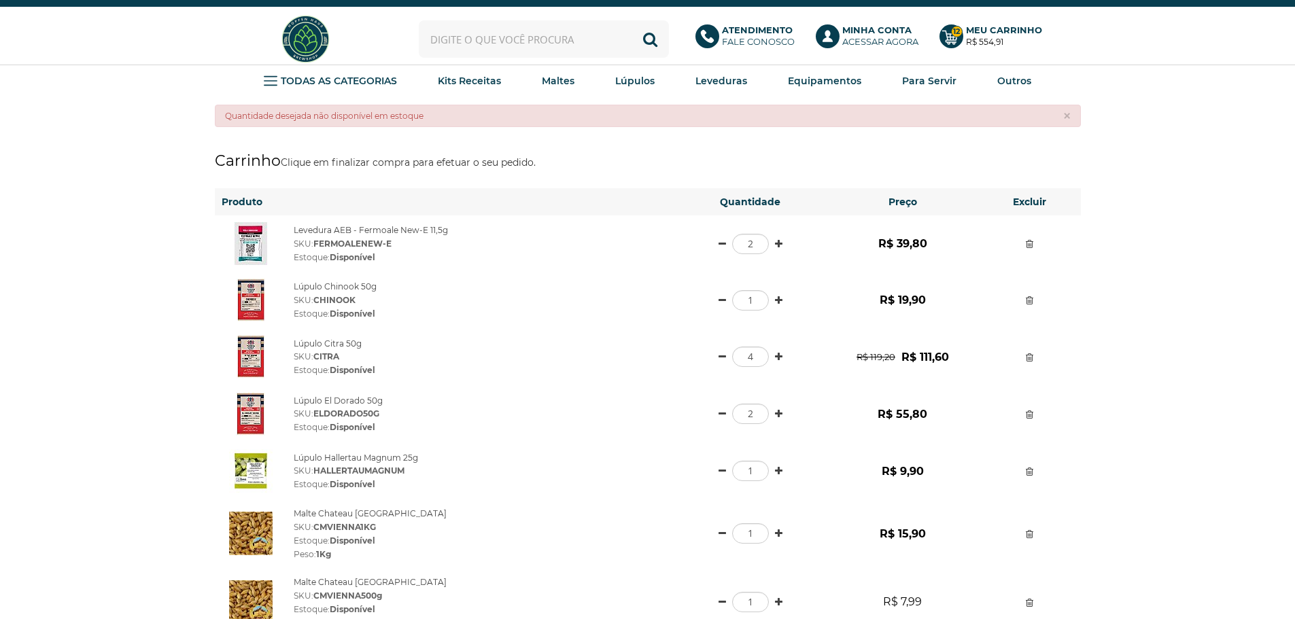
scroll to position [68, 0]
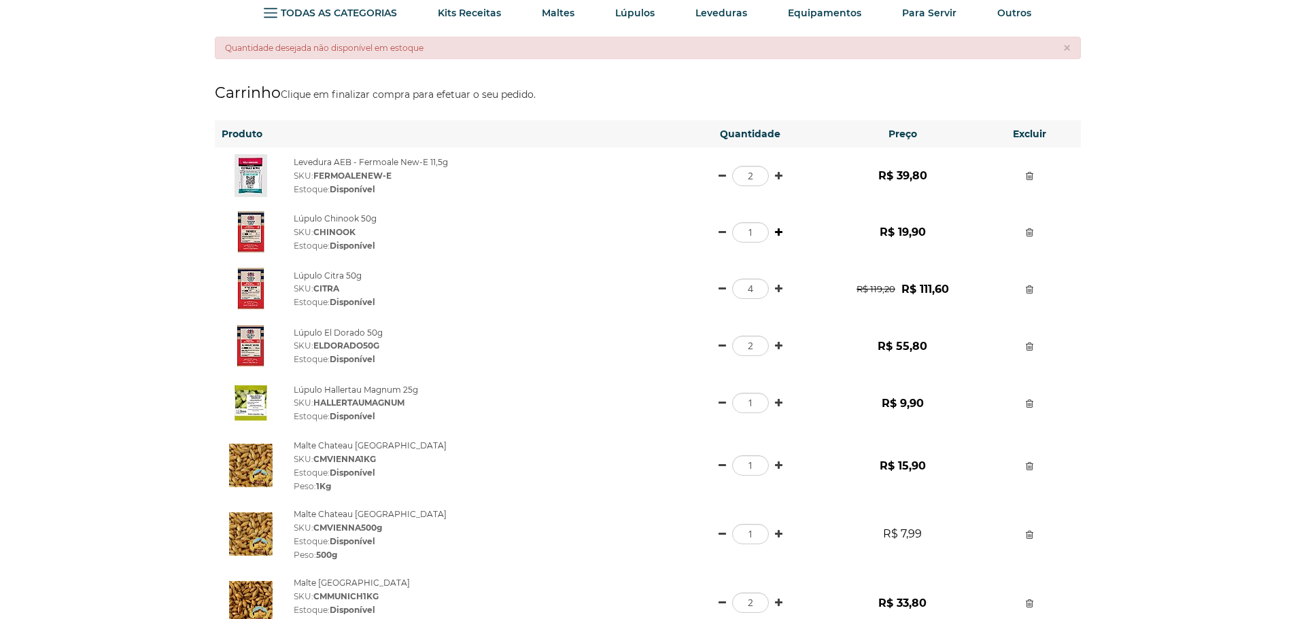
click at [778, 231] on link at bounding box center [778, 233] width 7 height 10
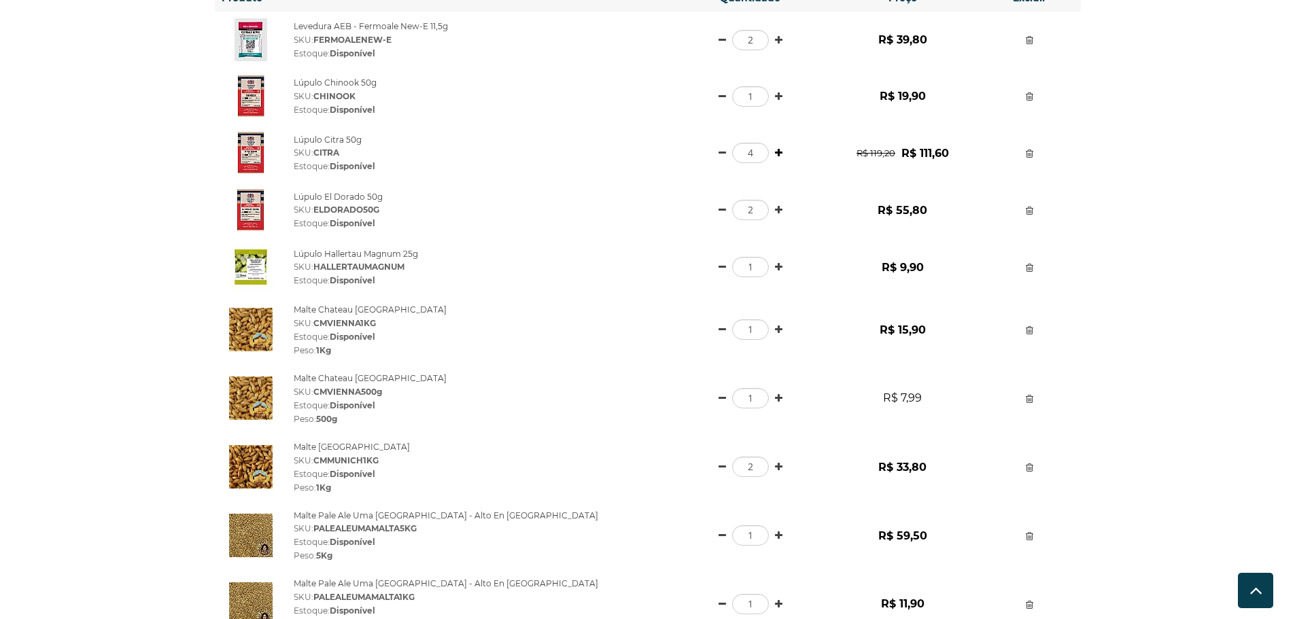
click at [781, 152] on link at bounding box center [778, 153] width 7 height 10
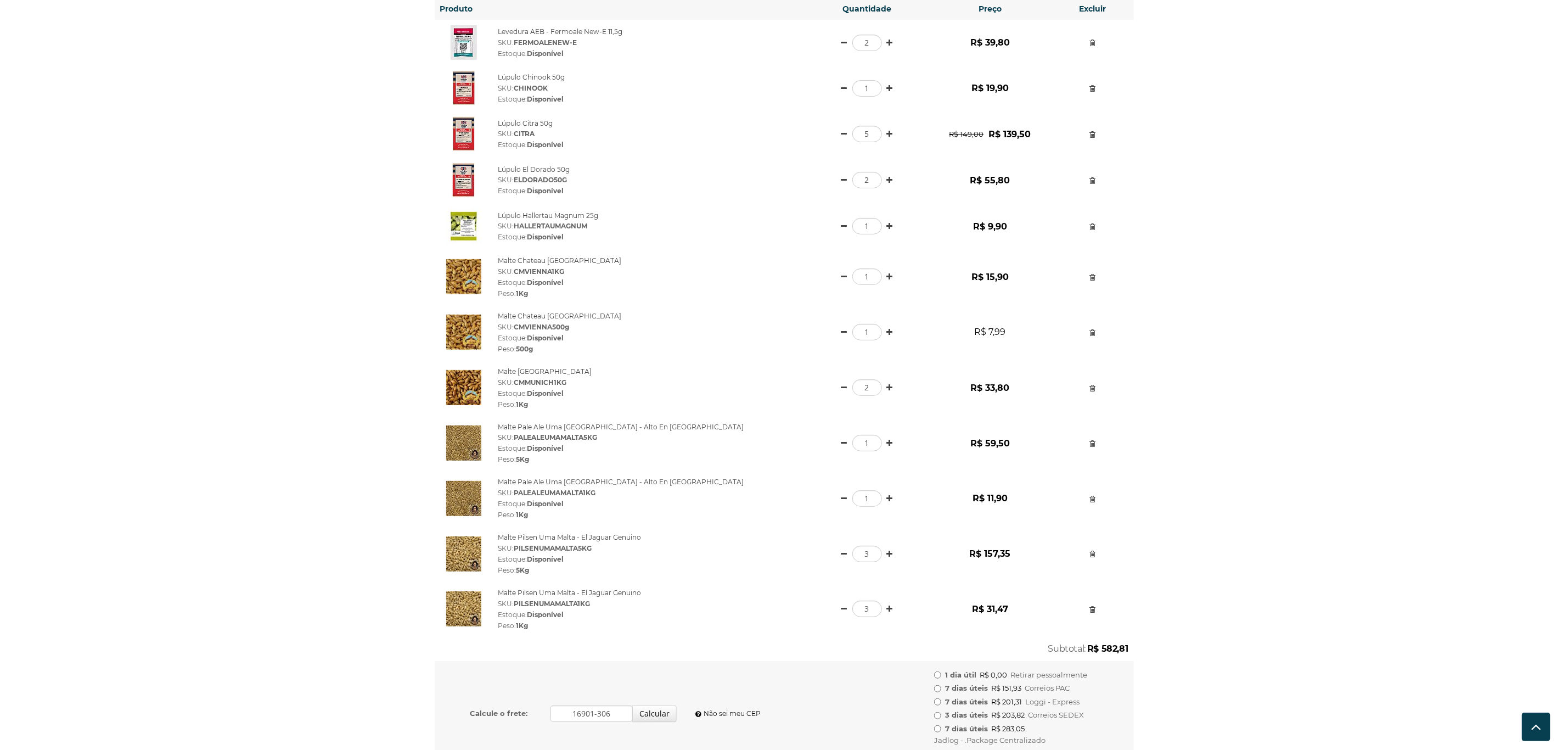
scroll to position [122, 0]
click at [939, 500] on input "7 dias úteis R$ 151,93 Correios PAC" at bounding box center [937, 692] width 7 height 7
radio input "true"
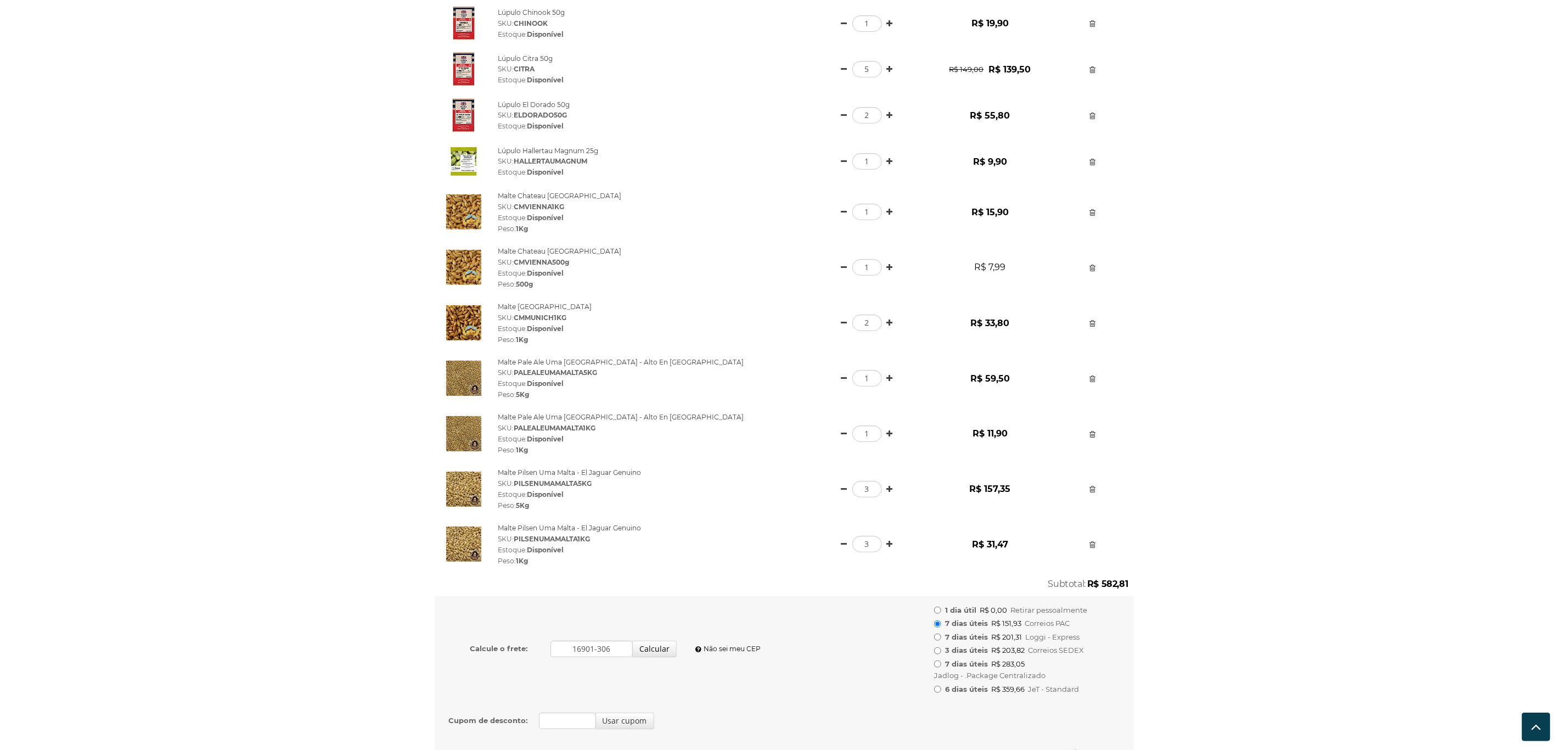
scroll to position [107, 0]
